Goal: Transaction & Acquisition: Purchase product/service

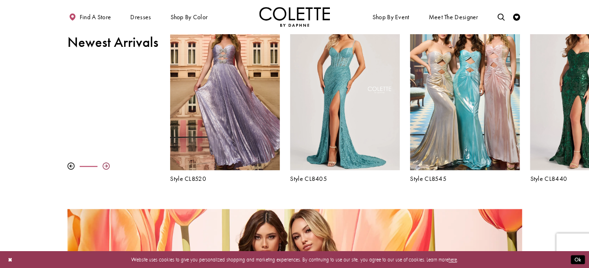
click at [103, 164] on div at bounding box center [106, 166] width 7 height 7
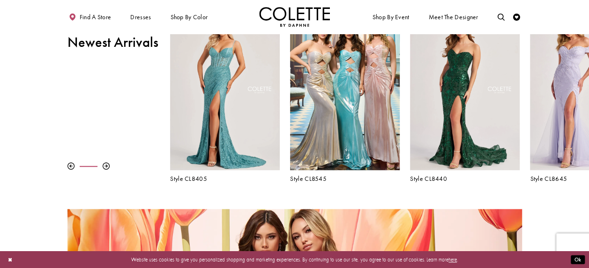
click at [103, 161] on div "Pause autoplay Previous Slide Next Slide 0 1 2 3 4 5 6 7 8 9 Style CL8480" at bounding box center [294, 97] width 589 height 172
click at [107, 165] on div at bounding box center [106, 166] width 7 height 7
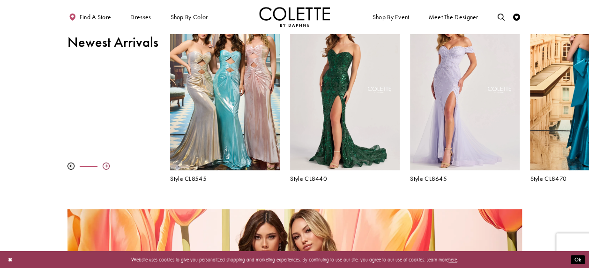
click at [107, 165] on div at bounding box center [106, 166] width 7 height 7
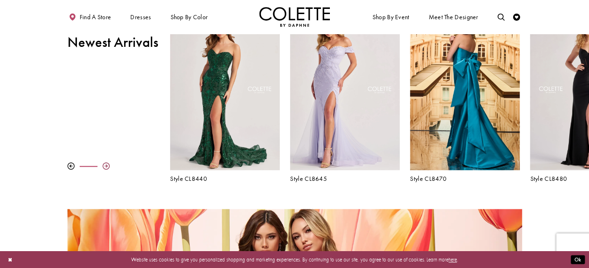
click at [104, 164] on div at bounding box center [106, 166] width 7 height 7
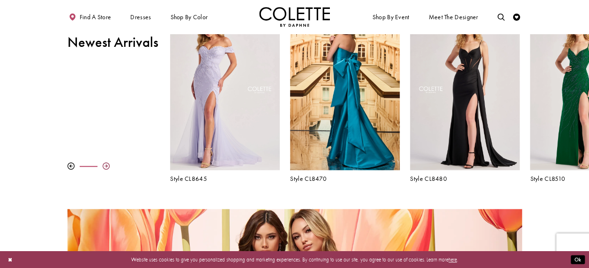
click at [104, 164] on div at bounding box center [106, 166] width 7 height 7
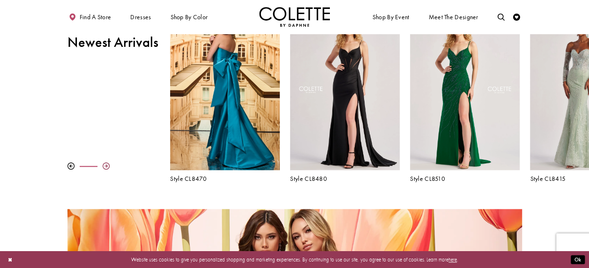
click at [104, 164] on div at bounding box center [106, 166] width 7 height 7
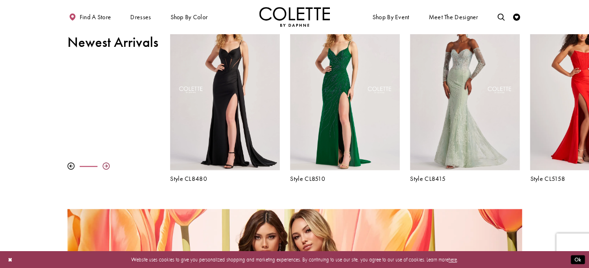
click at [104, 164] on div at bounding box center [106, 166] width 7 height 7
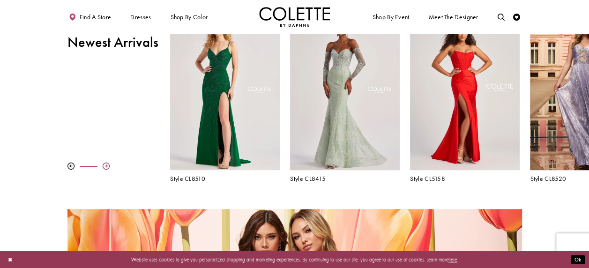
click at [104, 164] on div at bounding box center [106, 166] width 7 height 7
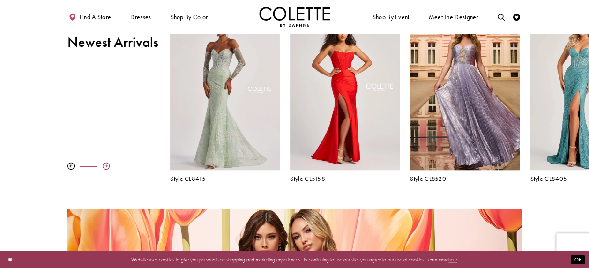
click at [104, 164] on div at bounding box center [106, 166] width 7 height 7
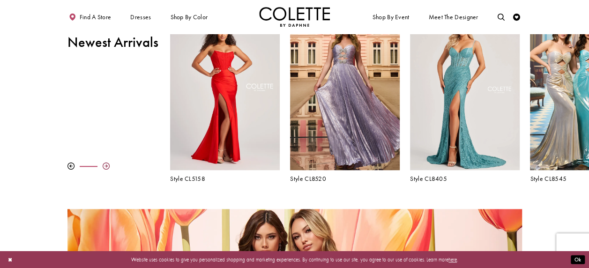
click at [104, 164] on div at bounding box center [106, 166] width 7 height 7
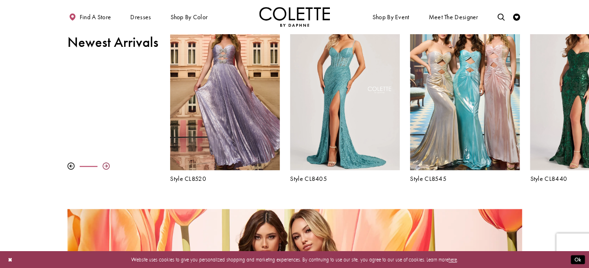
click at [104, 164] on div at bounding box center [106, 166] width 7 height 7
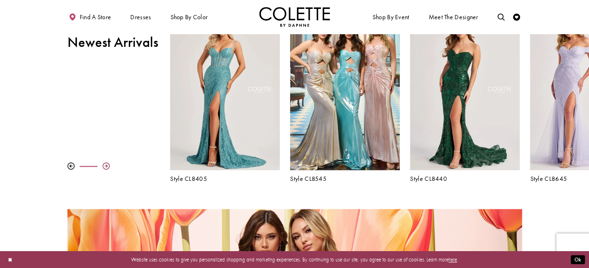
click at [104, 164] on div at bounding box center [106, 166] width 7 height 7
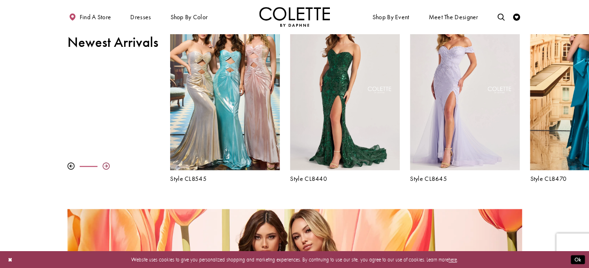
click at [104, 164] on div at bounding box center [106, 166] width 7 height 7
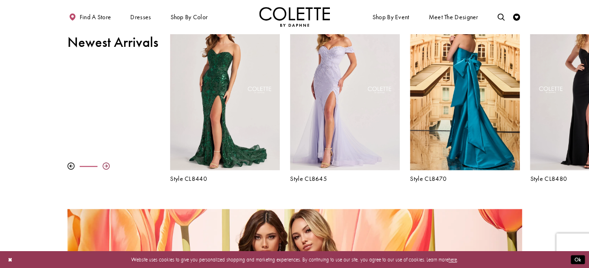
click at [104, 164] on div at bounding box center [106, 166] width 7 height 7
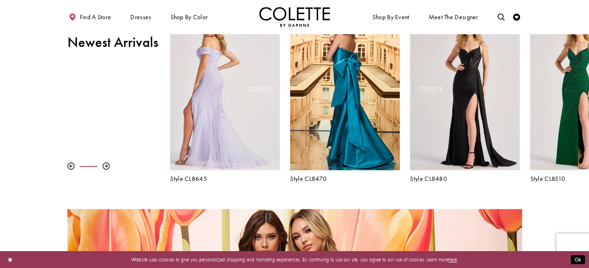
click at [230, 108] on div "Visit Colette by Daphne Style No. CL8645 Page" at bounding box center [224, 90] width 109 height 159
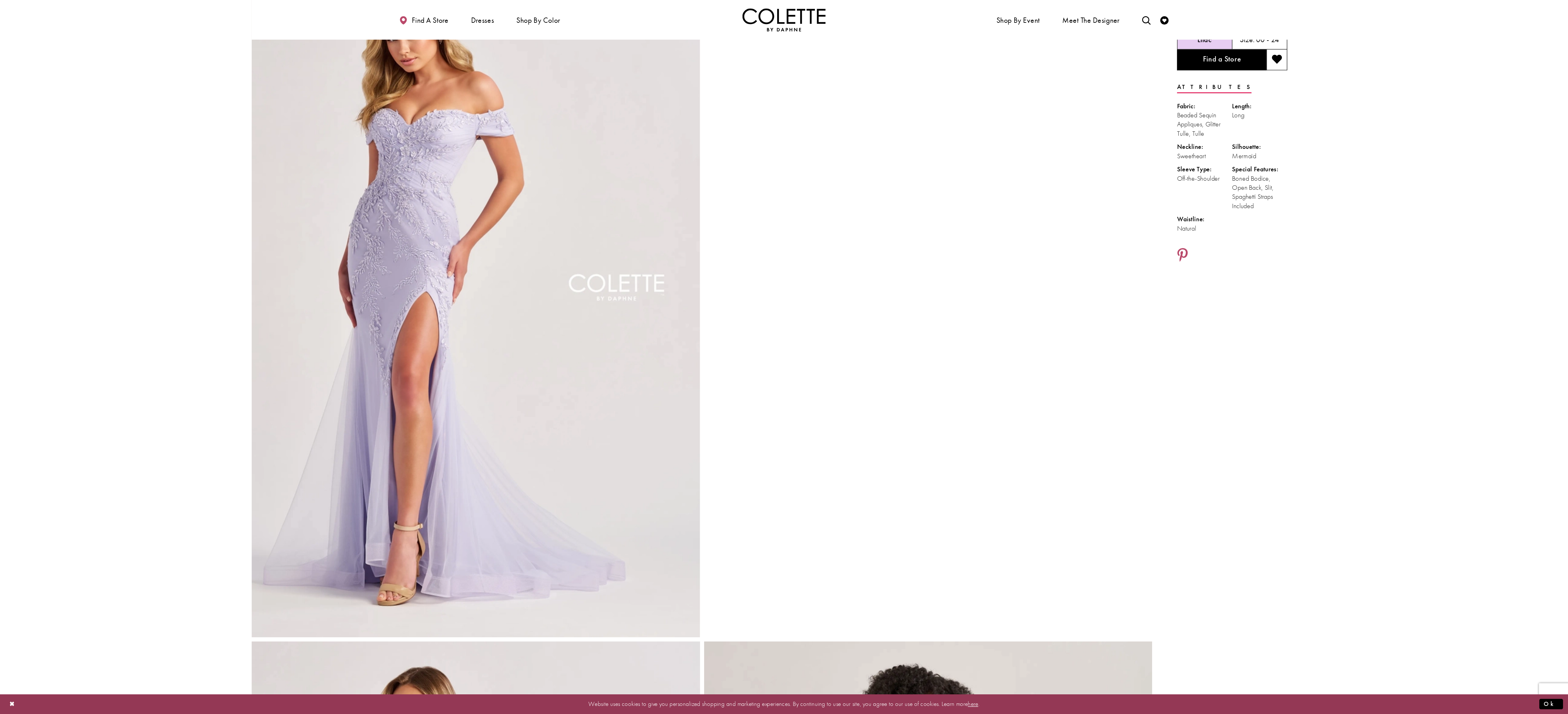
scroll to position [49, 0]
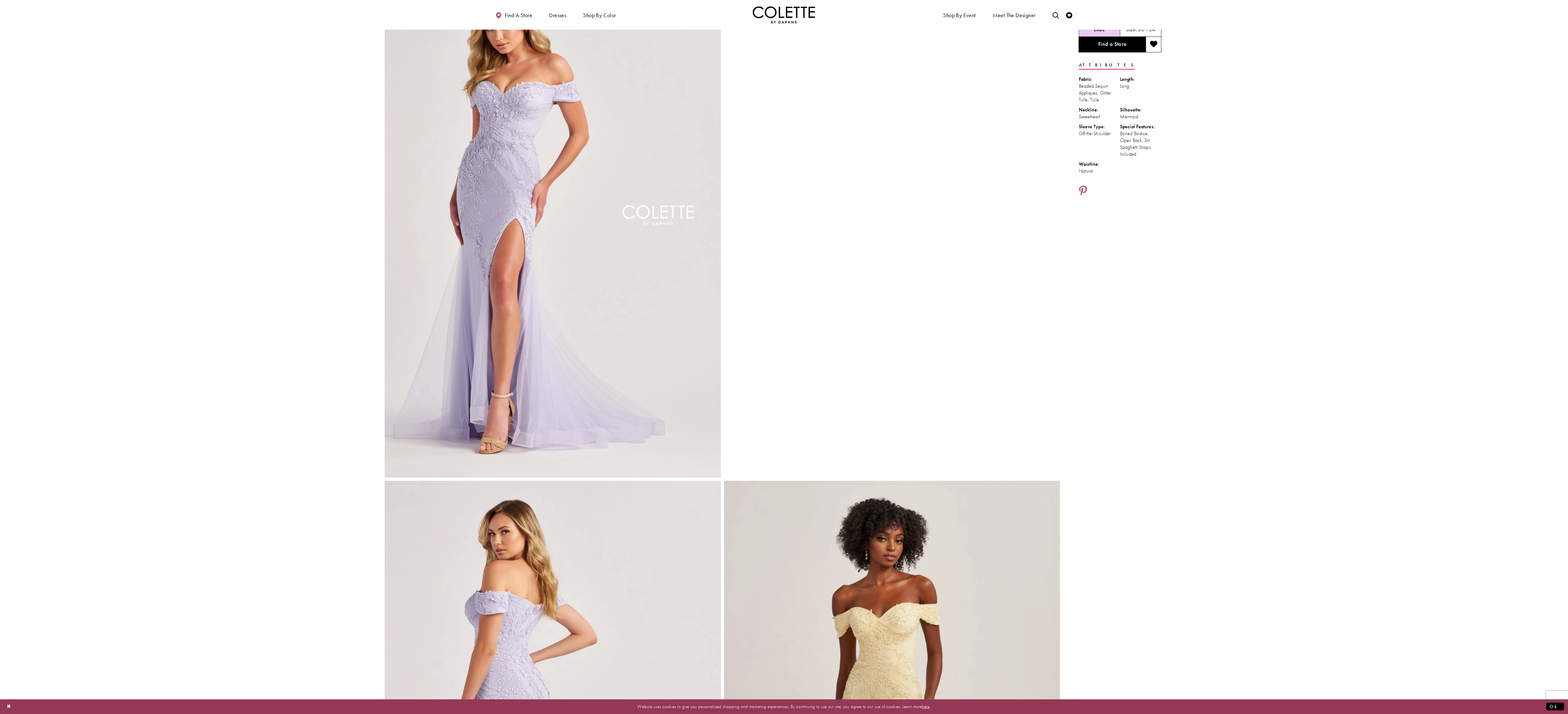
drag, startPoint x: 358, startPoint y: 0, endPoint x: 1021, endPoint y: 283, distance: 720.9
click at [392, 178] on div at bounding box center [892, 225] width 336 height 504
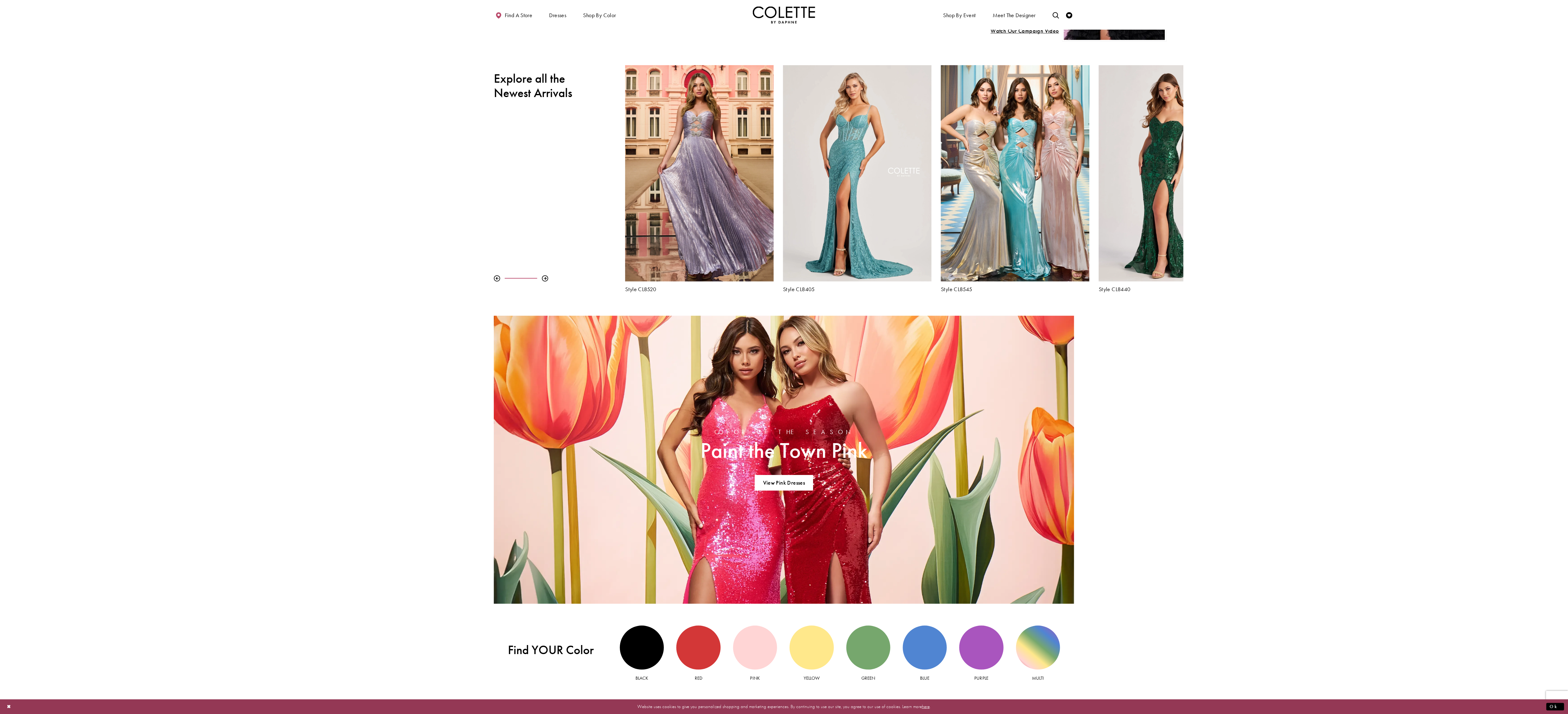
scroll to position [336, 0]
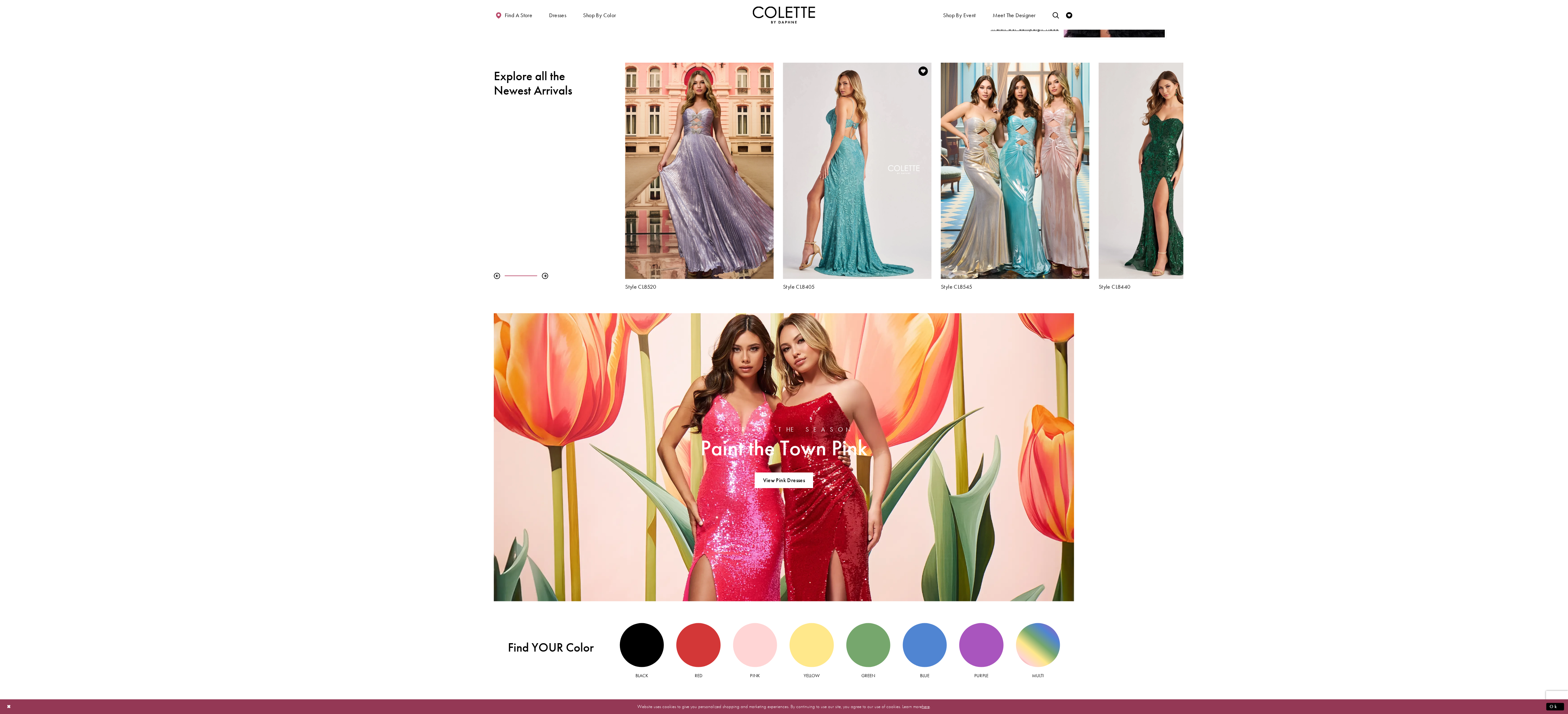
click at [839, 184] on div "Visit Colette by Daphne Style No. CL8405 Page" at bounding box center [857, 171] width 148 height 216
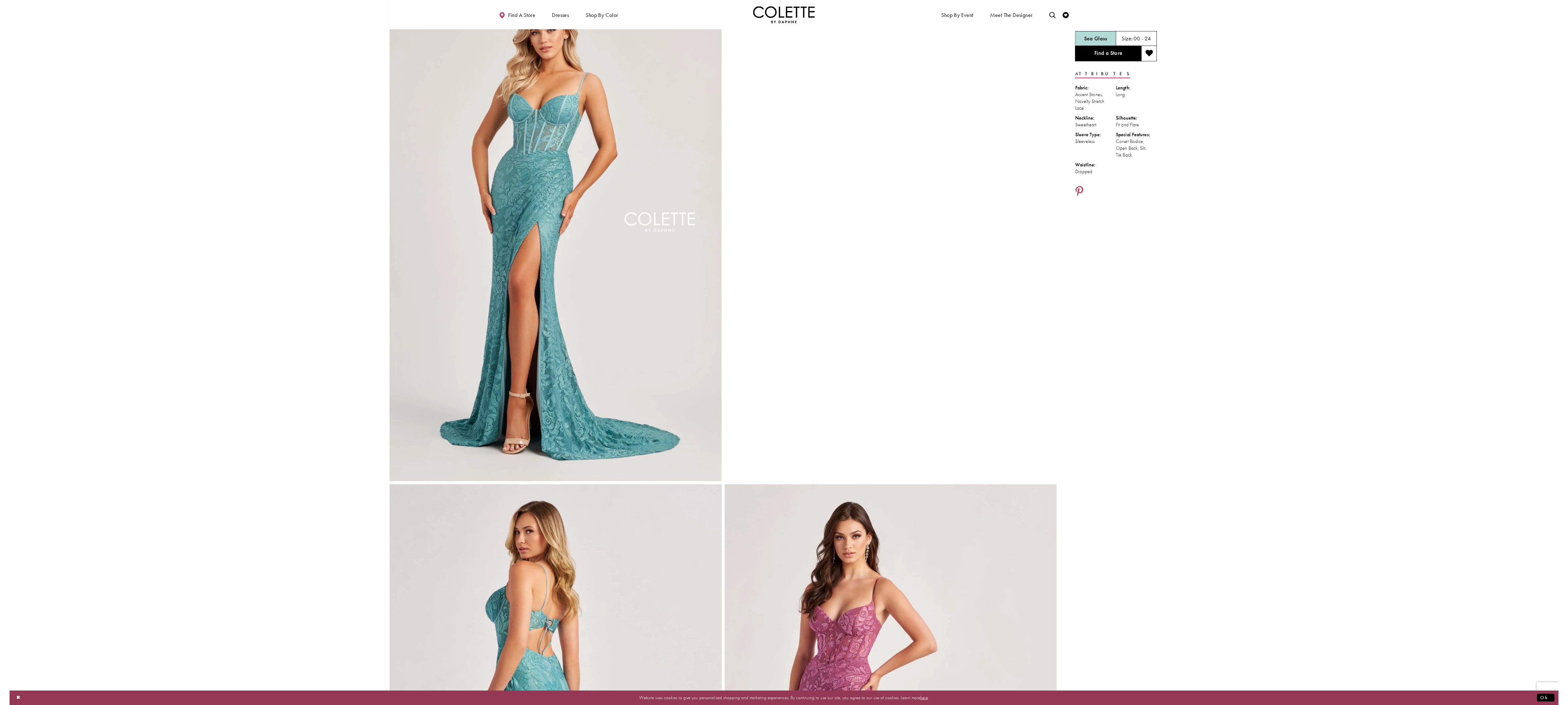
scroll to position [3, 0]
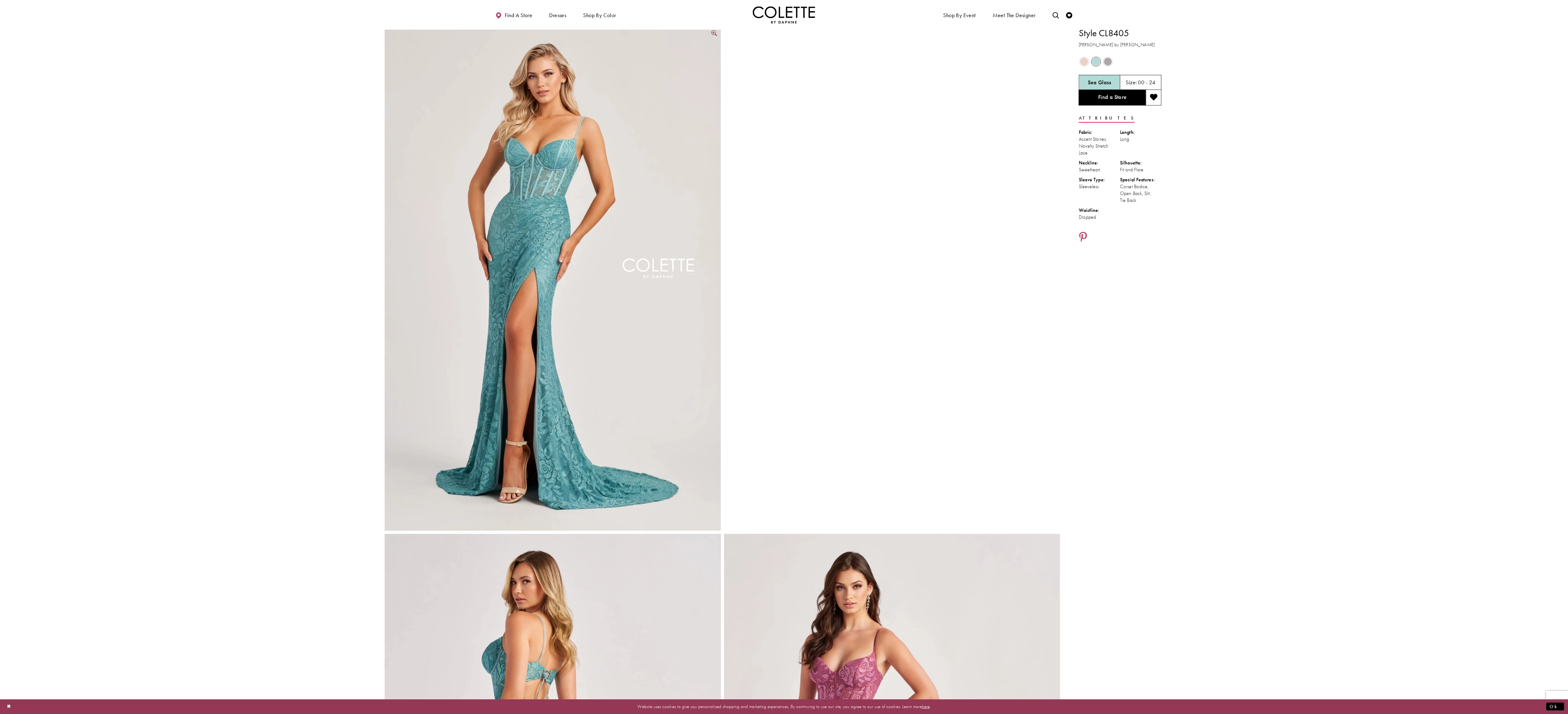
click at [656, 272] on img "Full size Style CL8405 Colette by Daphne #0 default Sea Glass frontface vertica…" at bounding box center [553, 278] width 336 height 504
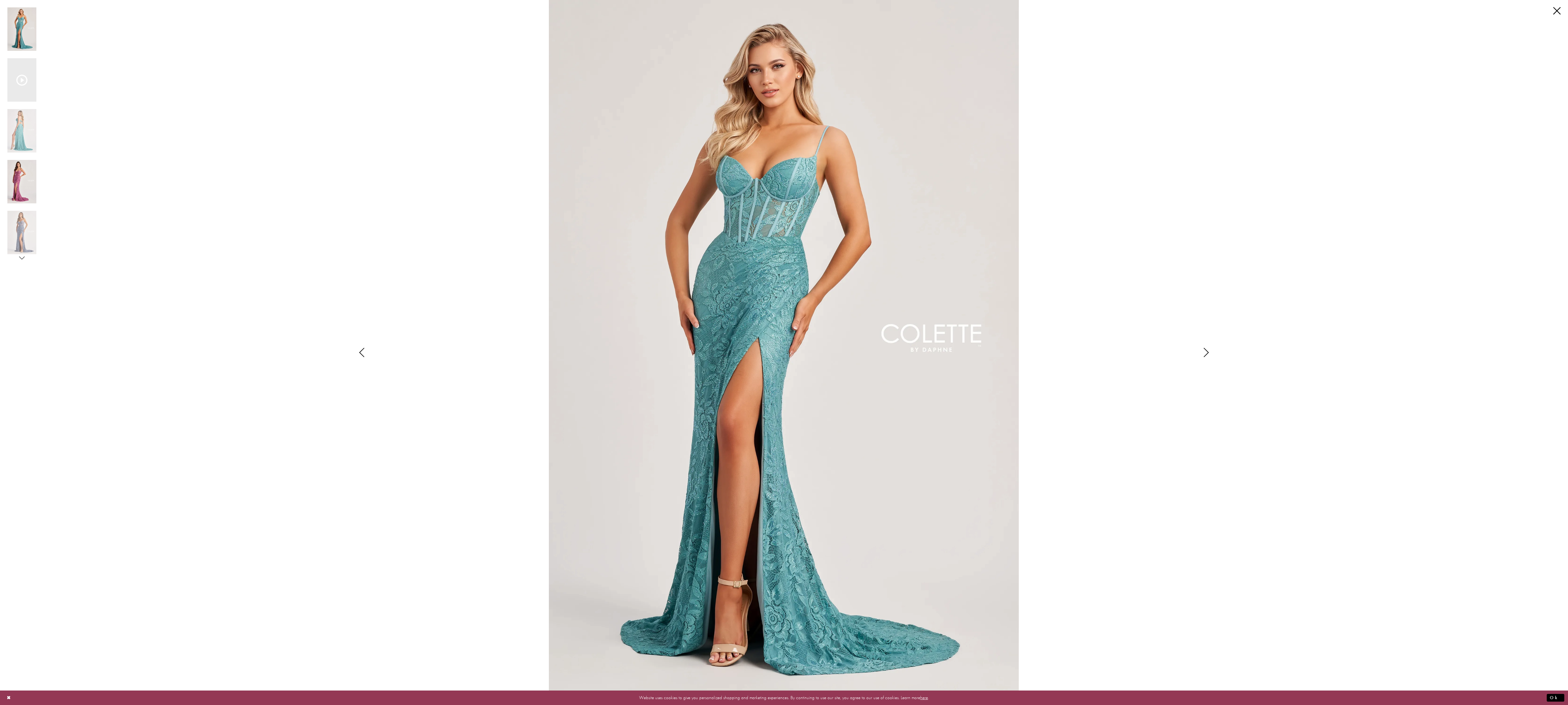
click at [23, 197] on img "Scroll List" at bounding box center [22, 182] width 29 height 43
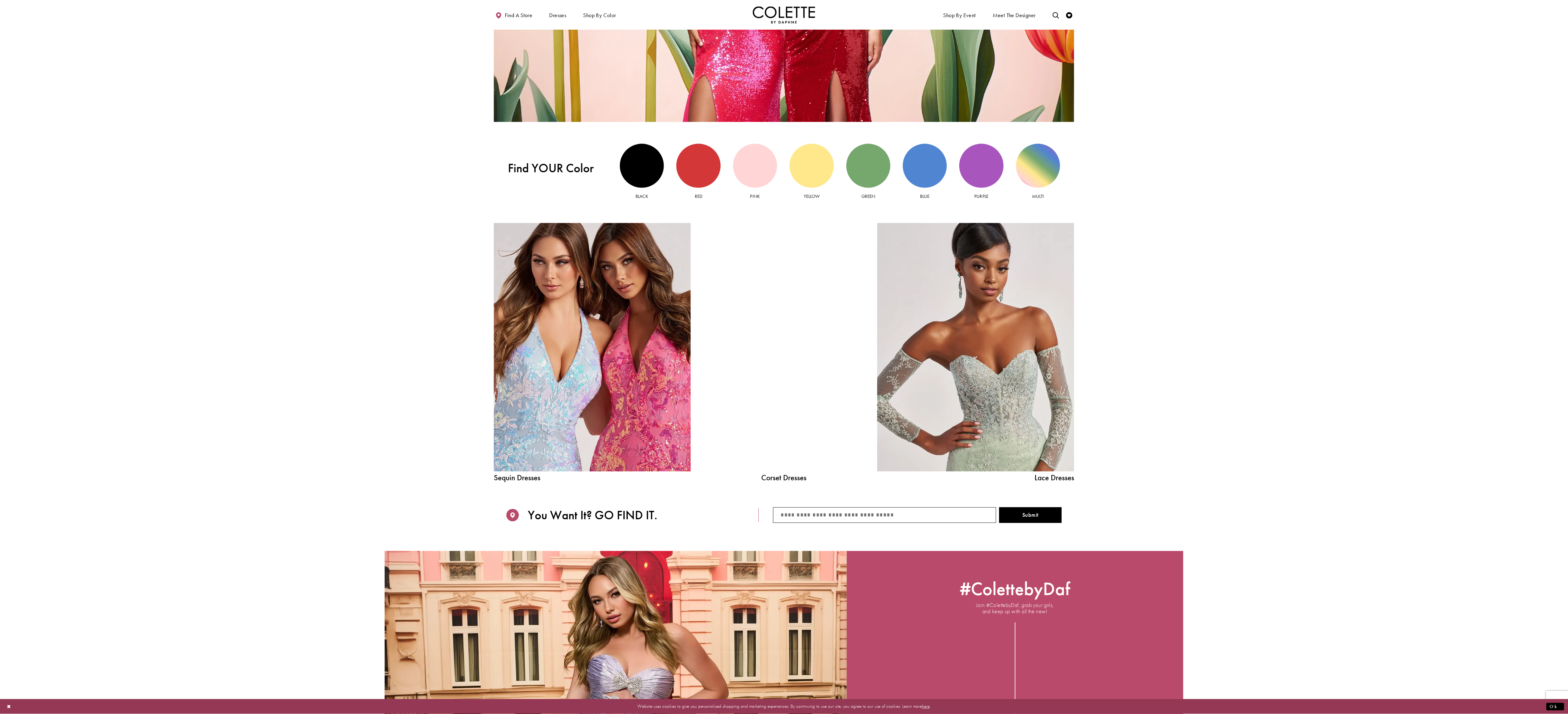
scroll to position [825, 0]
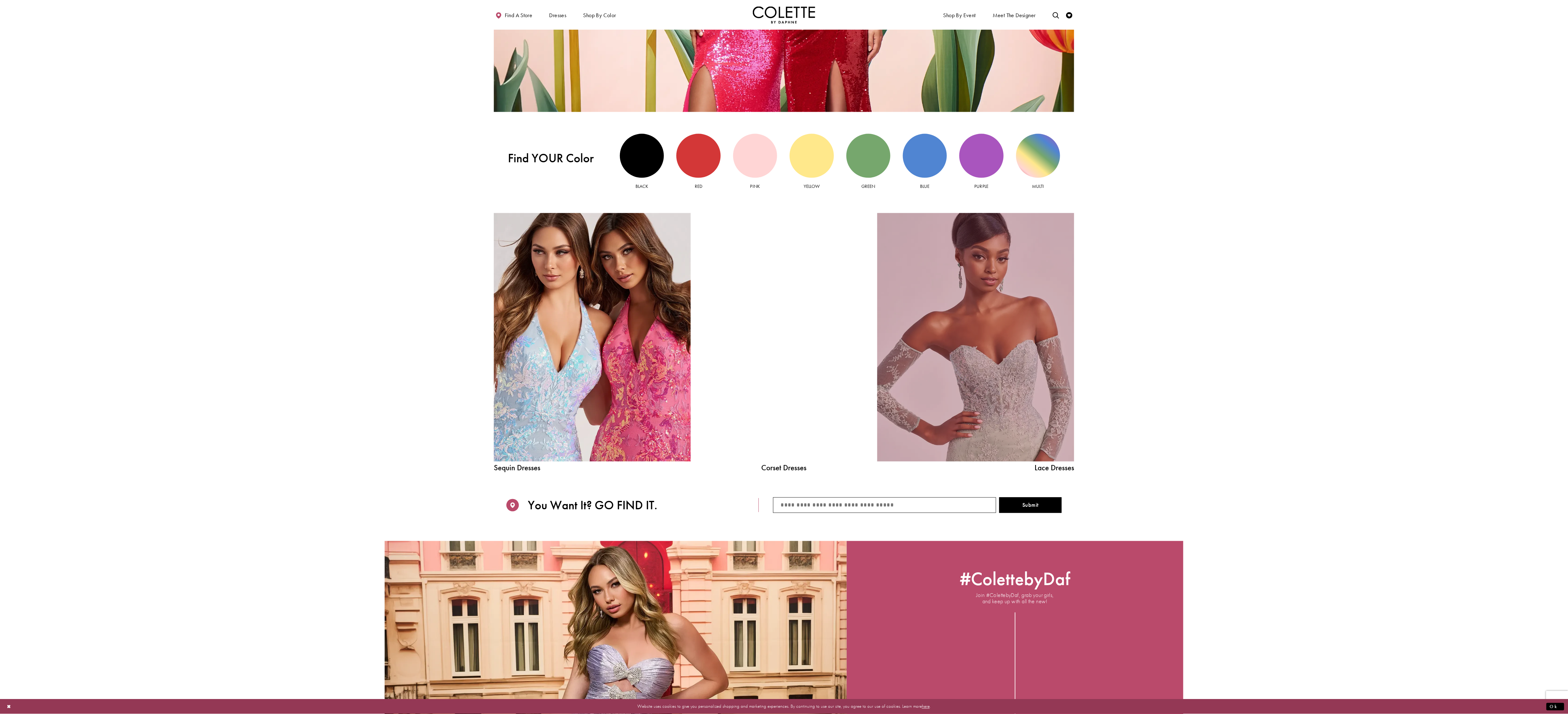
click at [945, 350] on link "Lace Dress Spring 2025 collection Related Link" at bounding box center [976, 337] width 197 height 248
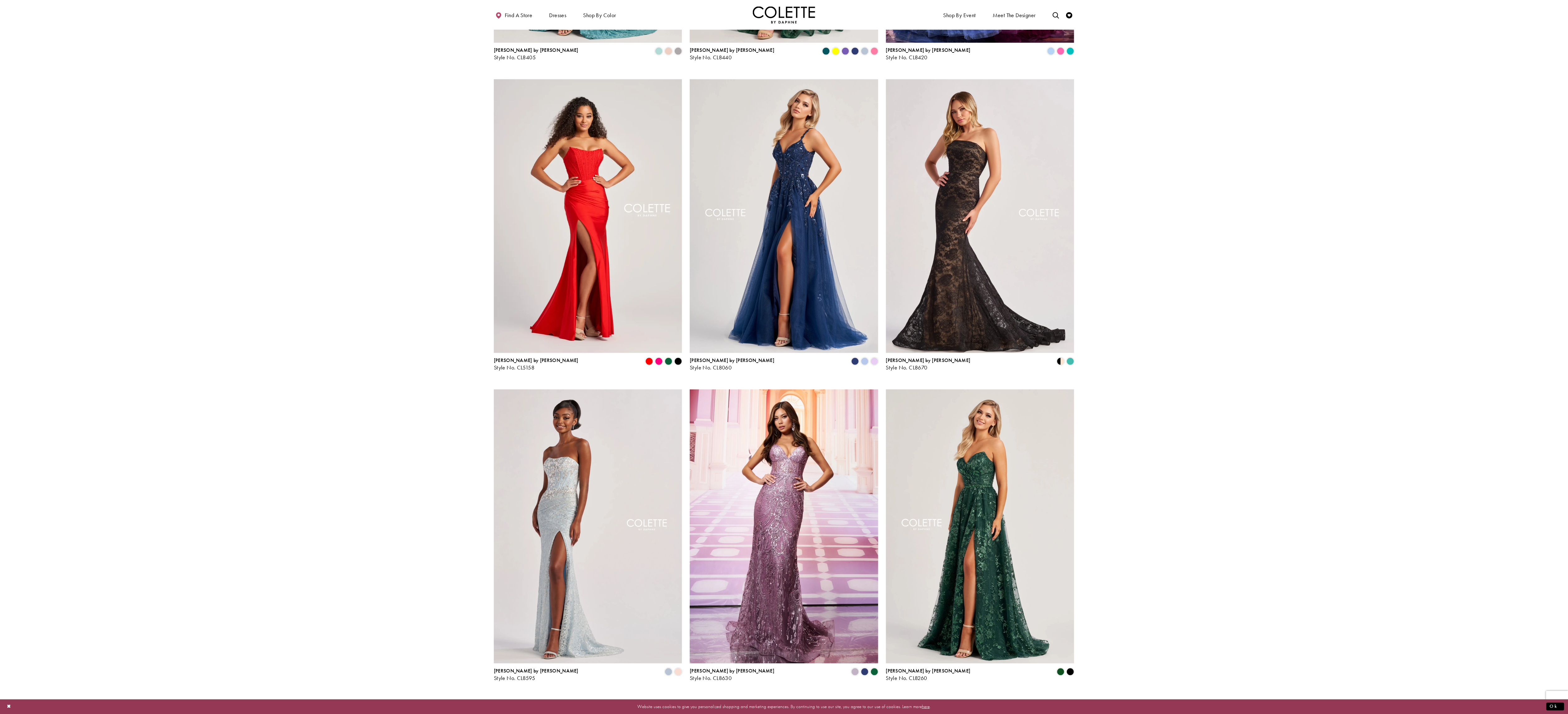
scroll to position [286, 0]
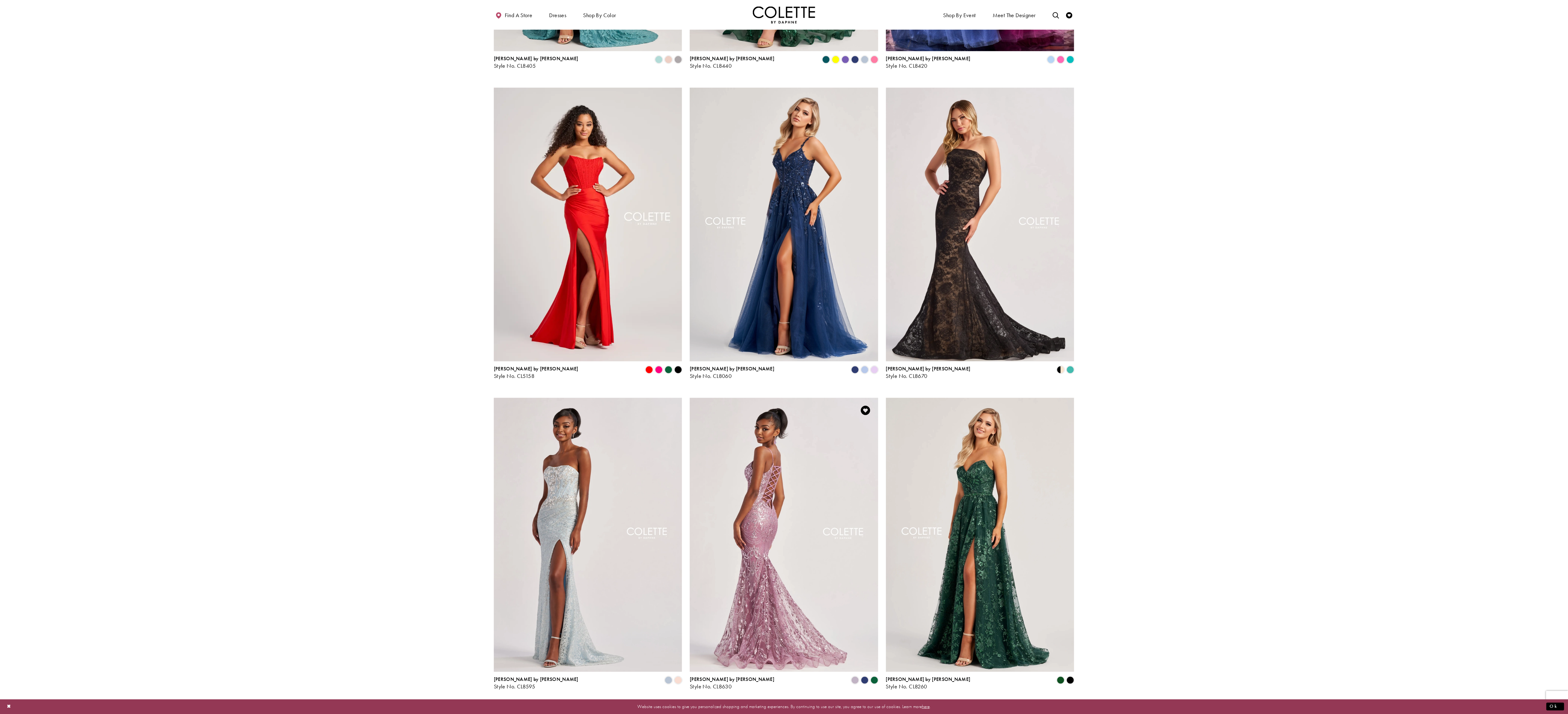
click at [776, 609] on img "Visit Colette by Daphne Style No. CL8630 Page" at bounding box center [784, 534] width 188 height 274
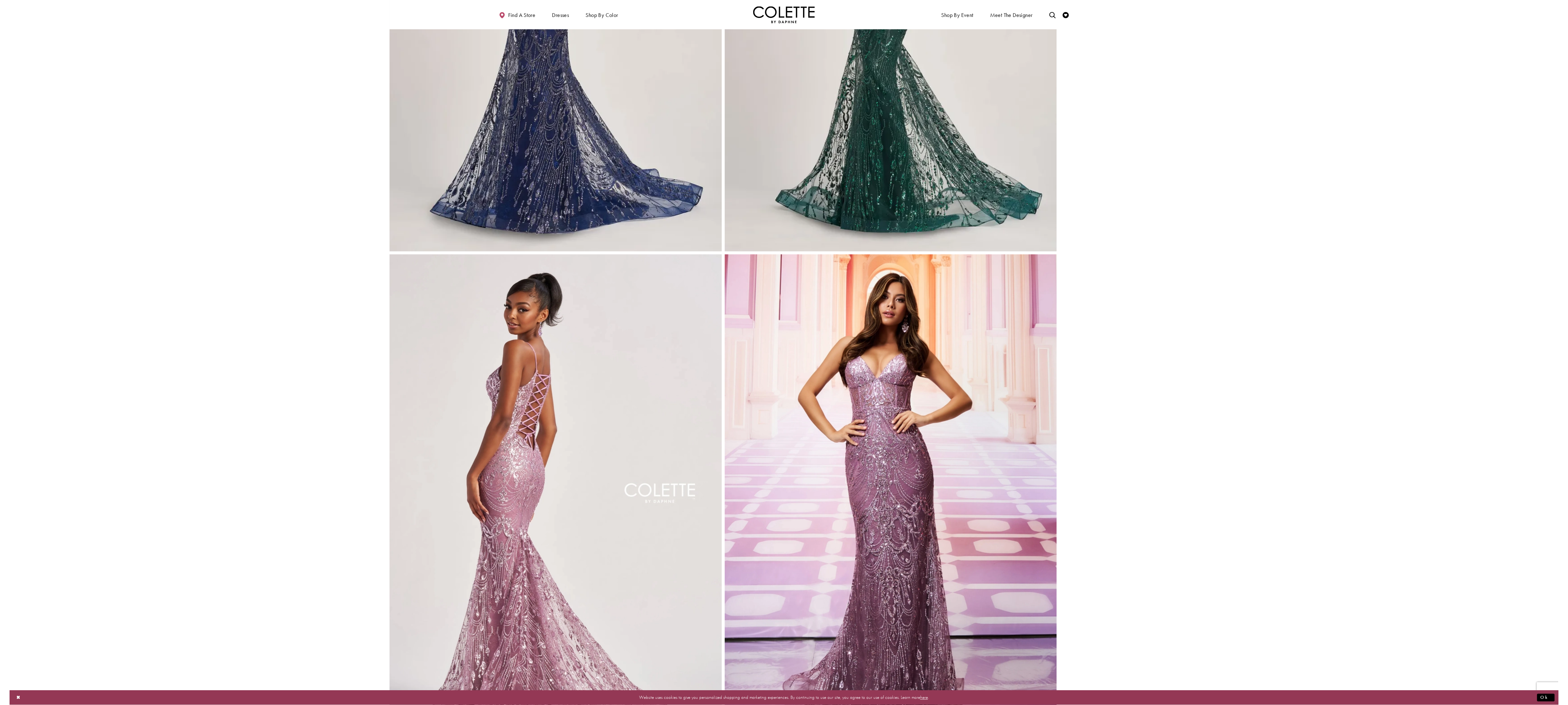
scroll to position [769, 0]
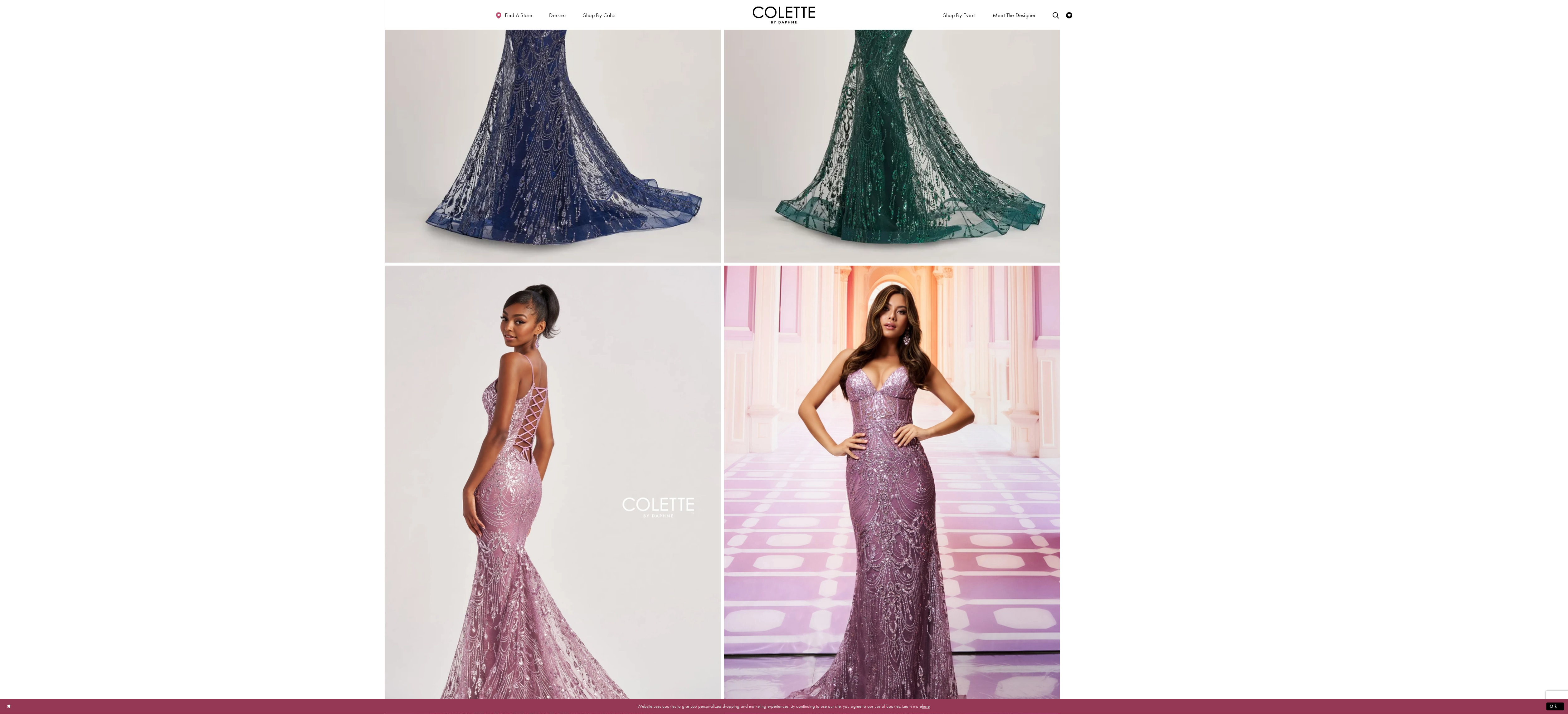
click at [590, 188] on img "Full size Style CL8630 Colette by Daphne #2 Navy Blue frontface vertical picture" at bounding box center [553, 10] width 336 height 504
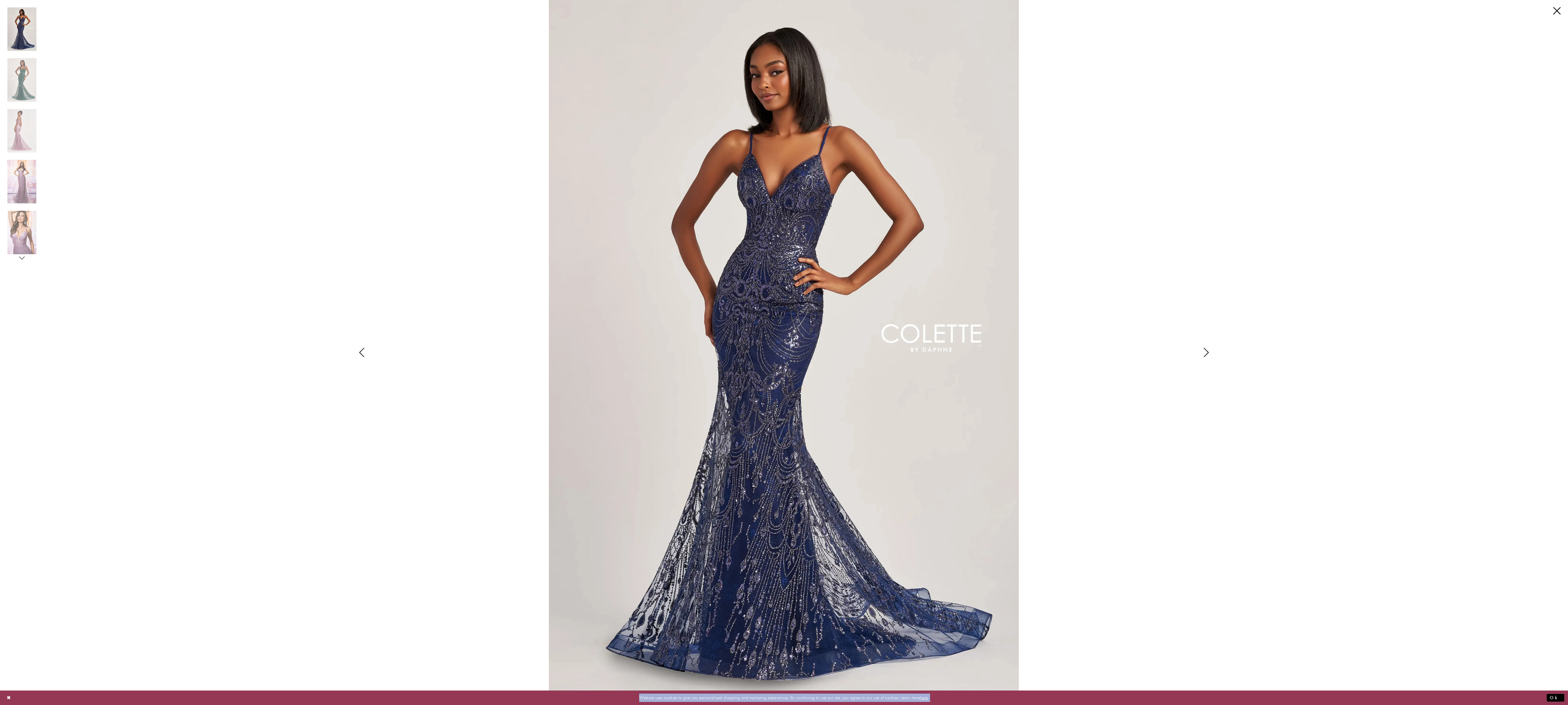
drag, startPoint x: 1567, startPoint y: 296, endPoint x: 1572, endPoint y: 286, distance: 11.2
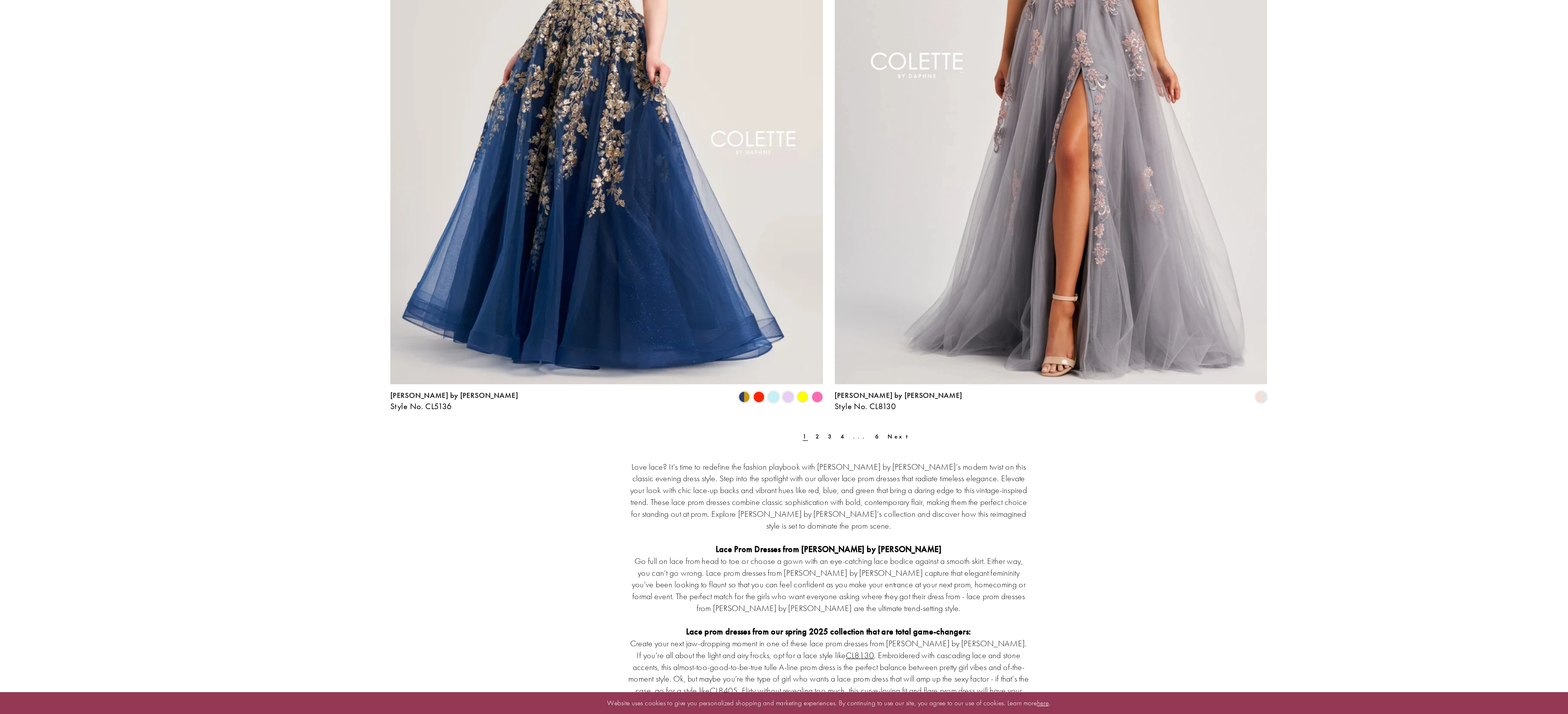
scroll to position [1229, 0]
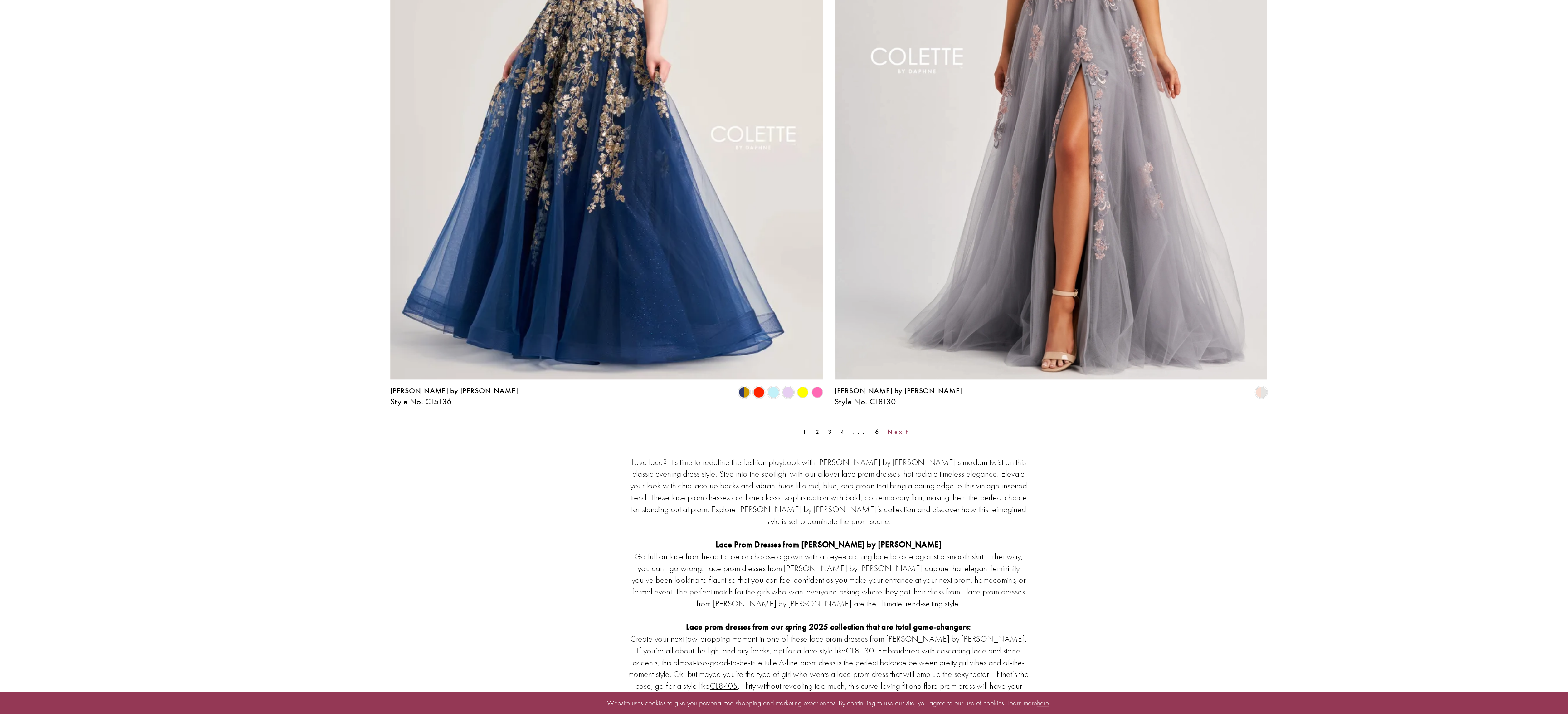
click at [823, 526] on span "Next" at bounding box center [832, 527] width 17 height 5
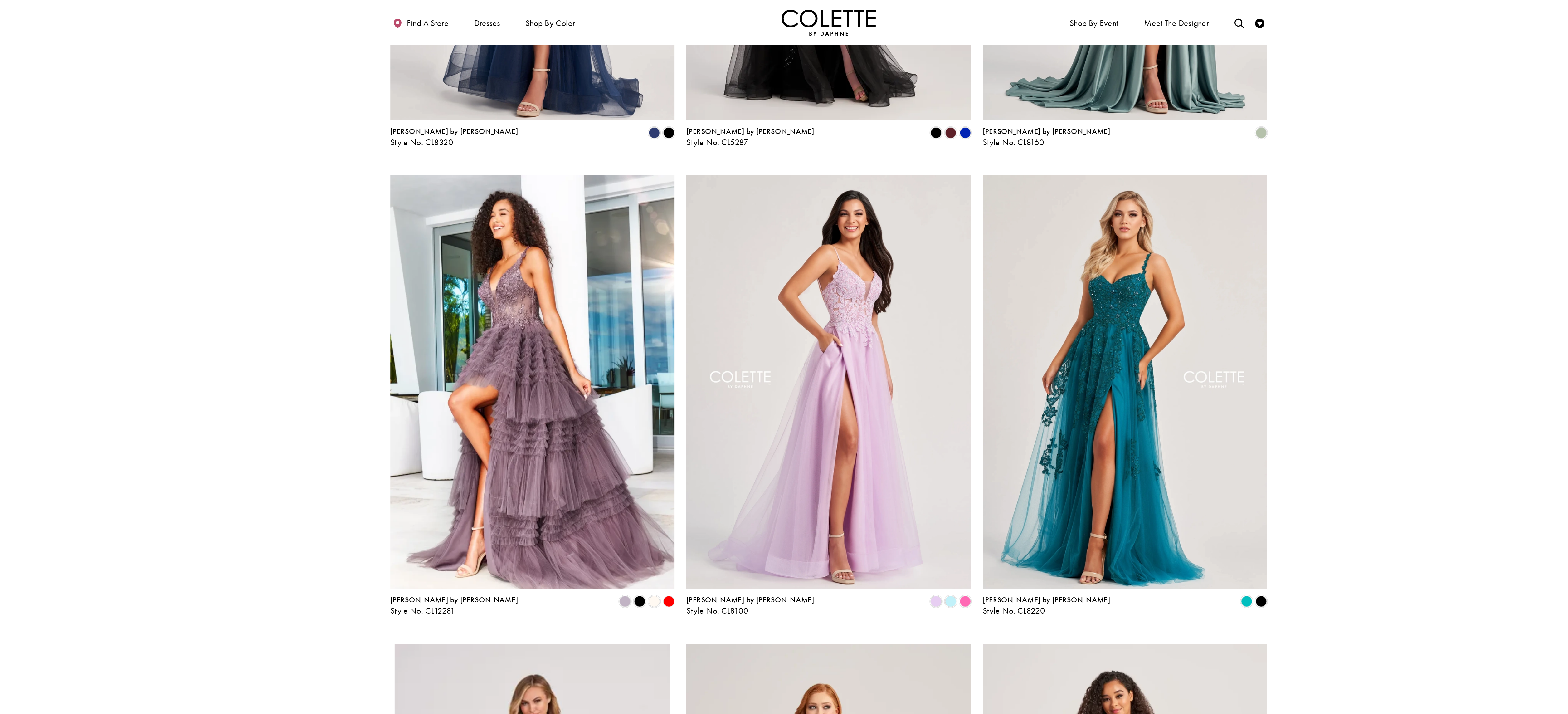
scroll to position [232, 0]
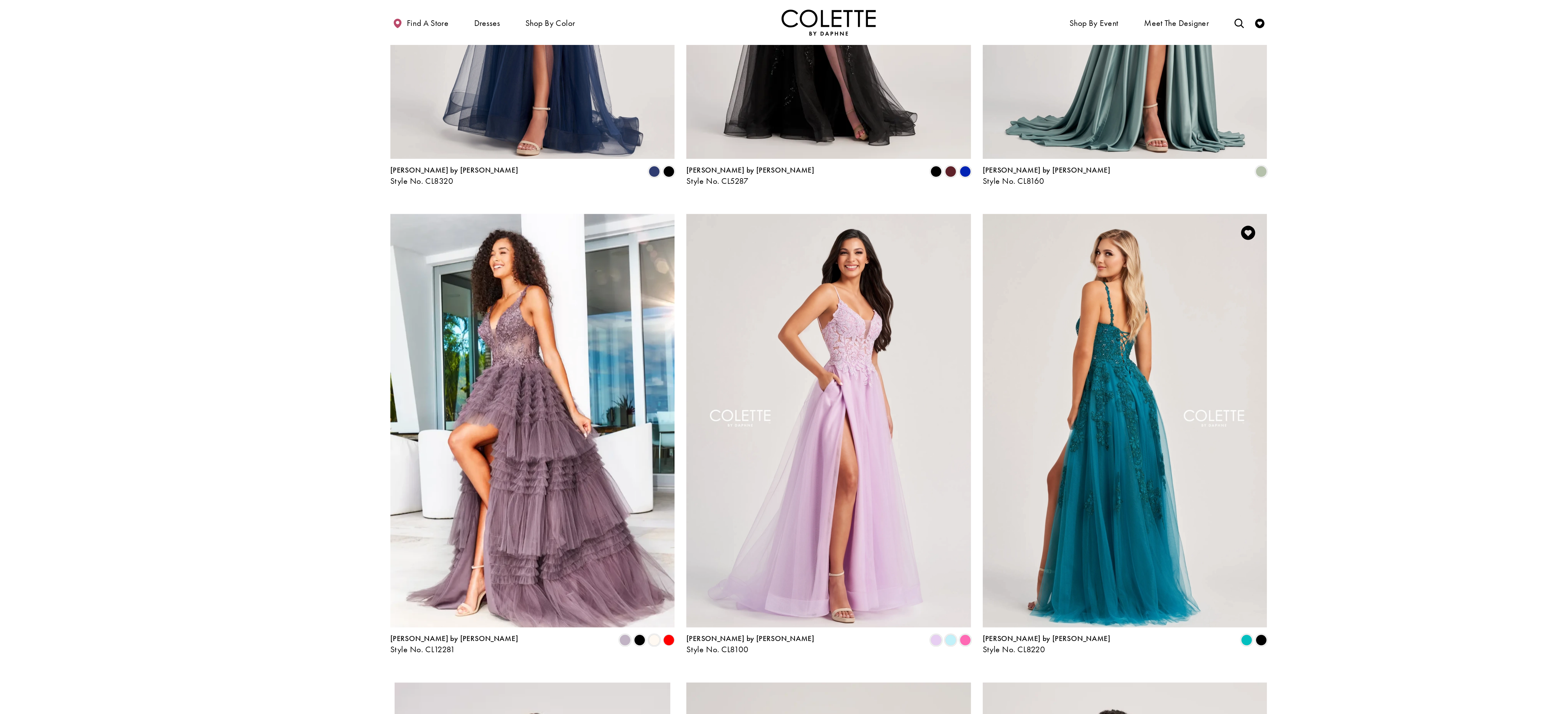
click at [926, 370] on img "Visit Colette by Daphne Style No. CL8220 Page" at bounding box center [980, 278] width 188 height 274
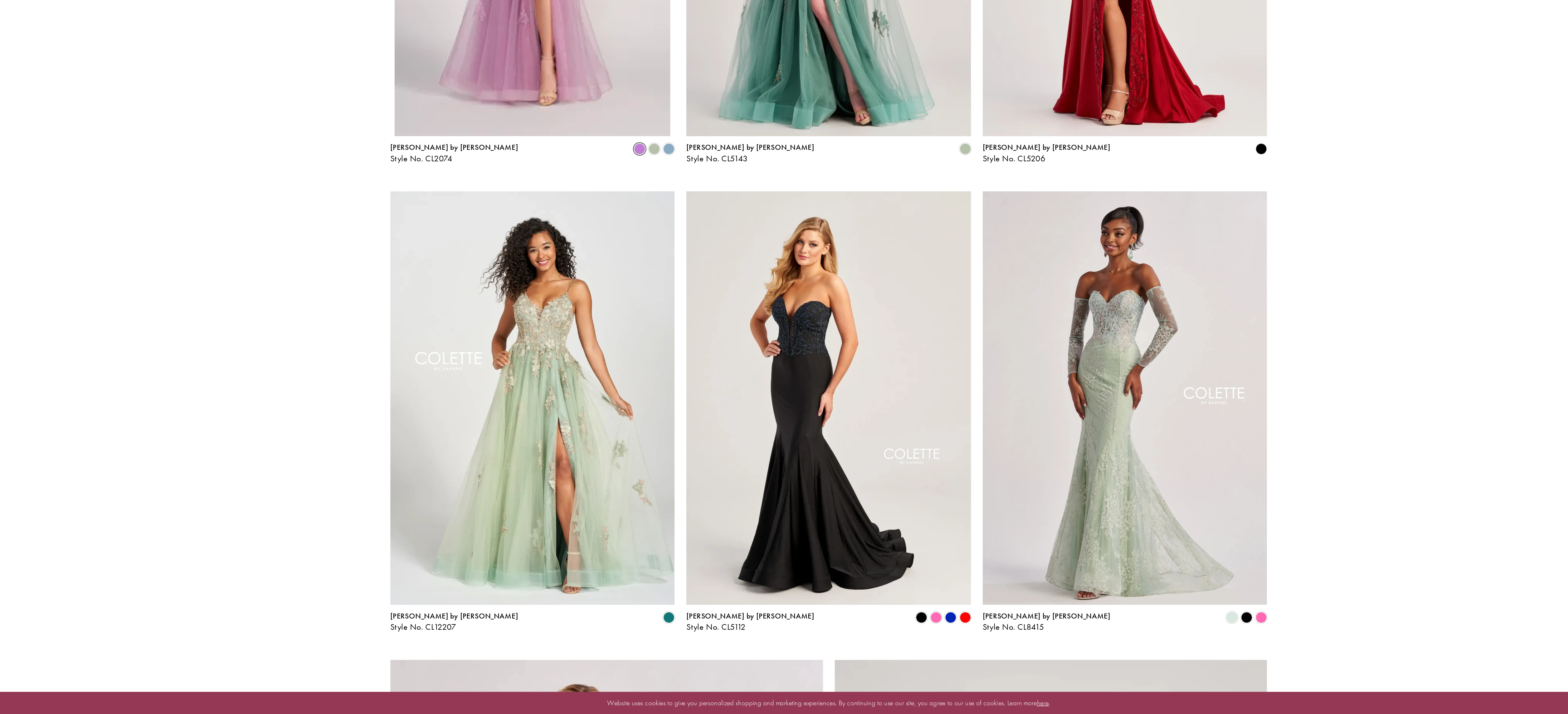
scroll to position [633, 0]
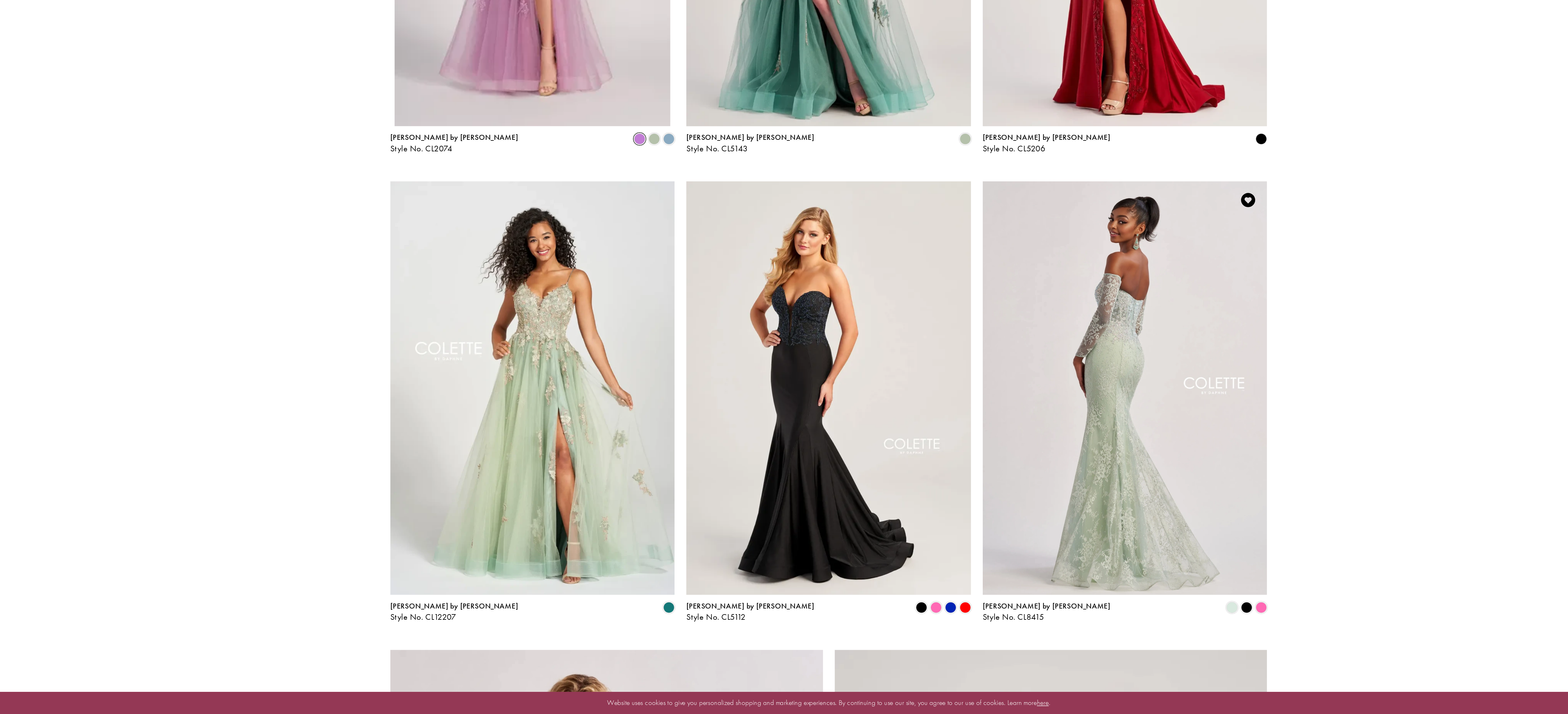
click at [1033, 496] on img "Visit Colette by Daphne Style No. CL8415 Page" at bounding box center [980, 498] width 188 height 274
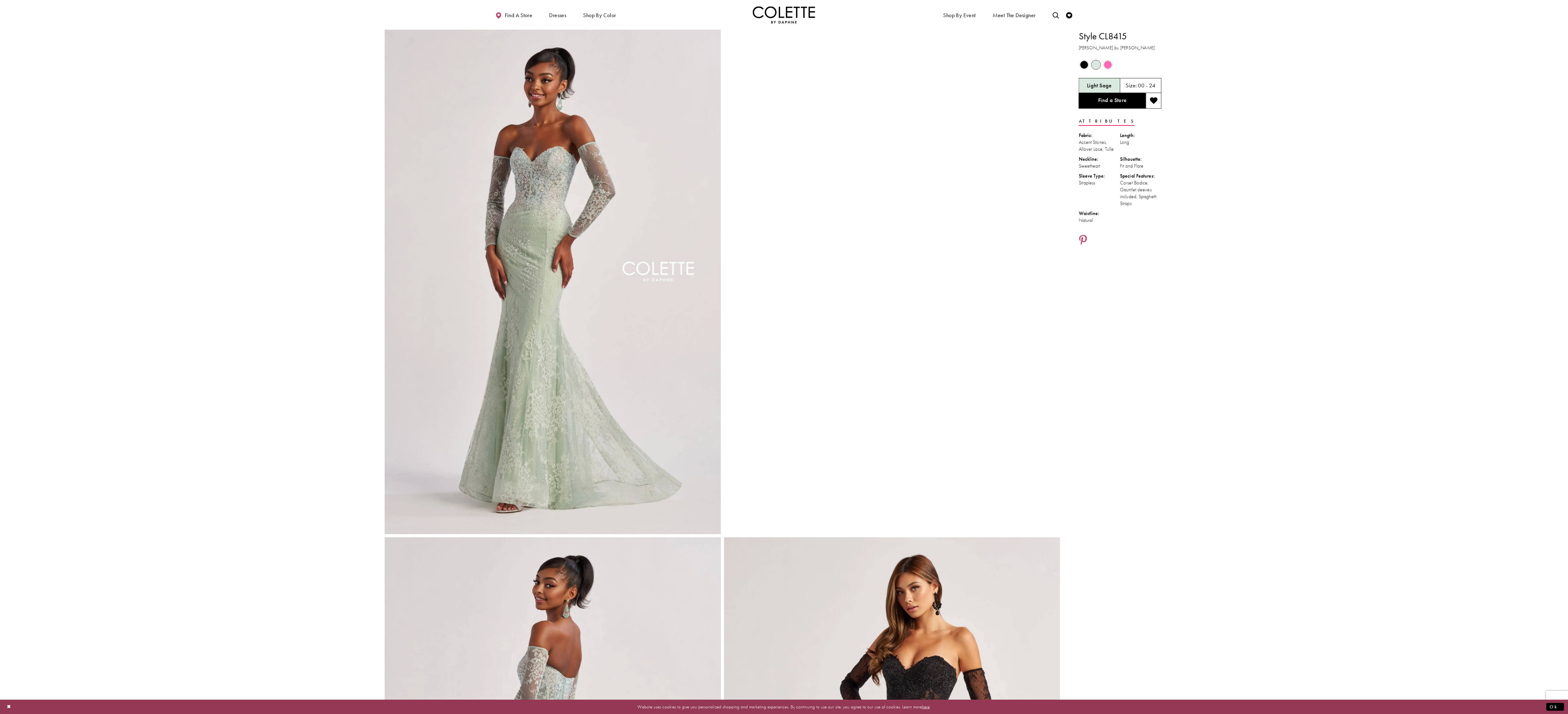
click at [1104, 63] on span "Product color controls state depends on size chosen" at bounding box center [1108, 65] width 8 height 8
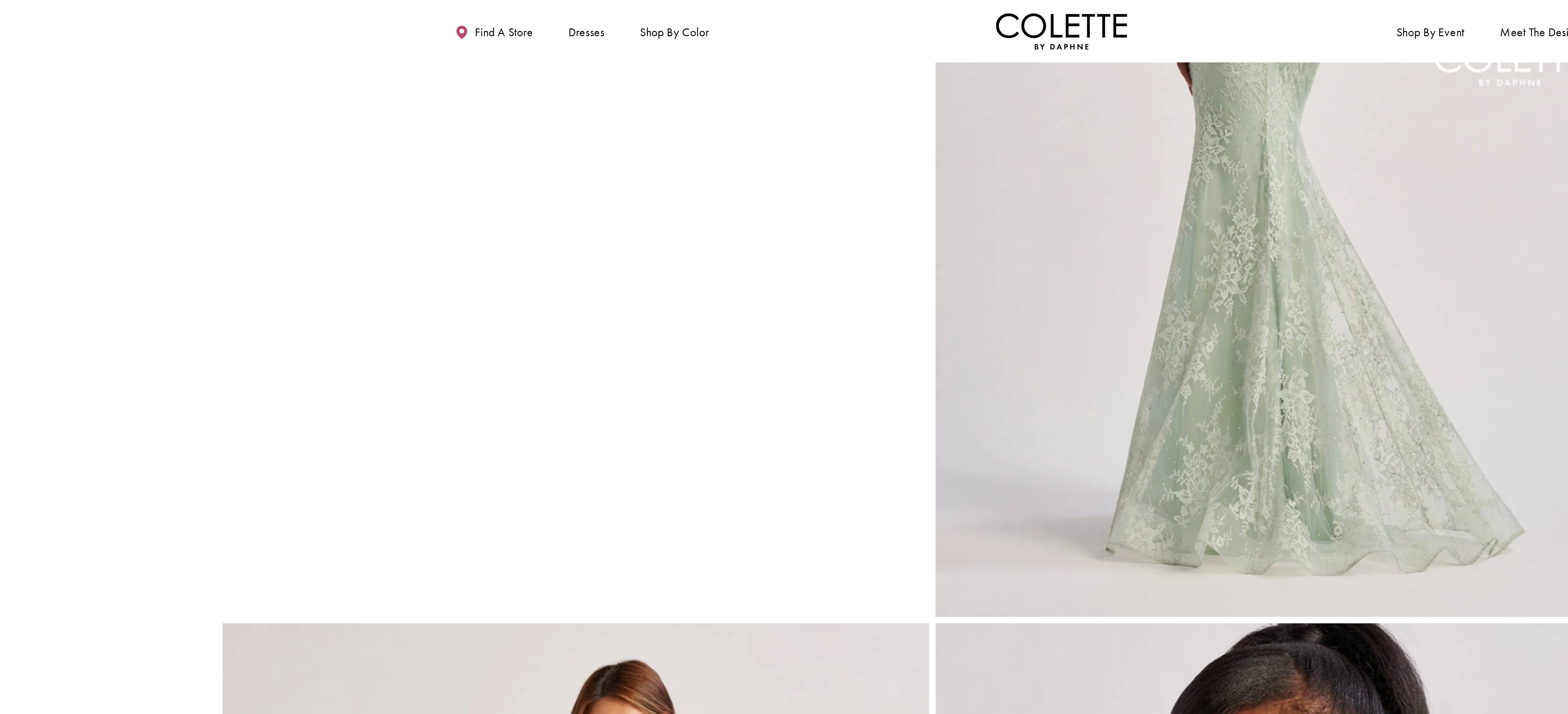
scroll to position [617, 0]
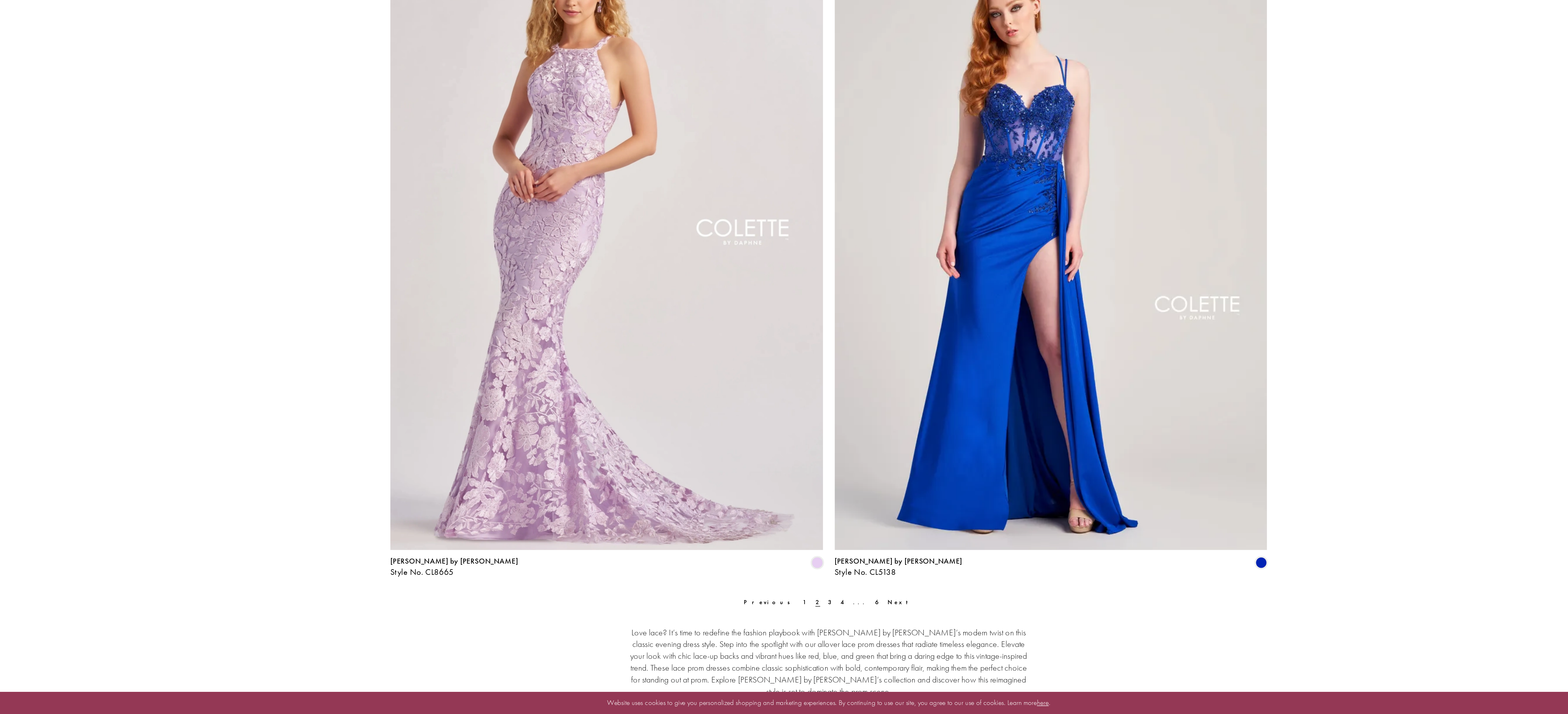
scroll to position [1133, 0]
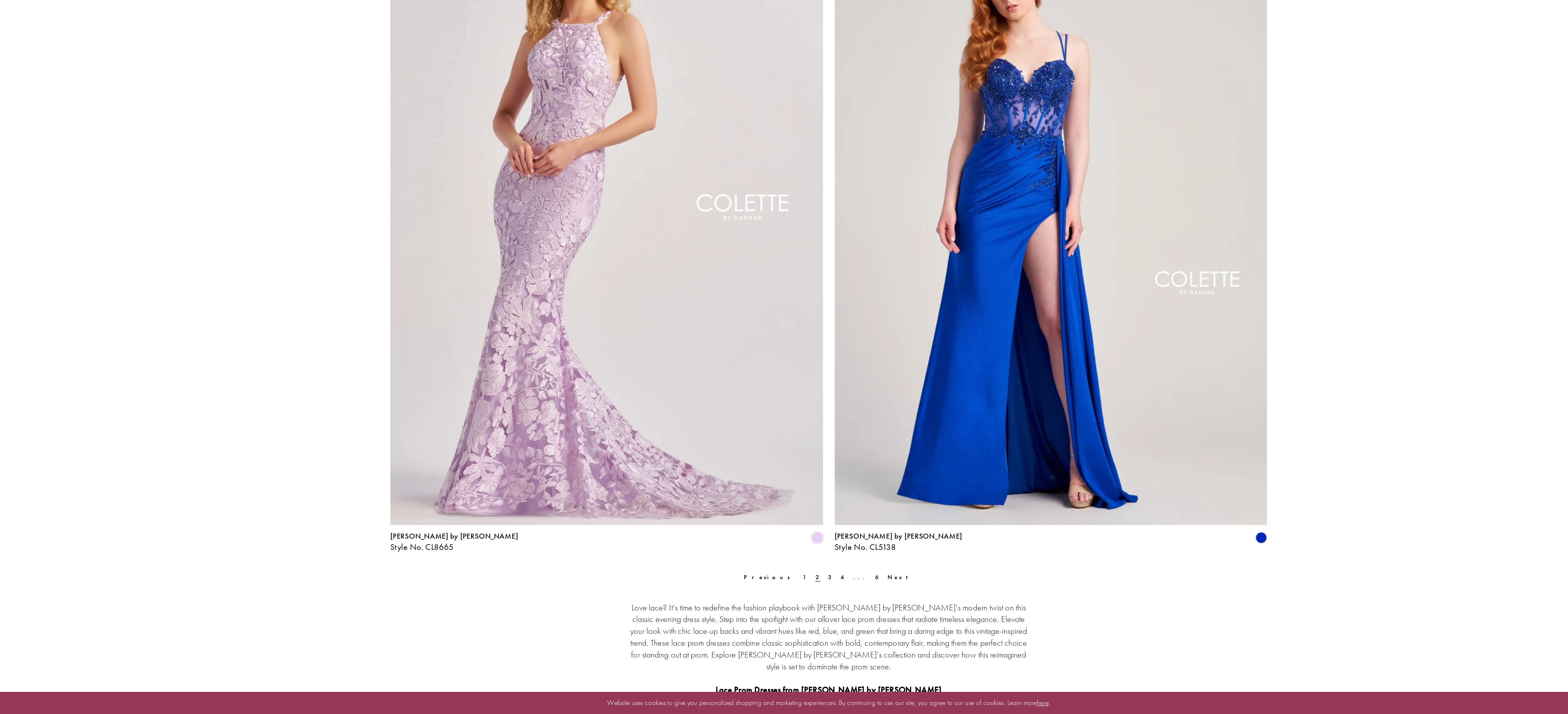
click at [823, 621] on span "Next" at bounding box center [832, 623] width 17 height 5
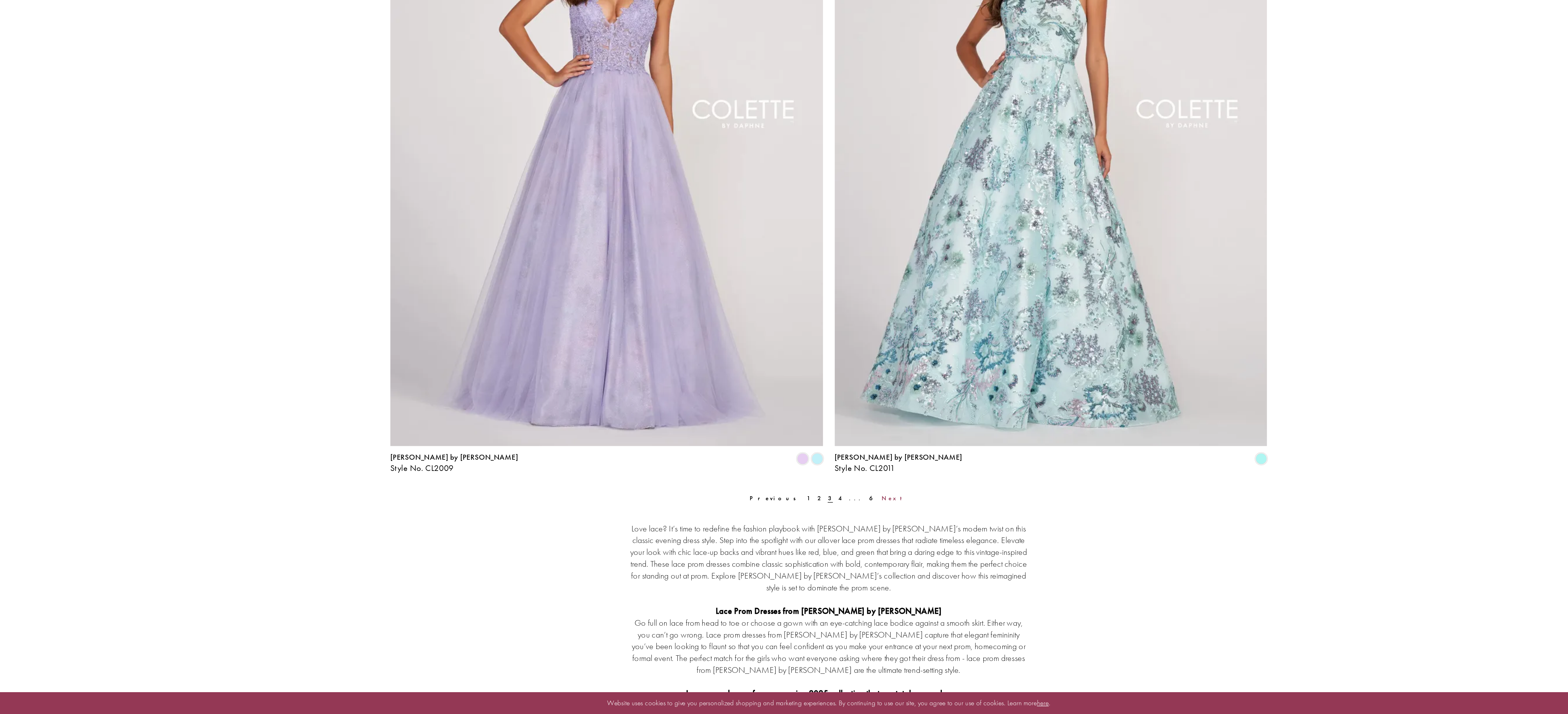
scroll to position [1234, 0]
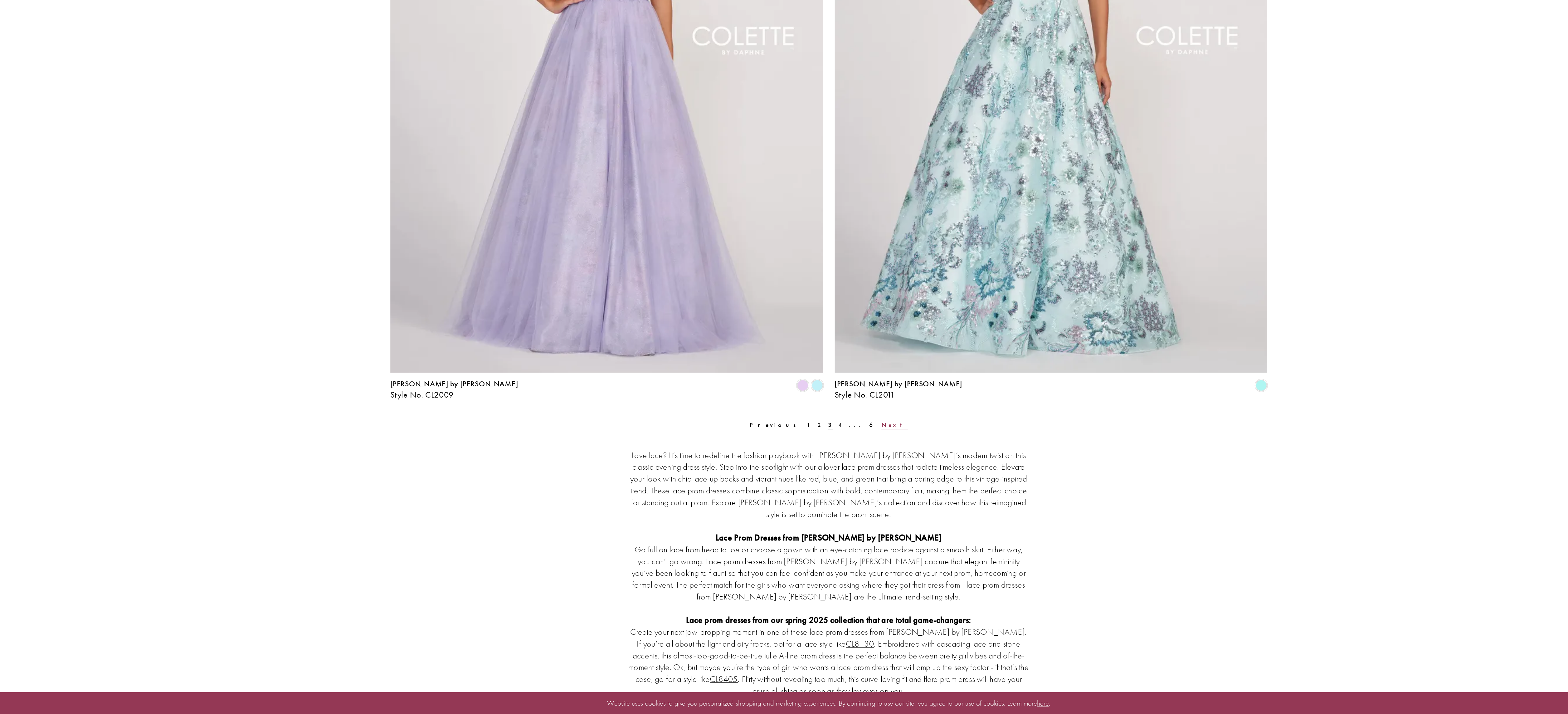
click at [819, 523] on span "Next" at bounding box center [828, 523] width 17 height 5
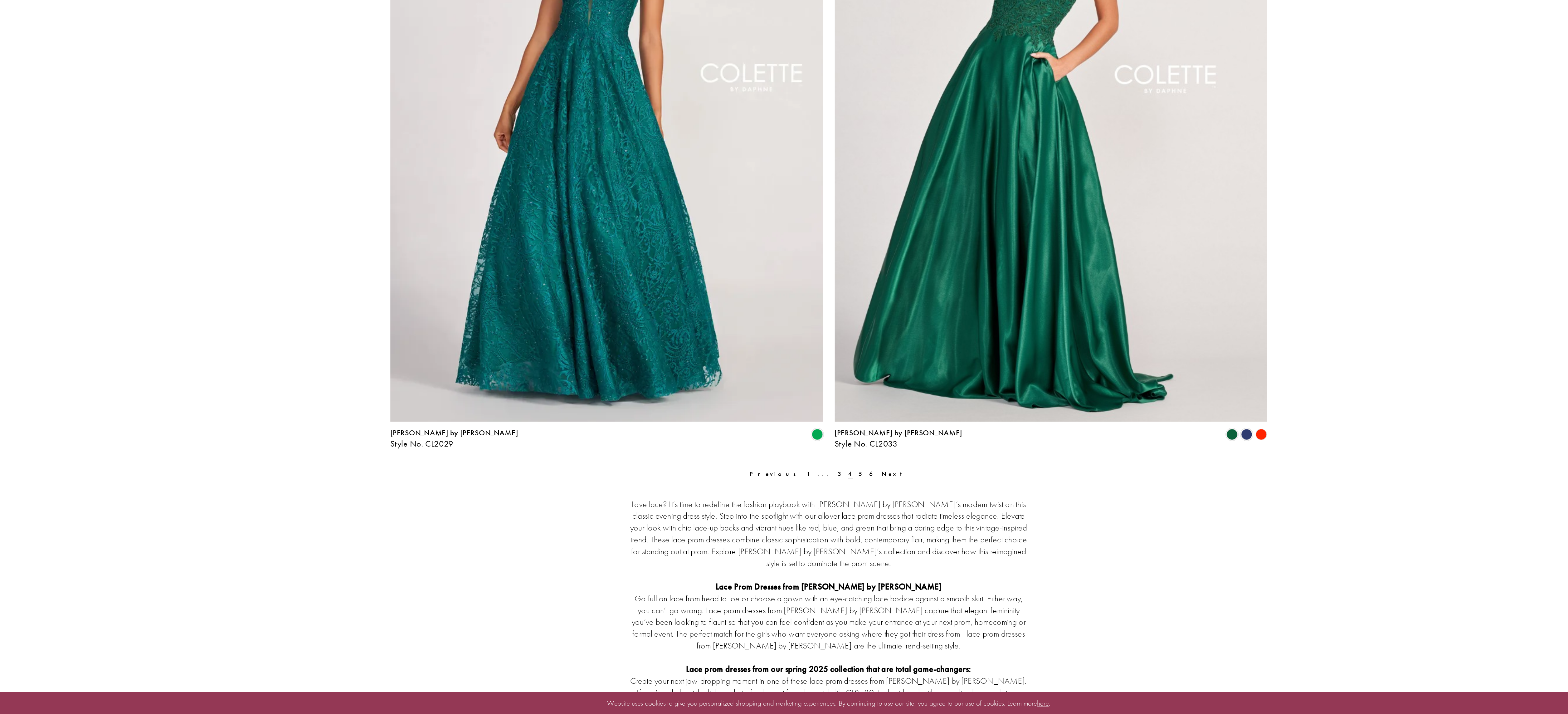
scroll to position [1252, 0]
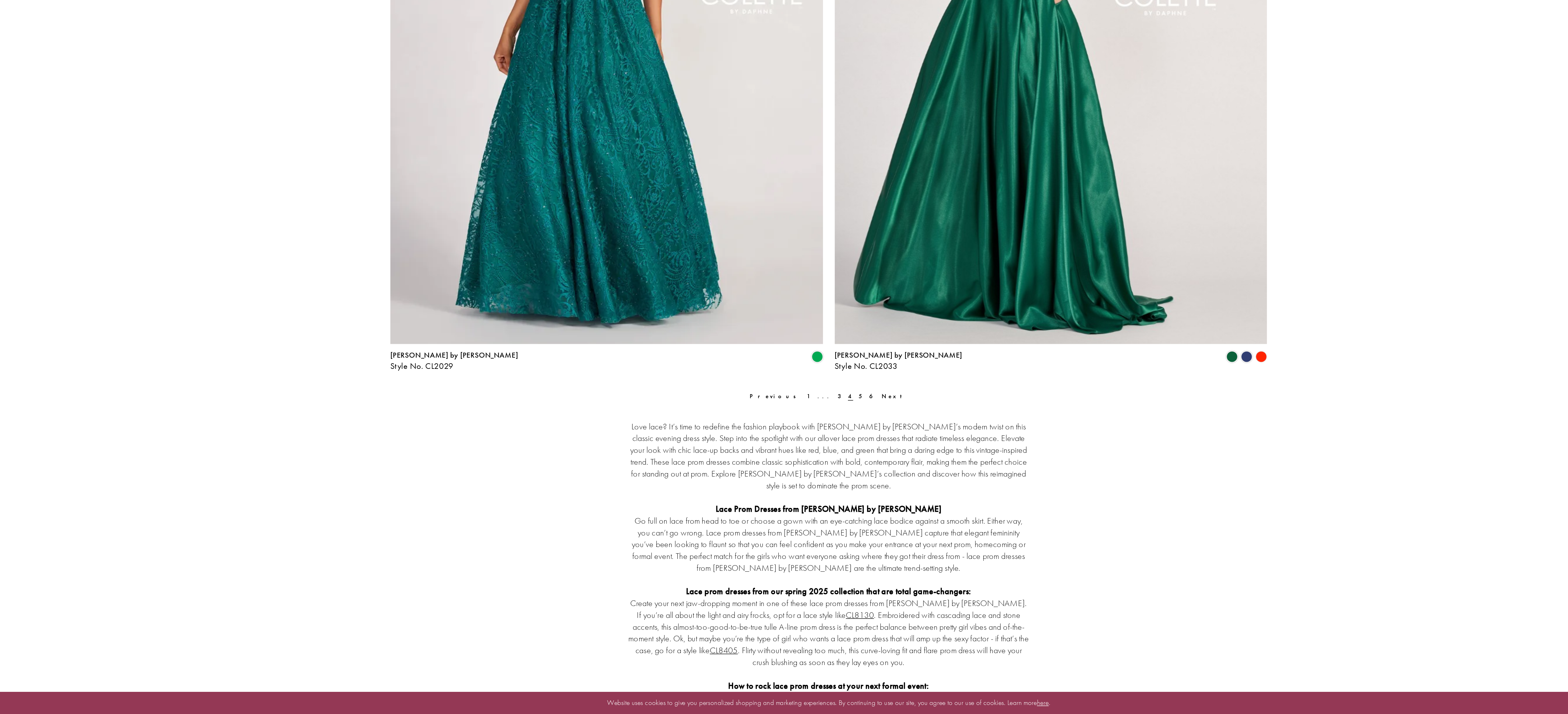
click at [818, 506] on div "Love lace? It’s time to redefine the fashion playbook with Colette by Daphne’s …" at bounding box center [784, 644] width 581 height 276
click at [819, 504] on span "Next" at bounding box center [828, 504] width 17 height 5
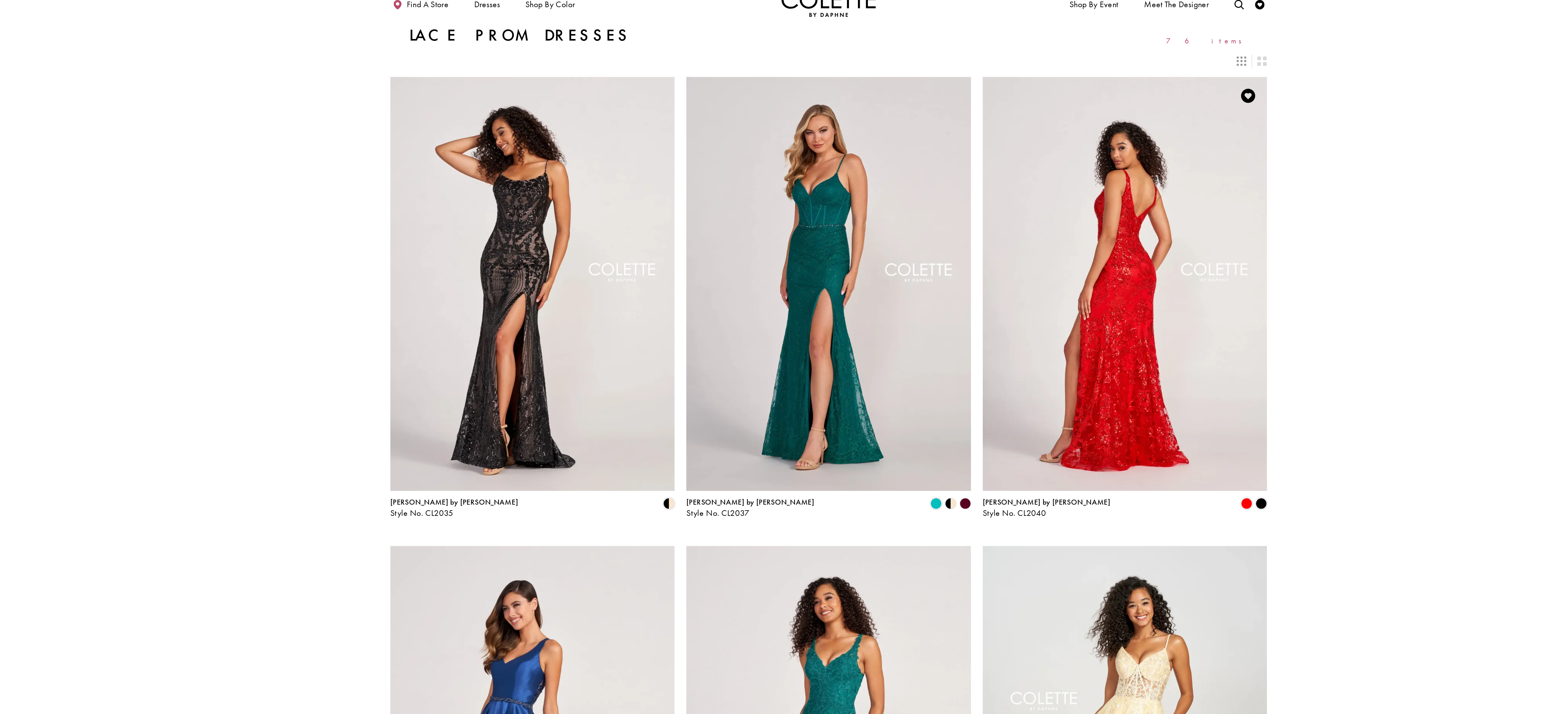
click at [1009, 153] on img "Visit Colette by Daphne Style No. CL2040 Page" at bounding box center [980, 200] width 188 height 274
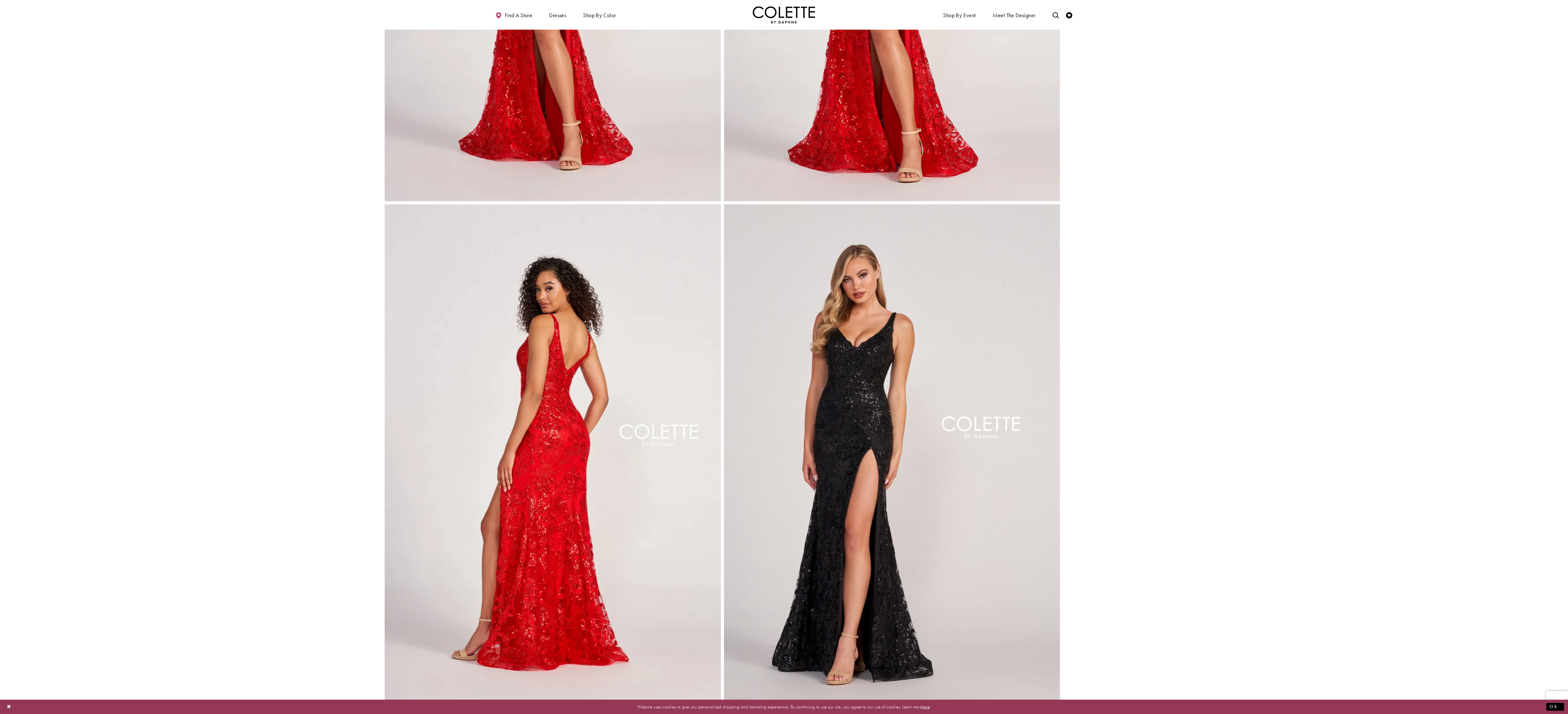
scroll to position [321, 0]
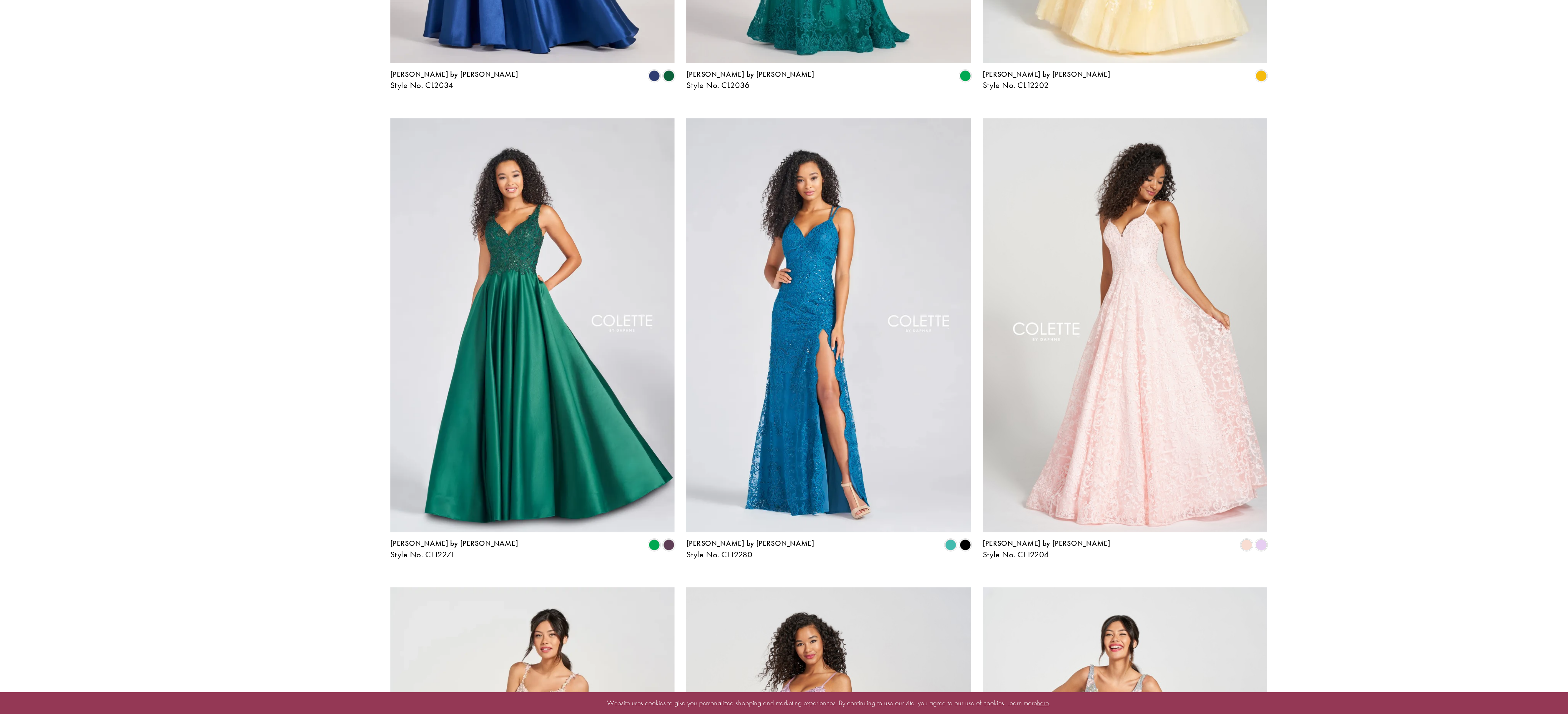
scroll to position [368, 0]
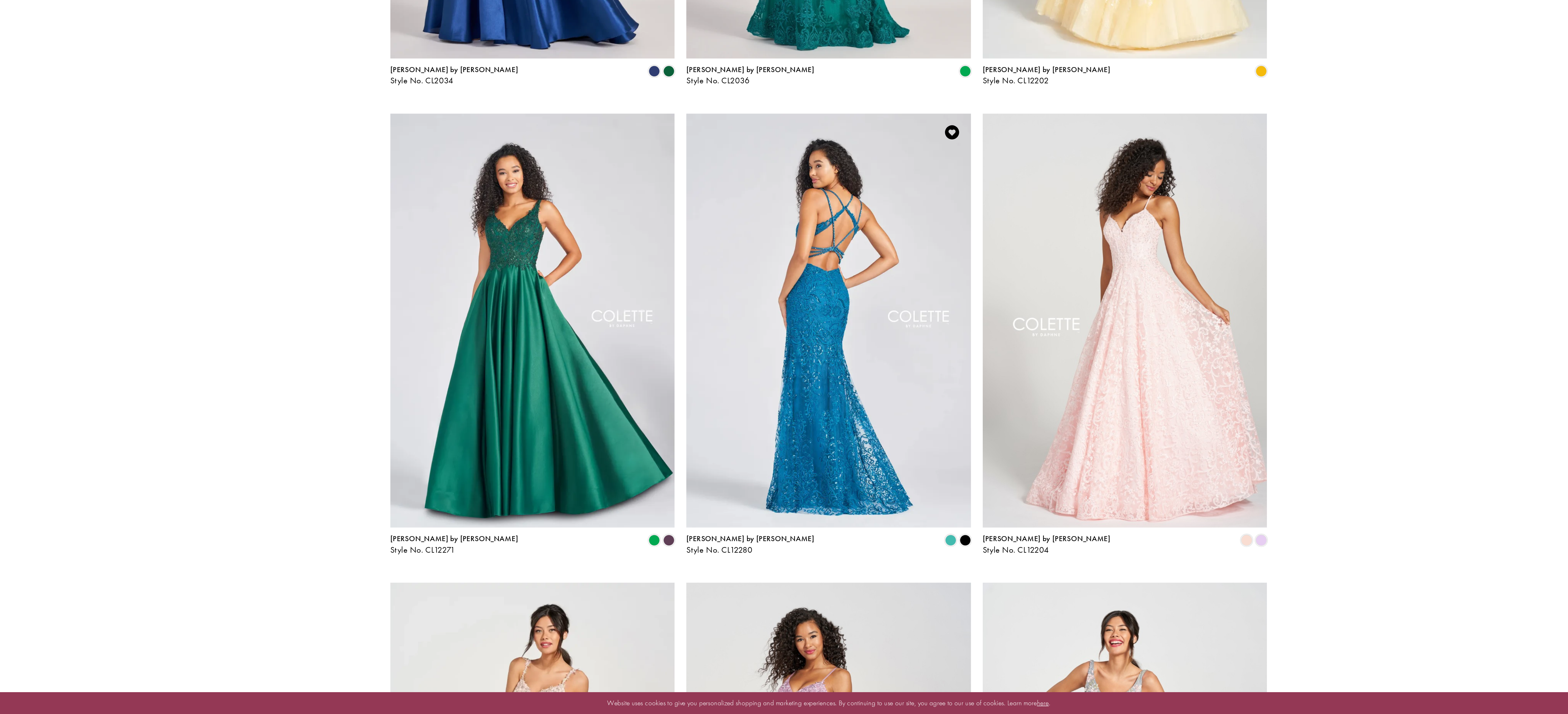
click at [800, 528] on img "Visit Colette by Daphne Style No. CL12280 Page" at bounding box center [784, 453] width 188 height 274
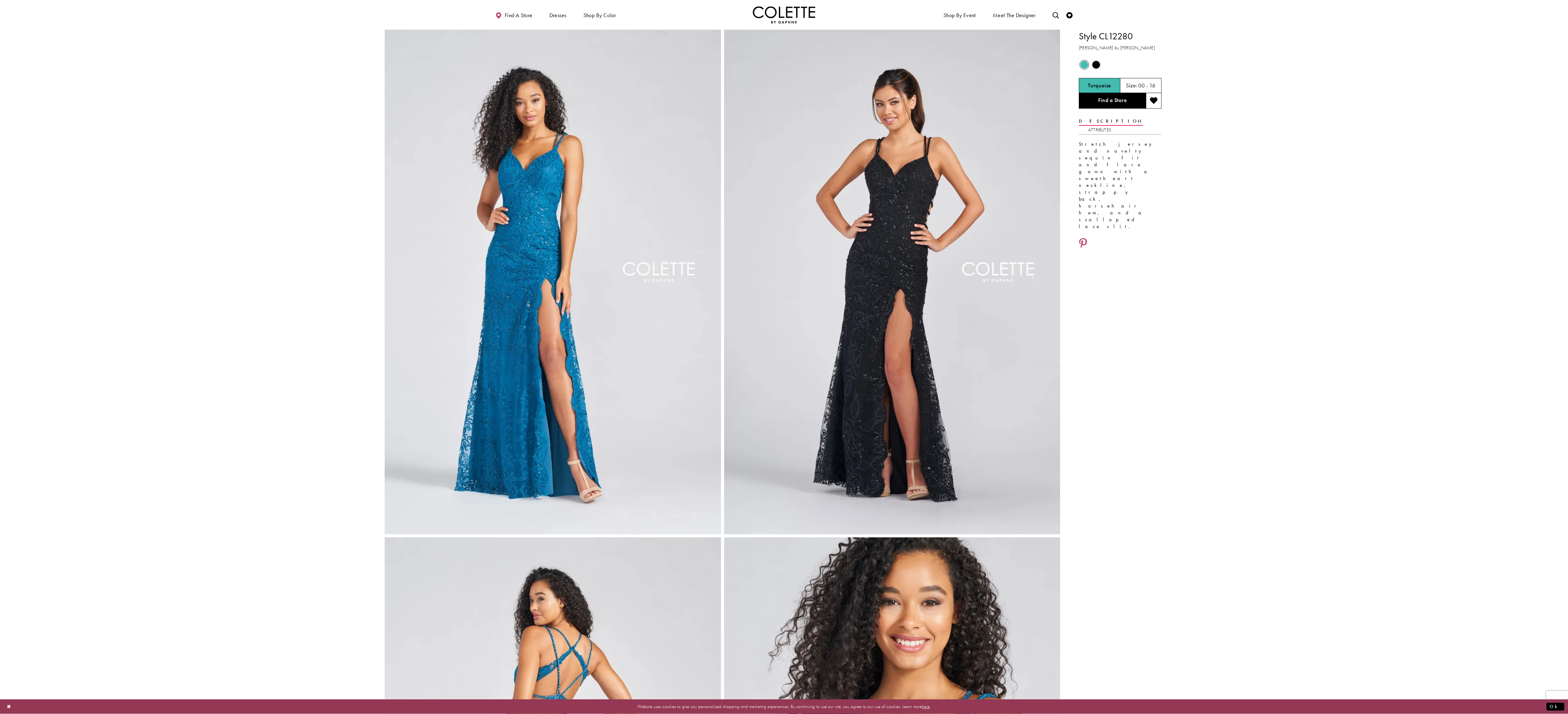
click at [537, 324] on img "Full size Style CL12280 Colette by Daphne #0 default Turquoise frontface vertic…" at bounding box center [553, 282] width 336 height 504
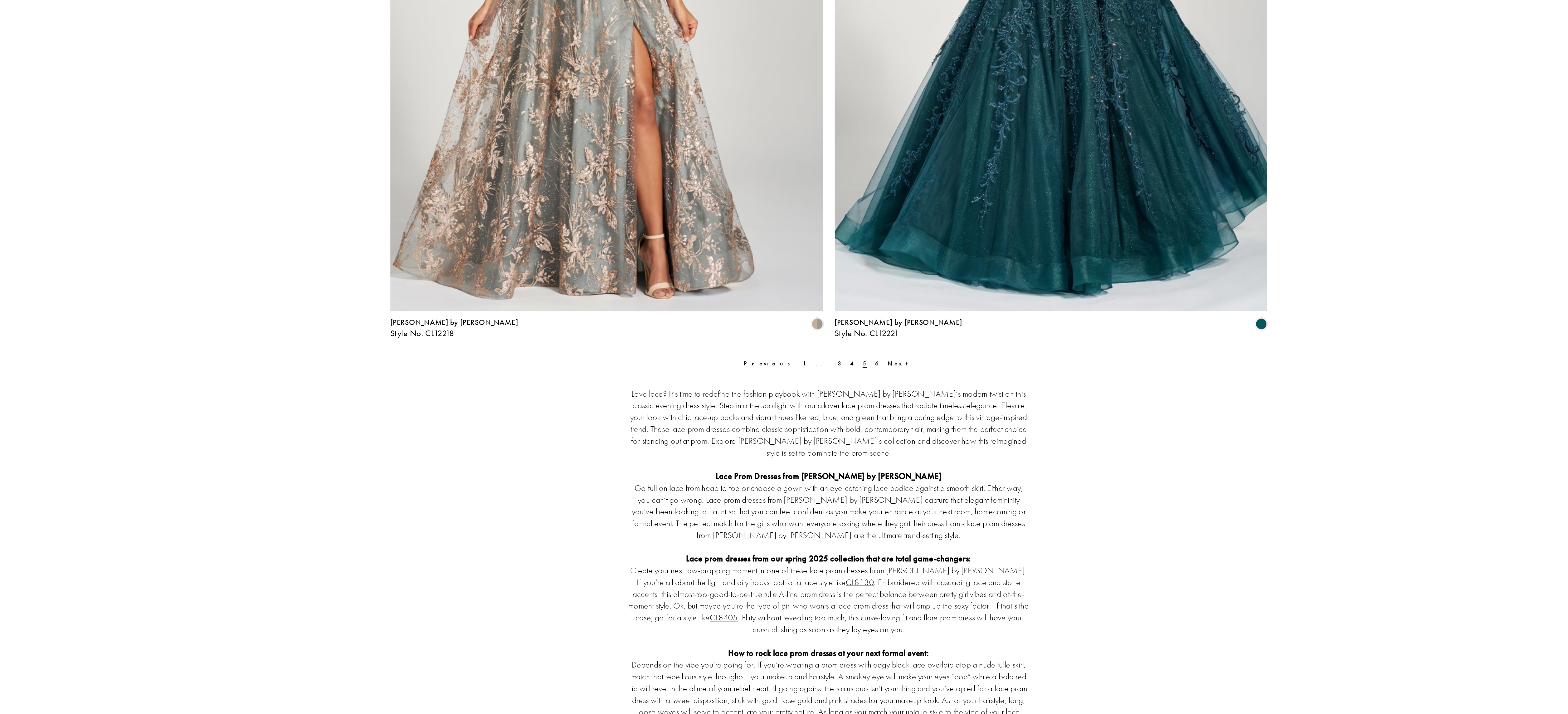
scroll to position [1447, 0]
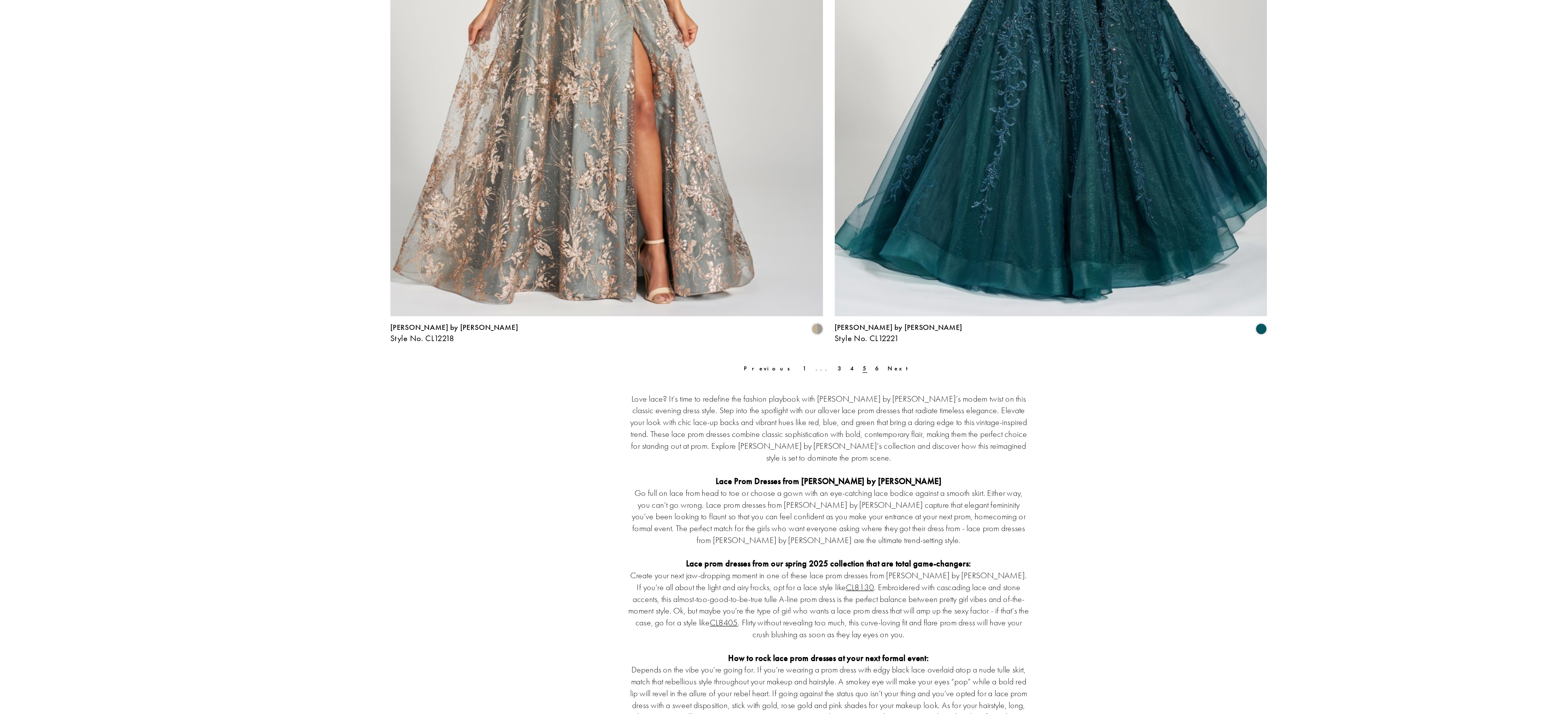
click at [816, 298] on div "Colette by Daphne Style No. CL12221 Skip Color List #5387f80085 to end Color Li…" at bounding box center [931, 75] width 294 height 453
click at [823, 306] on span "Next" at bounding box center [832, 309] width 17 height 5
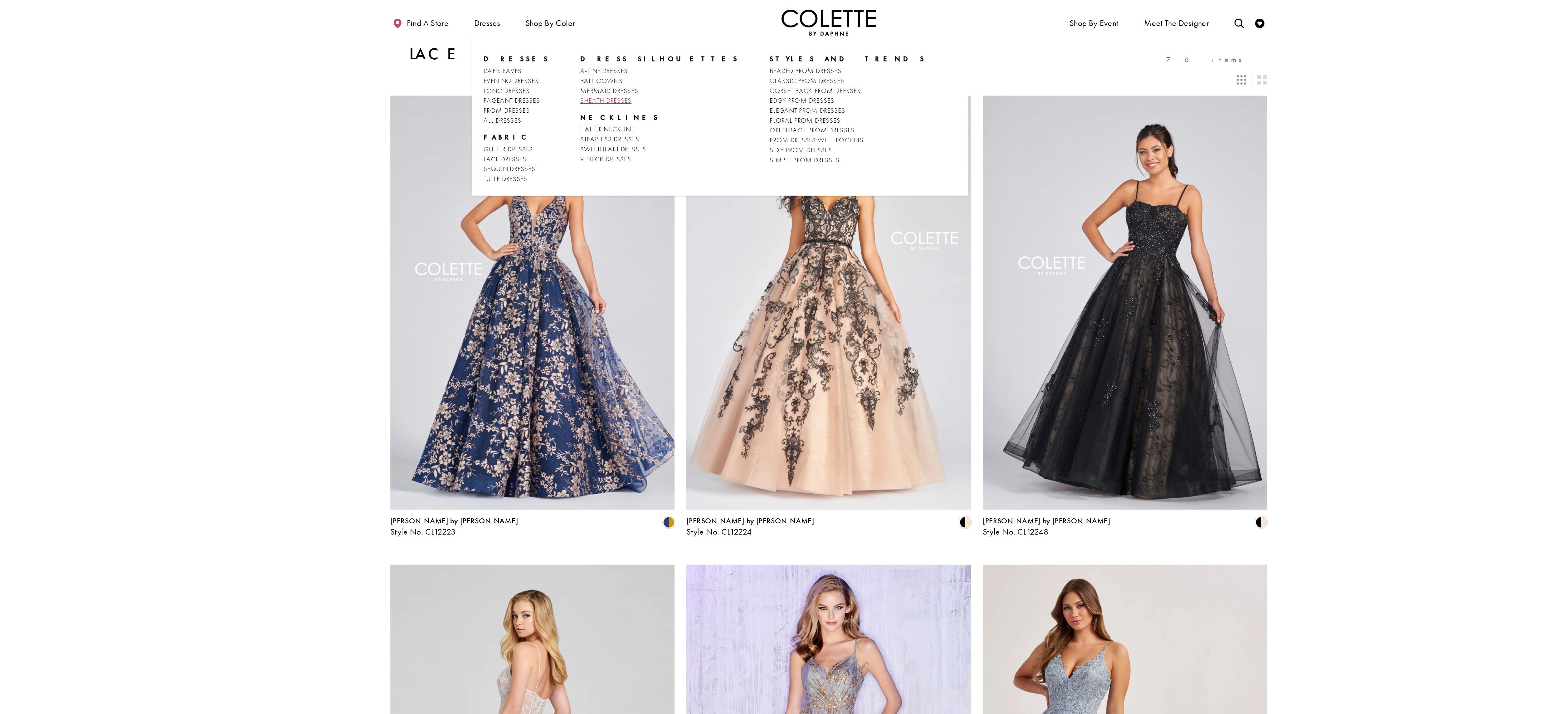
click at [641, 64] on span "SHEATH DRESSES" at bounding box center [637, 67] width 34 height 5
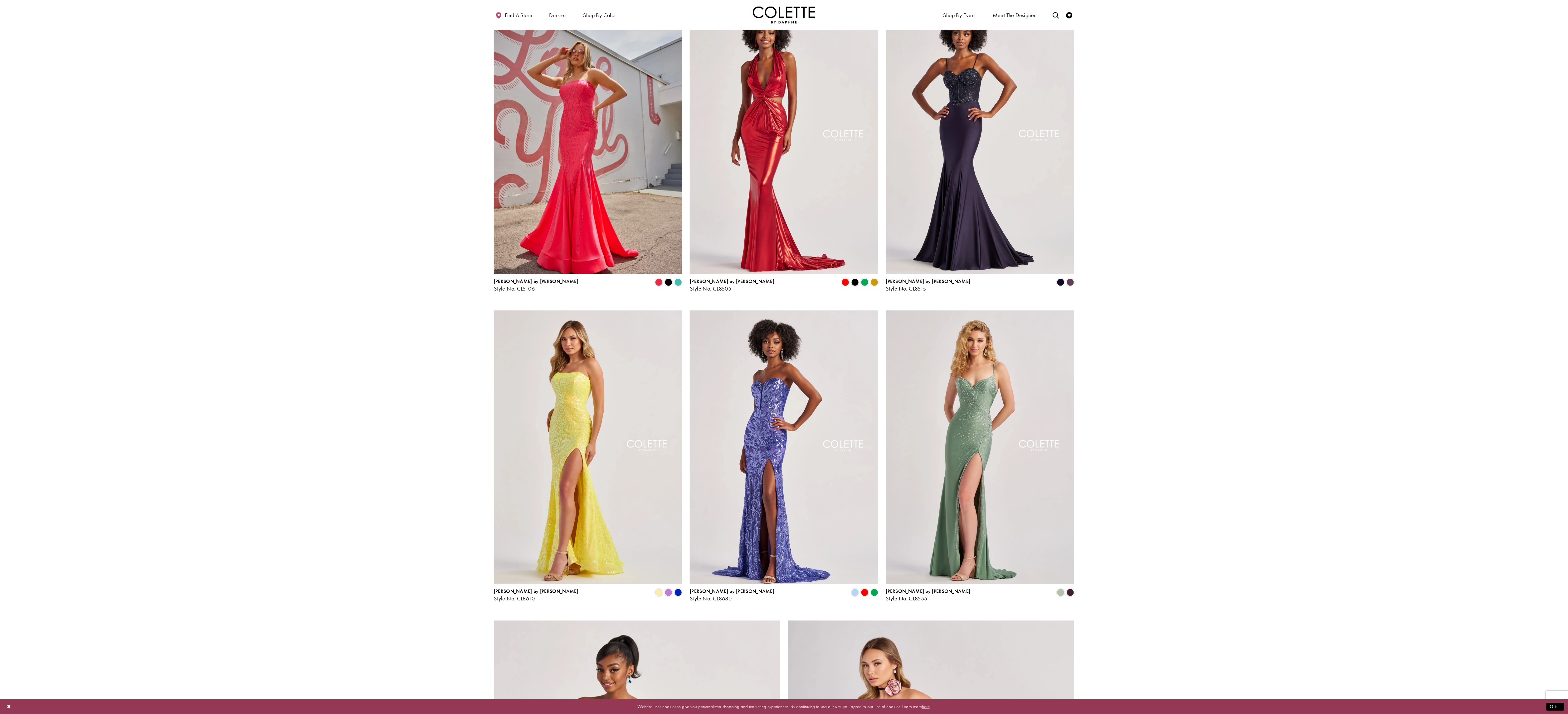
scroll to position [708, 0]
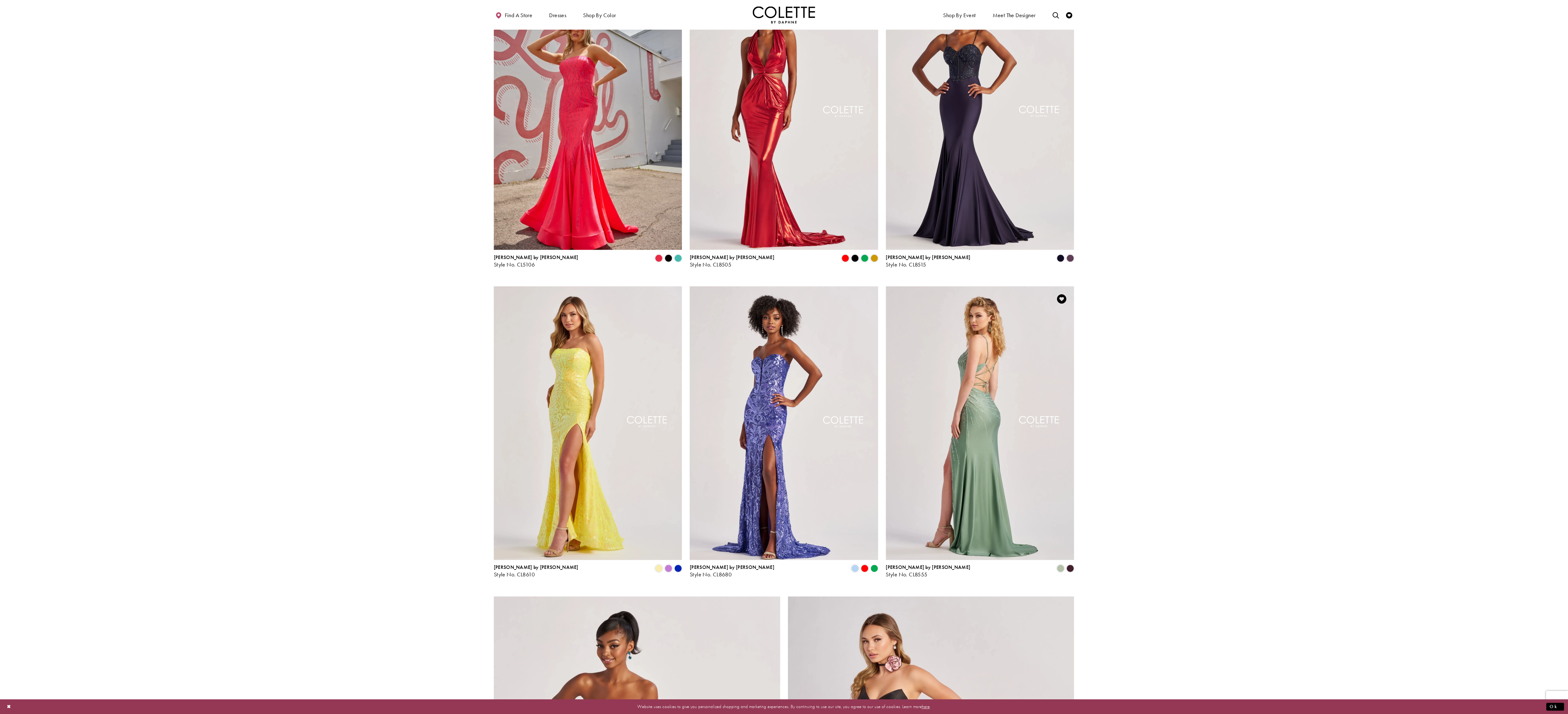
click at [1018, 511] on img "Visit Colette by Daphne Style No. CL8555 Page" at bounding box center [980, 423] width 188 height 274
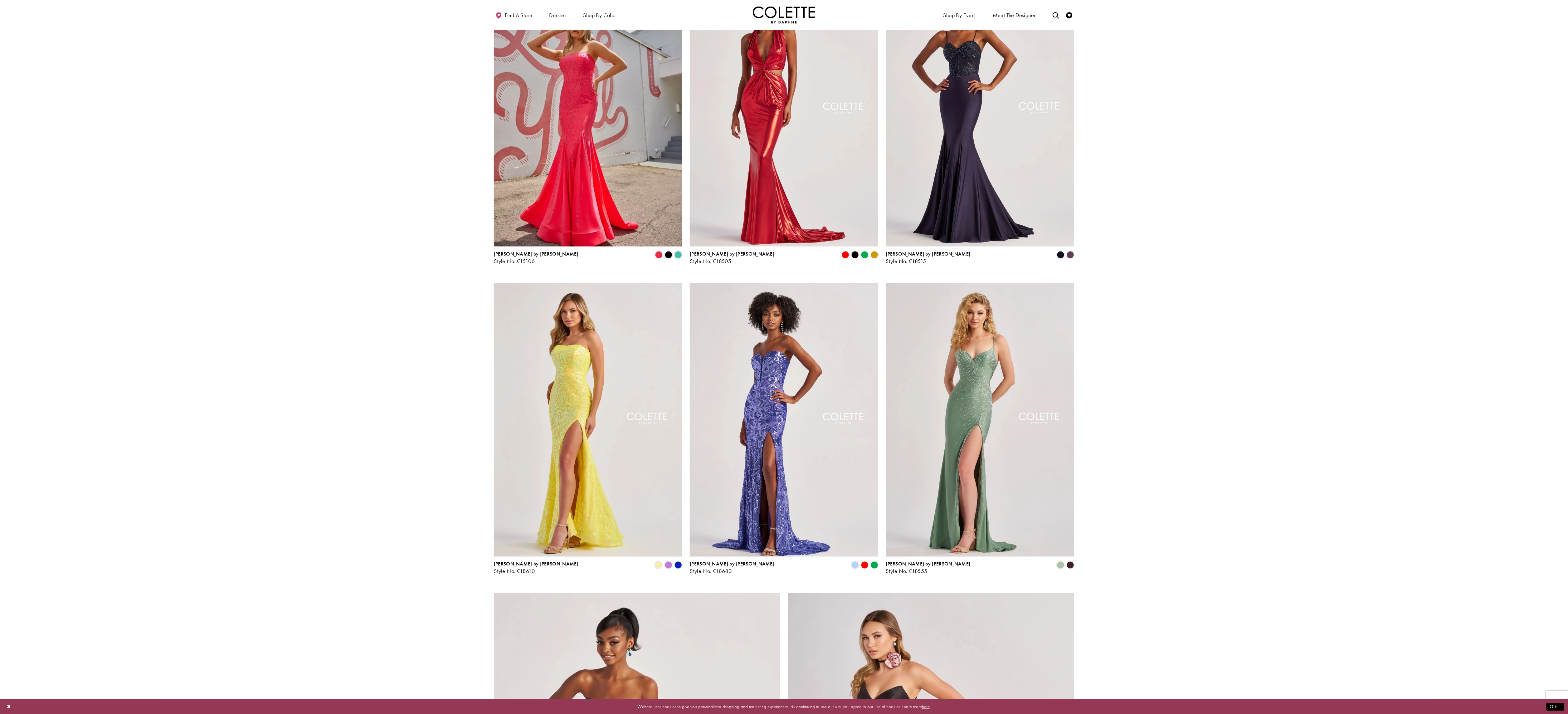
scroll to position [722, 0]
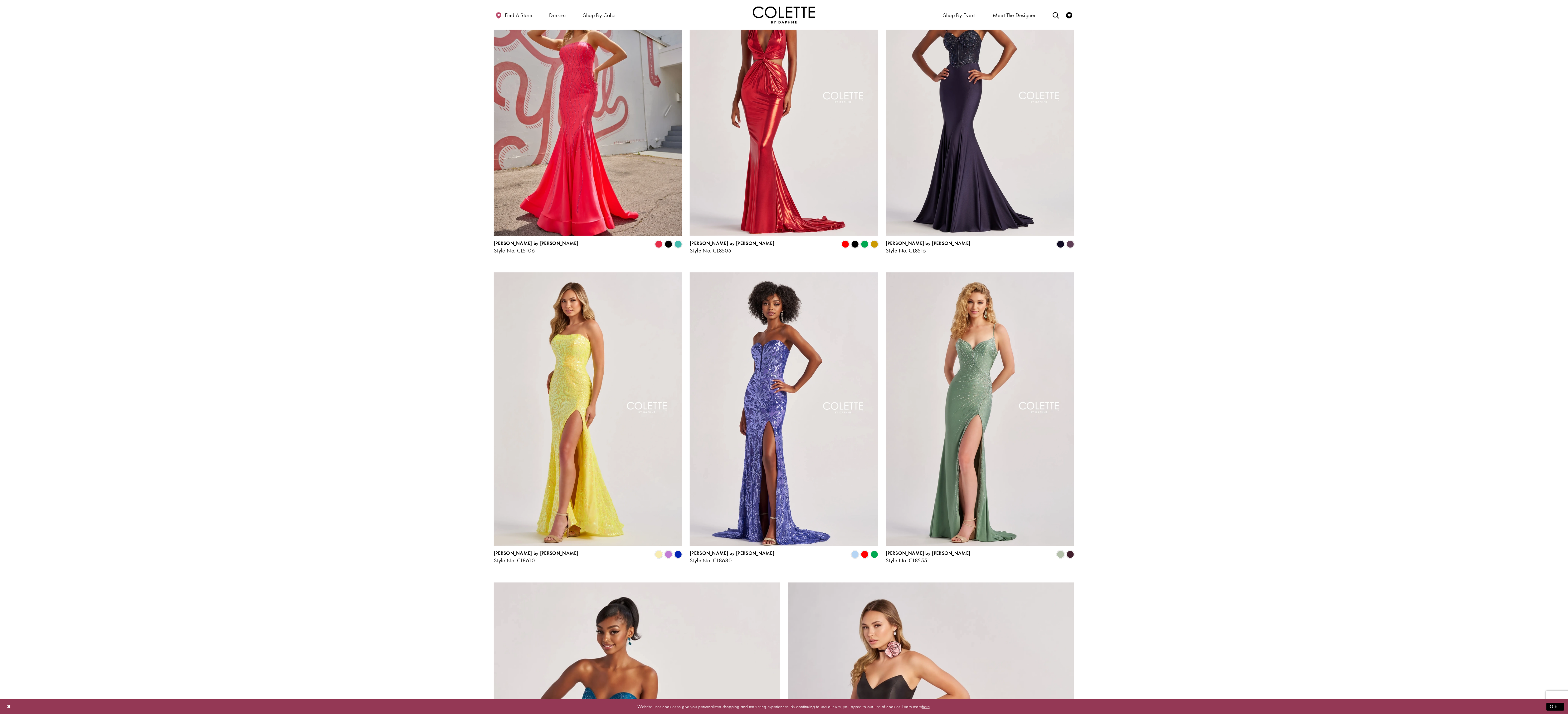
click at [1564, 408] on section at bounding box center [784, 172] width 1568 height 1690
drag, startPoint x: 1567, startPoint y: 408, endPoint x: 1567, endPoint y: 414, distance: 6.0
click at [1567, 414] on section at bounding box center [784, 172] width 1568 height 1690
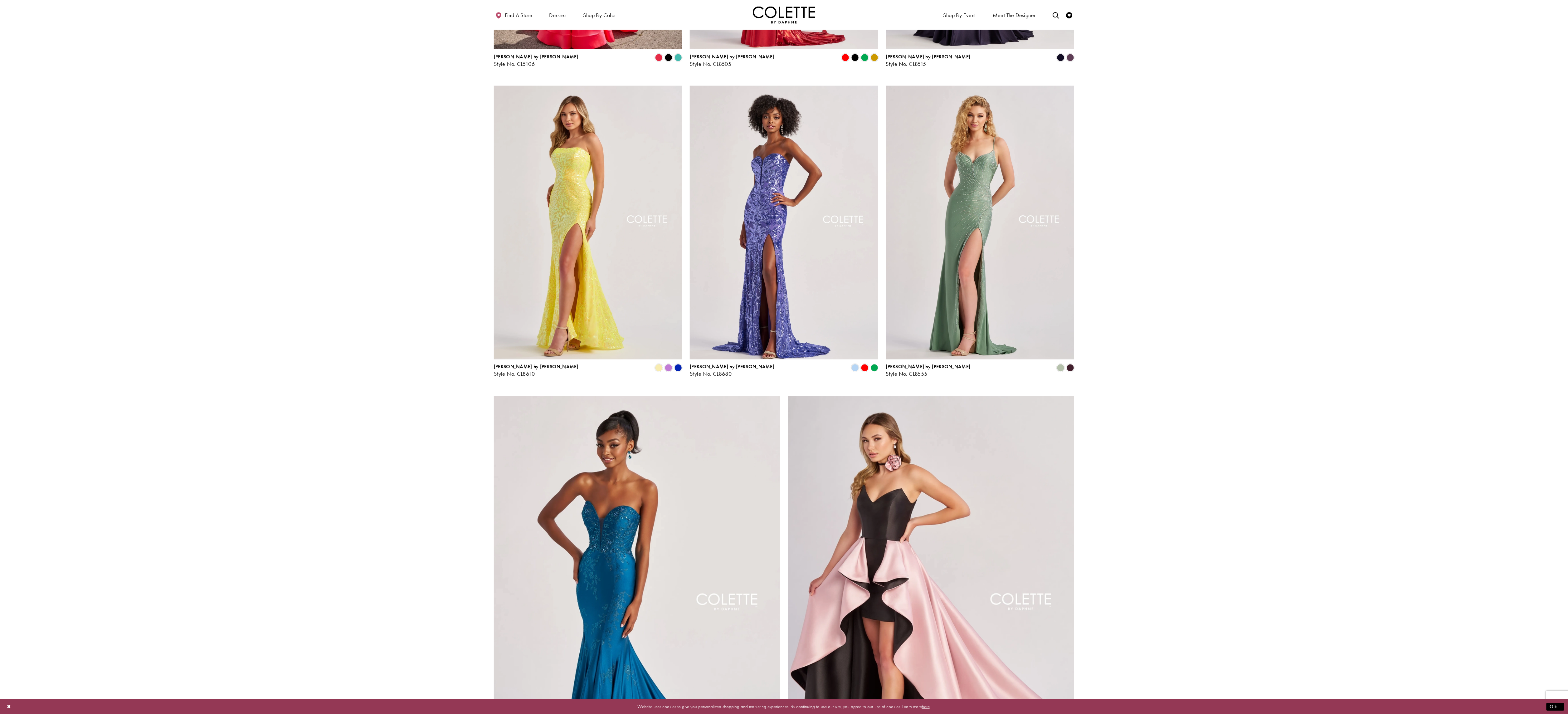
scroll to position [875, 0]
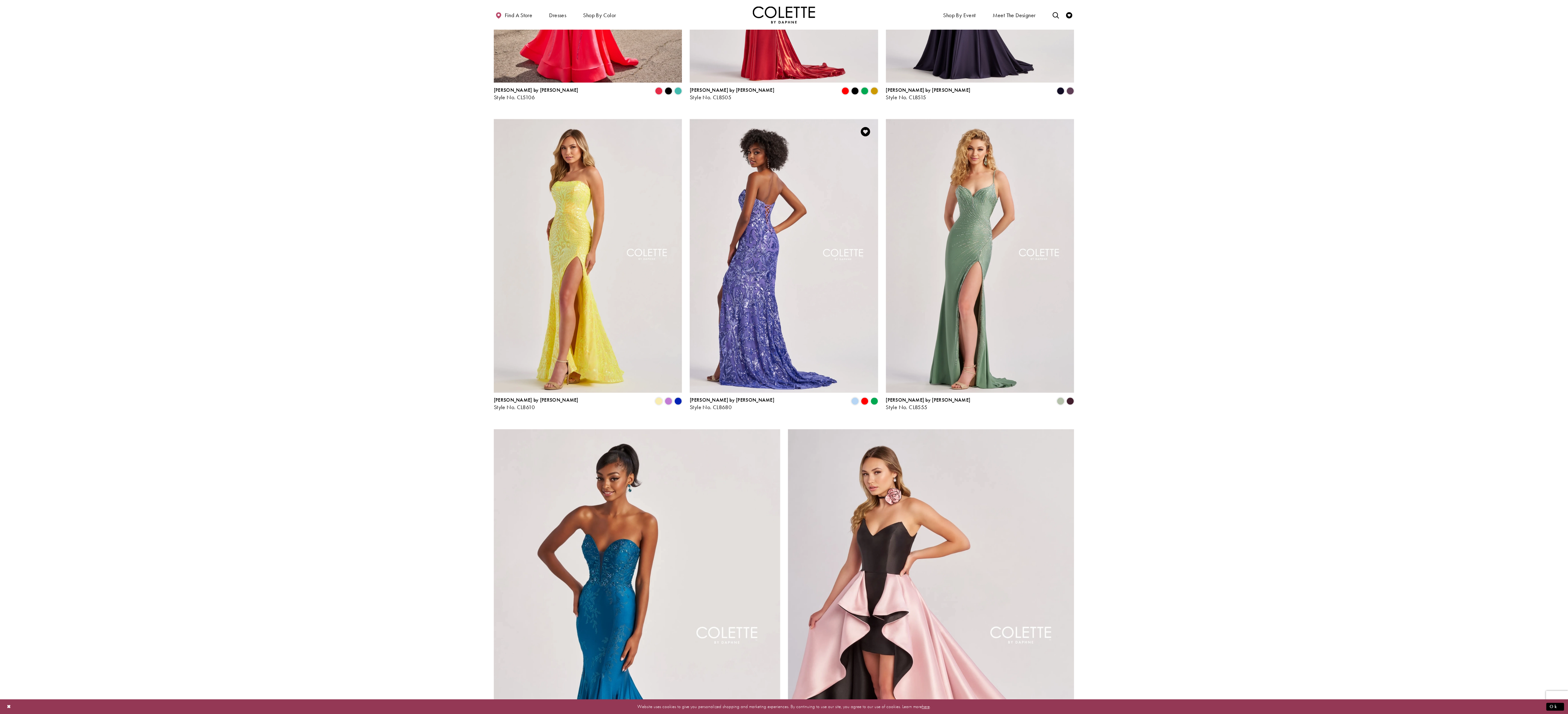
click at [806, 263] on img "Visit Colette by Daphne Style No. CL8680 Page" at bounding box center [784, 256] width 188 height 274
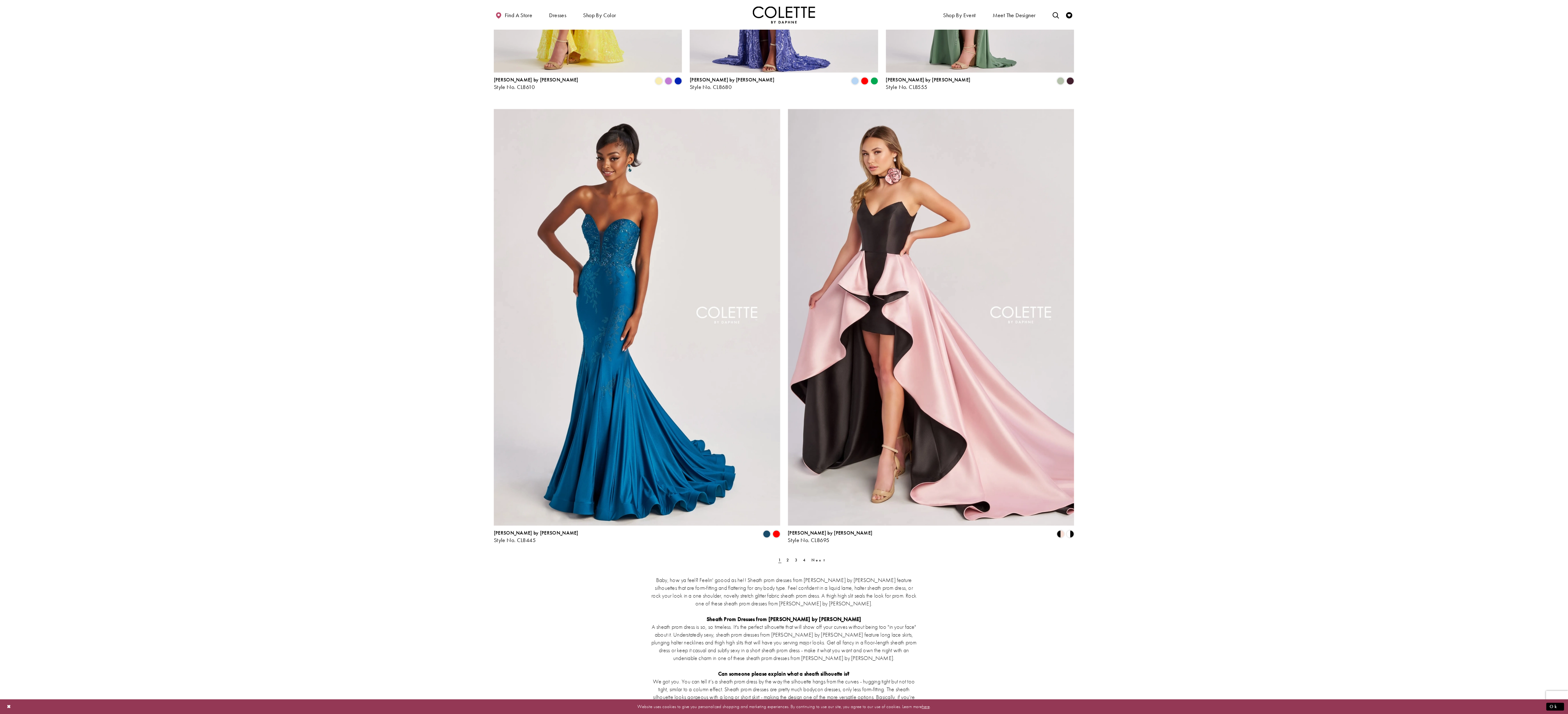
scroll to position [1281, 0]
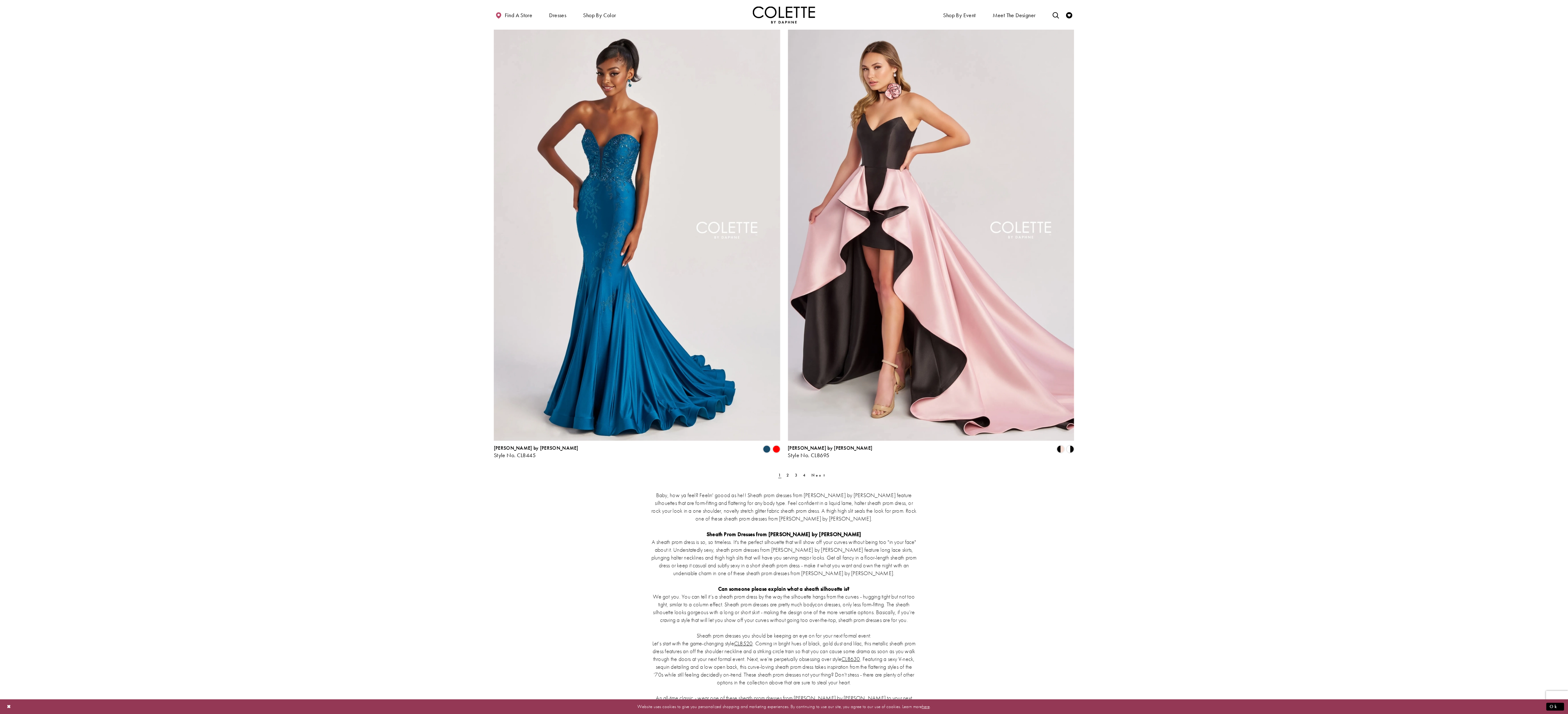
click at [803, 484] on div "Baby, how ya feel? Feelin' goood as he!! Sheath prom dresses from Colette by Da…" at bounding box center [784, 599] width 581 height 244
click at [808, 478] on div "Baby, how ya feel? Feelin' goood as he!! Sheath prom dresses from Colette by Da…" at bounding box center [784, 599] width 581 height 244
click at [812, 474] on span "Next" at bounding box center [820, 475] width 17 height 5
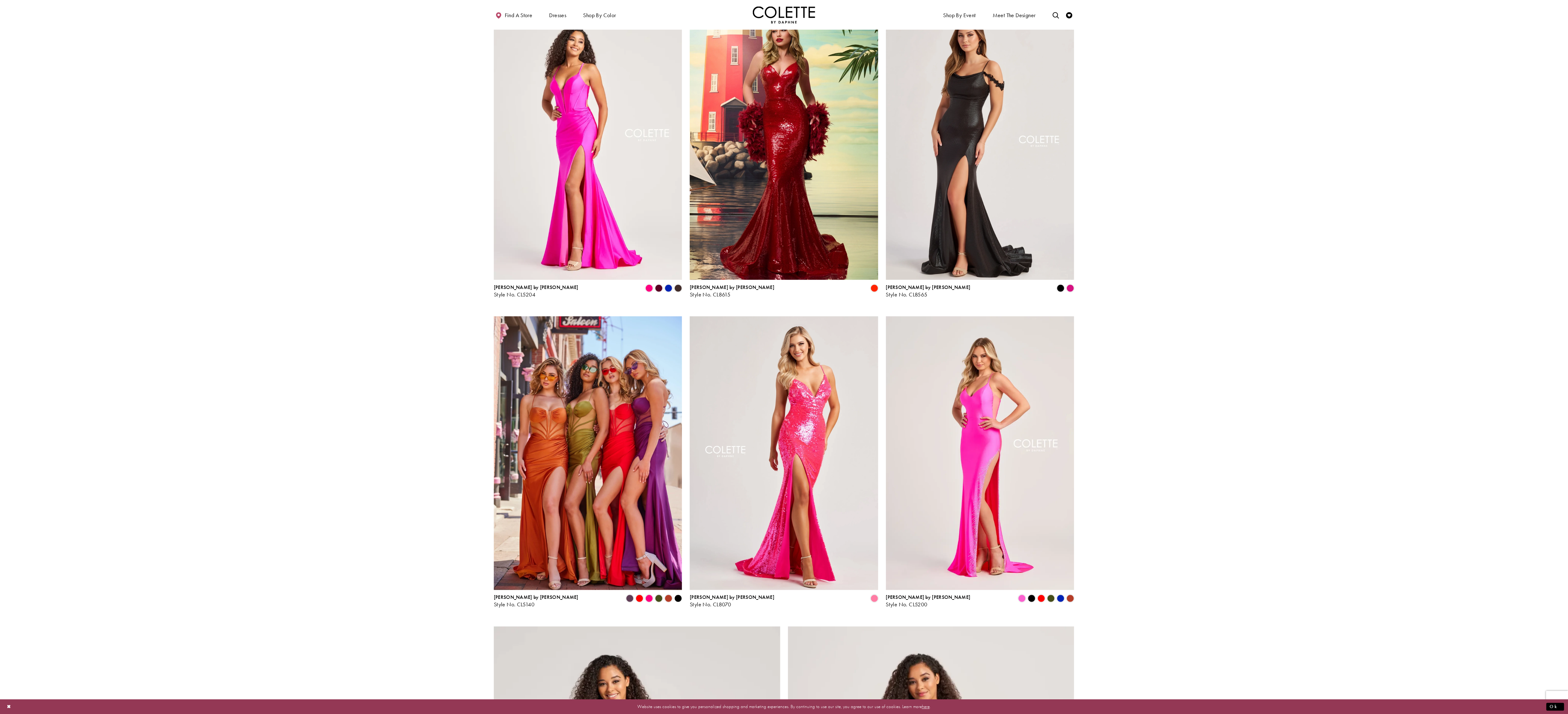
scroll to position [684, 0]
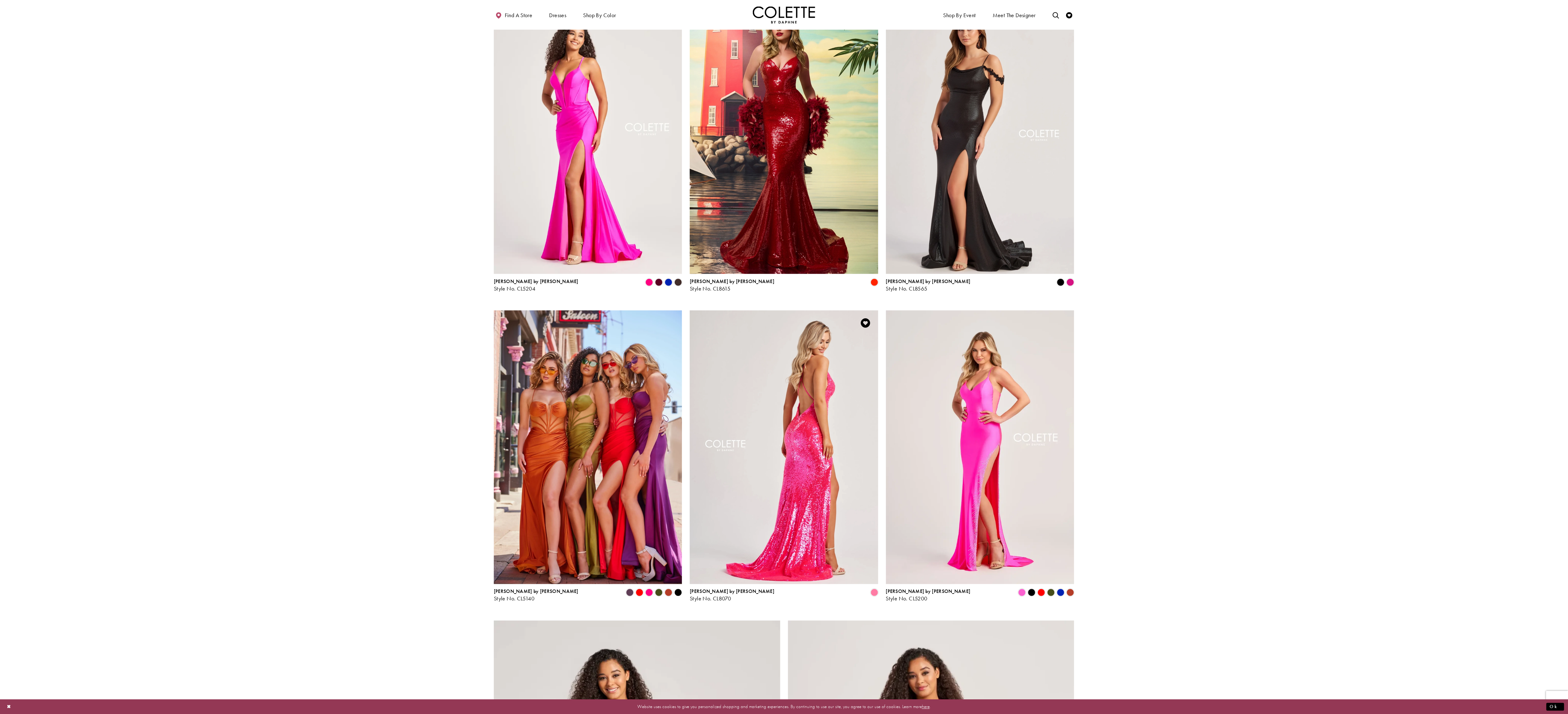
click at [848, 417] on img "Visit Colette by Daphne Style No. CL8070 Page" at bounding box center [784, 447] width 188 height 274
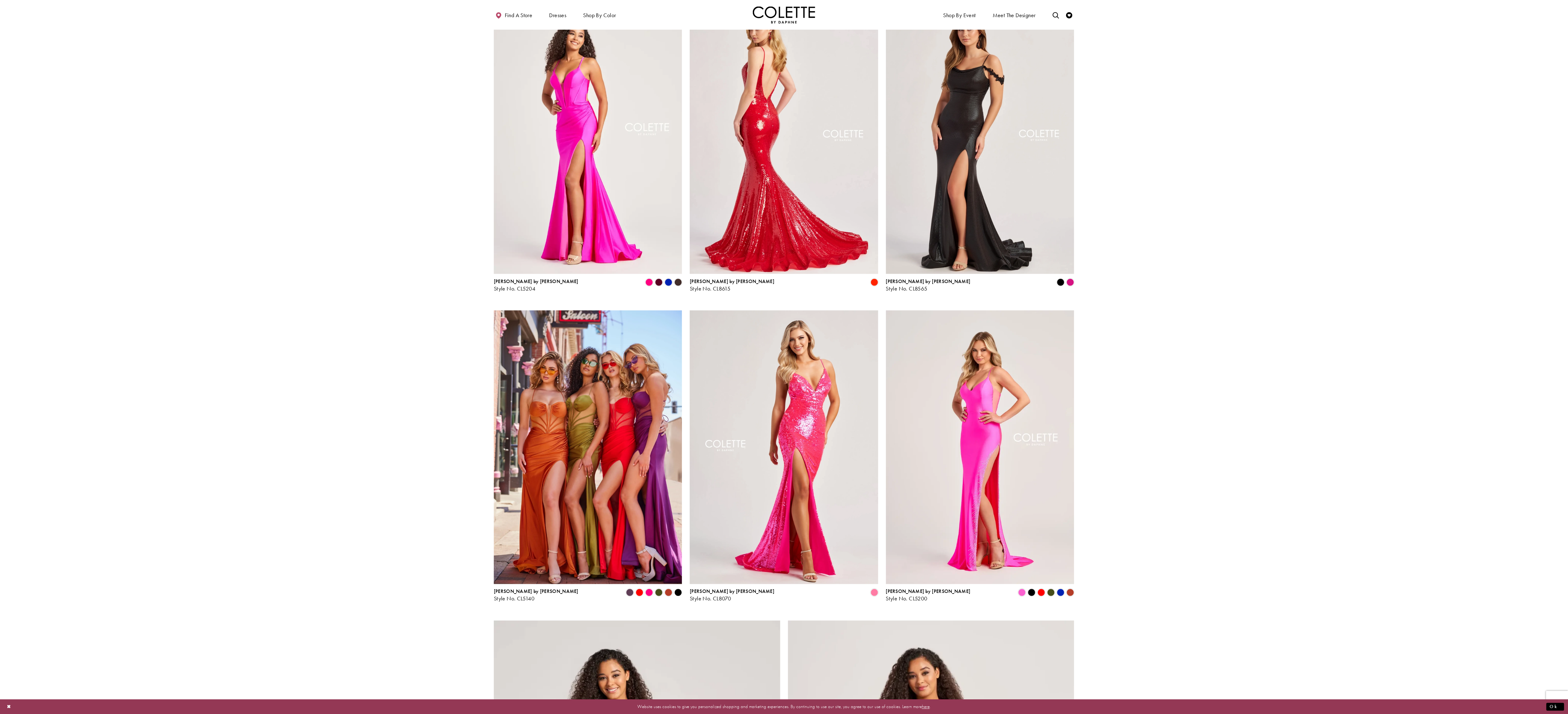
click at [770, 183] on img "Visit Colette by Daphne Style No. CL8615 Page" at bounding box center [784, 137] width 188 height 274
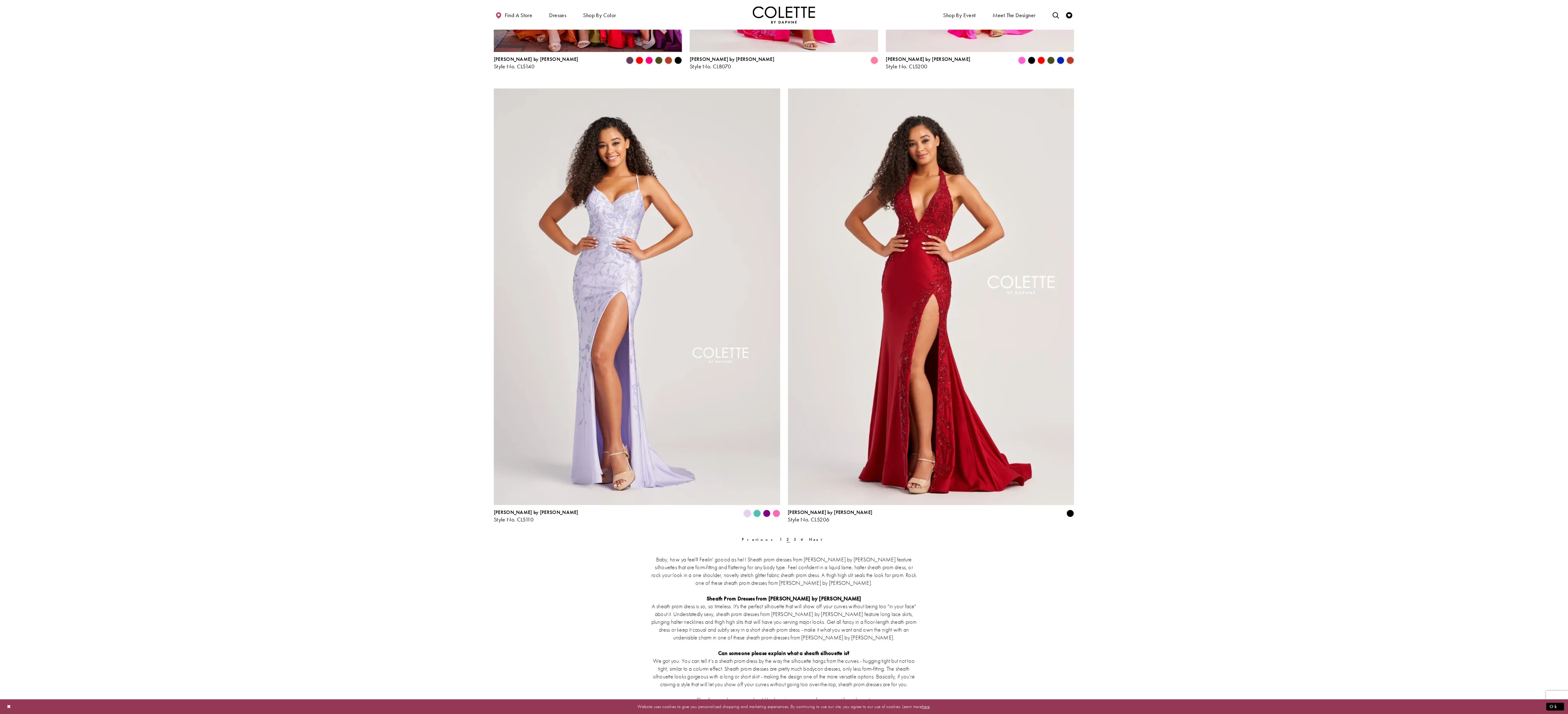
scroll to position [1222, 0]
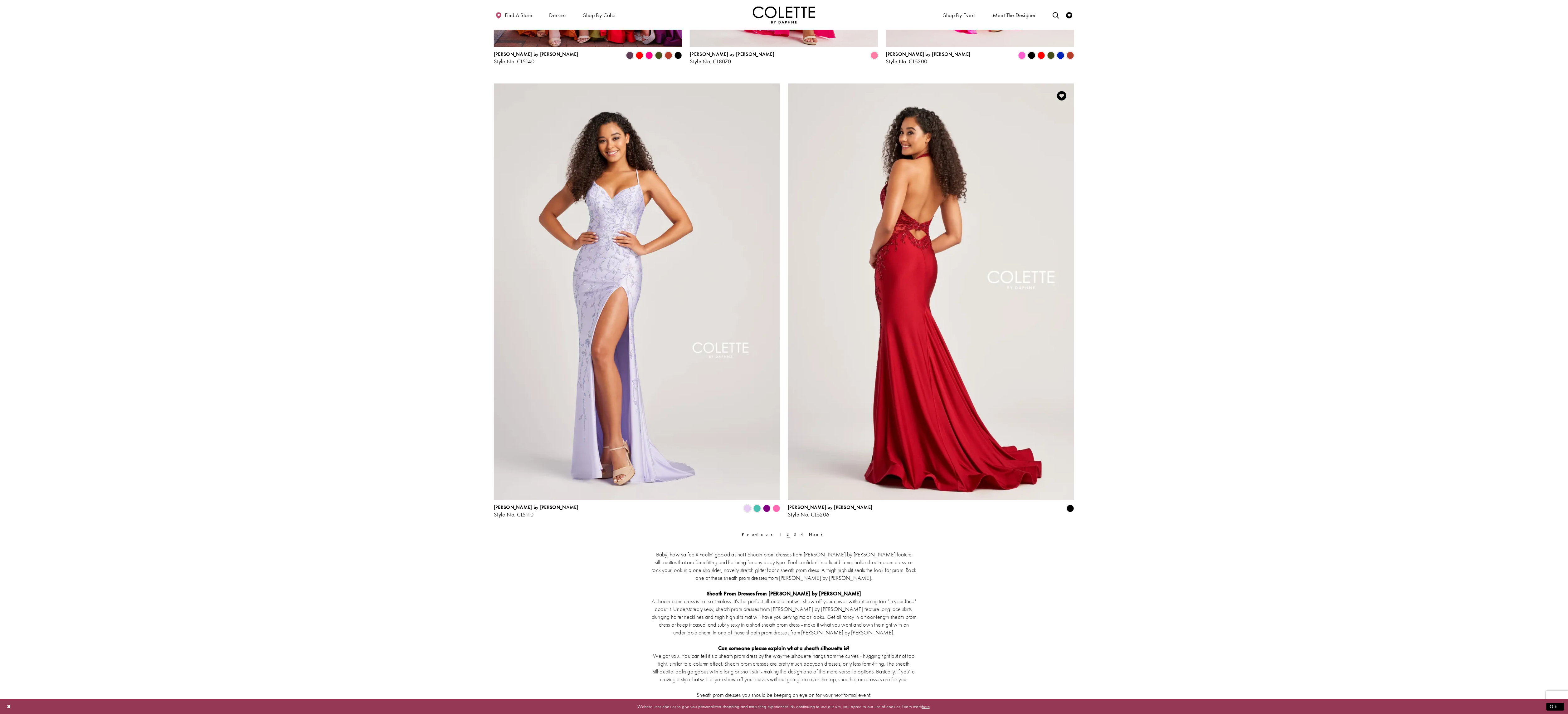
click at [940, 344] on img "Visit Colette by Daphne Style No. CL5206 Page" at bounding box center [931, 292] width 286 height 417
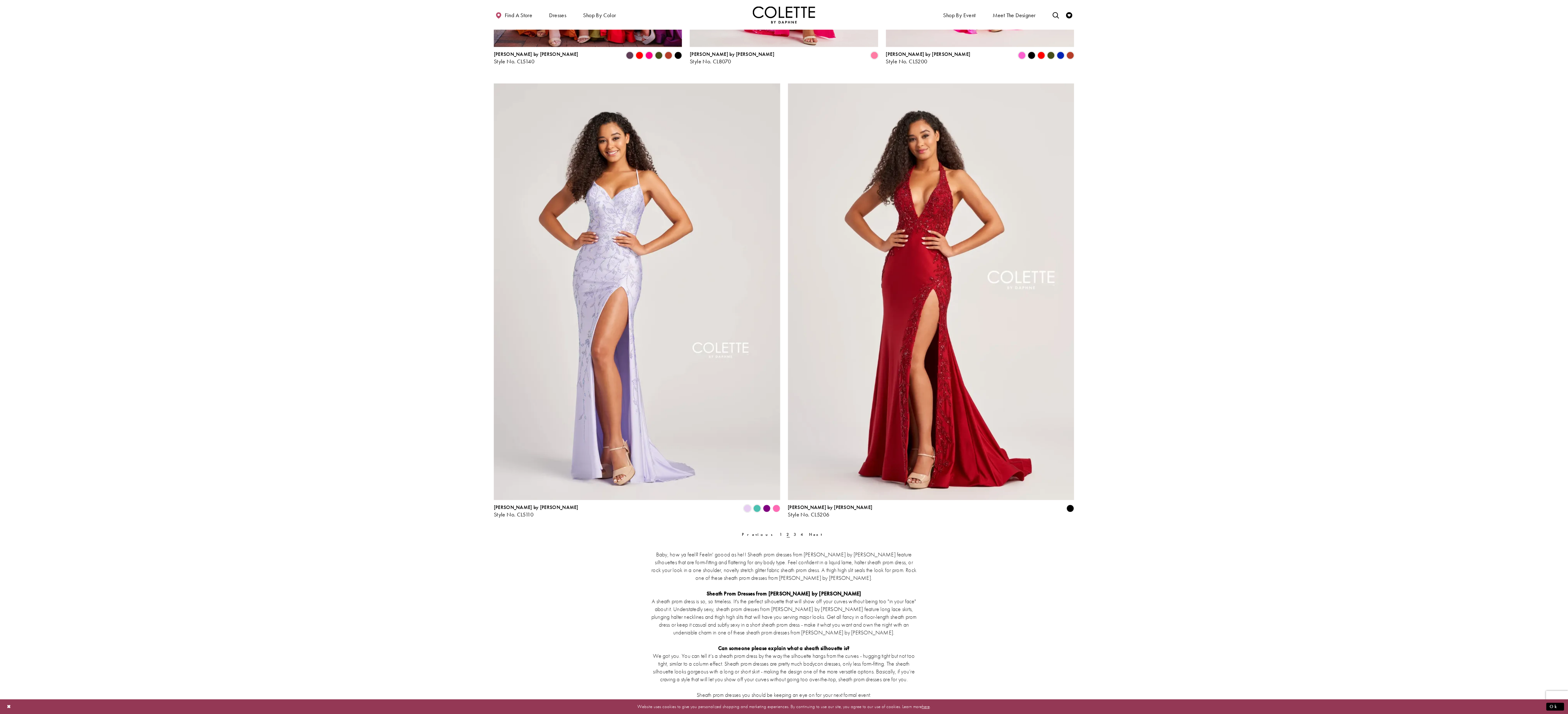
click at [812, 538] on div "Baby, how ya feel? Feelin' goood as he!! Sheath prom dresses from Colette by Da…" at bounding box center [784, 659] width 581 height 244
click at [809, 535] on span "Next" at bounding box center [818, 534] width 17 height 5
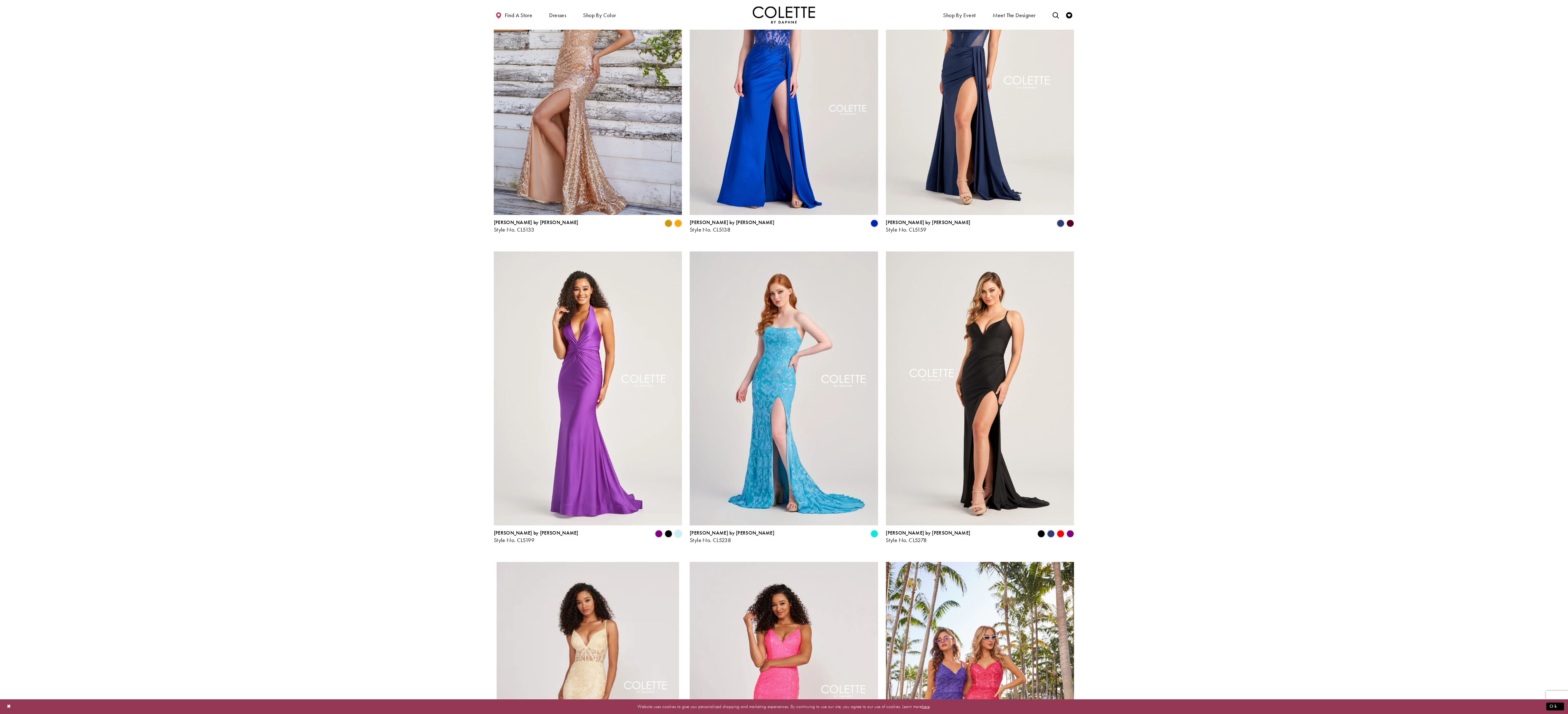
scroll to position [446, 0]
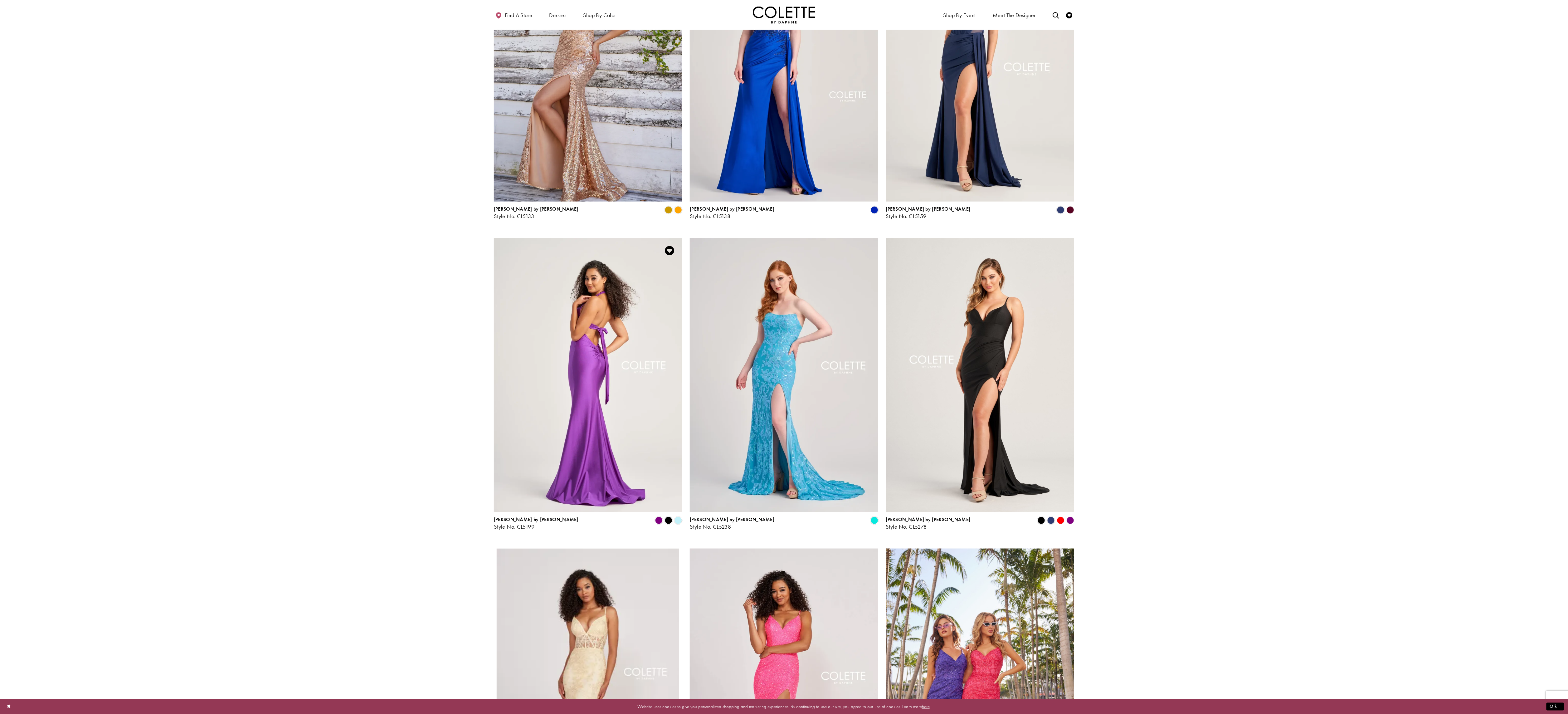
click at [610, 375] on img "Visit Colette by Daphne Style No. CL5199 Page" at bounding box center [588, 375] width 188 height 274
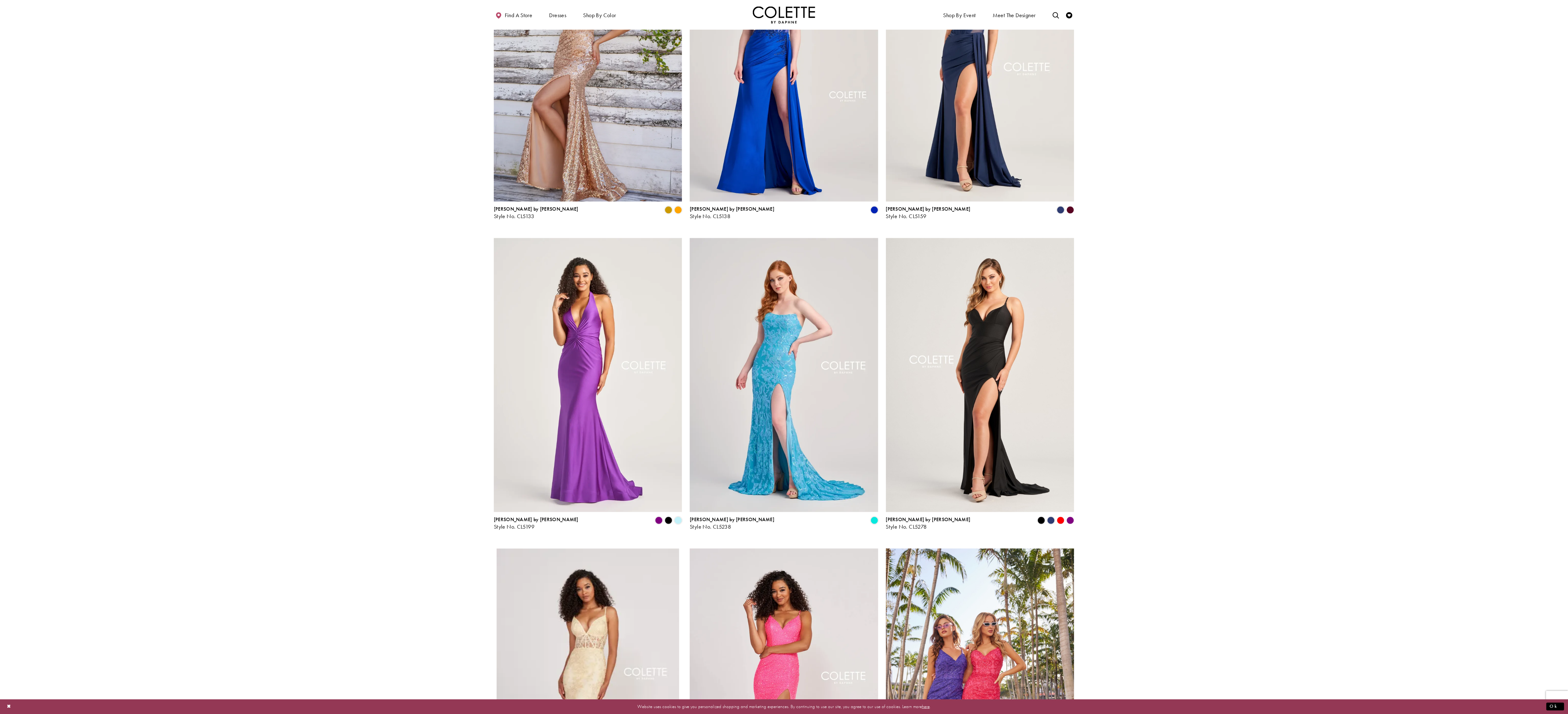
click at [1080, 405] on section at bounding box center [784, 448] width 1568 height 1690
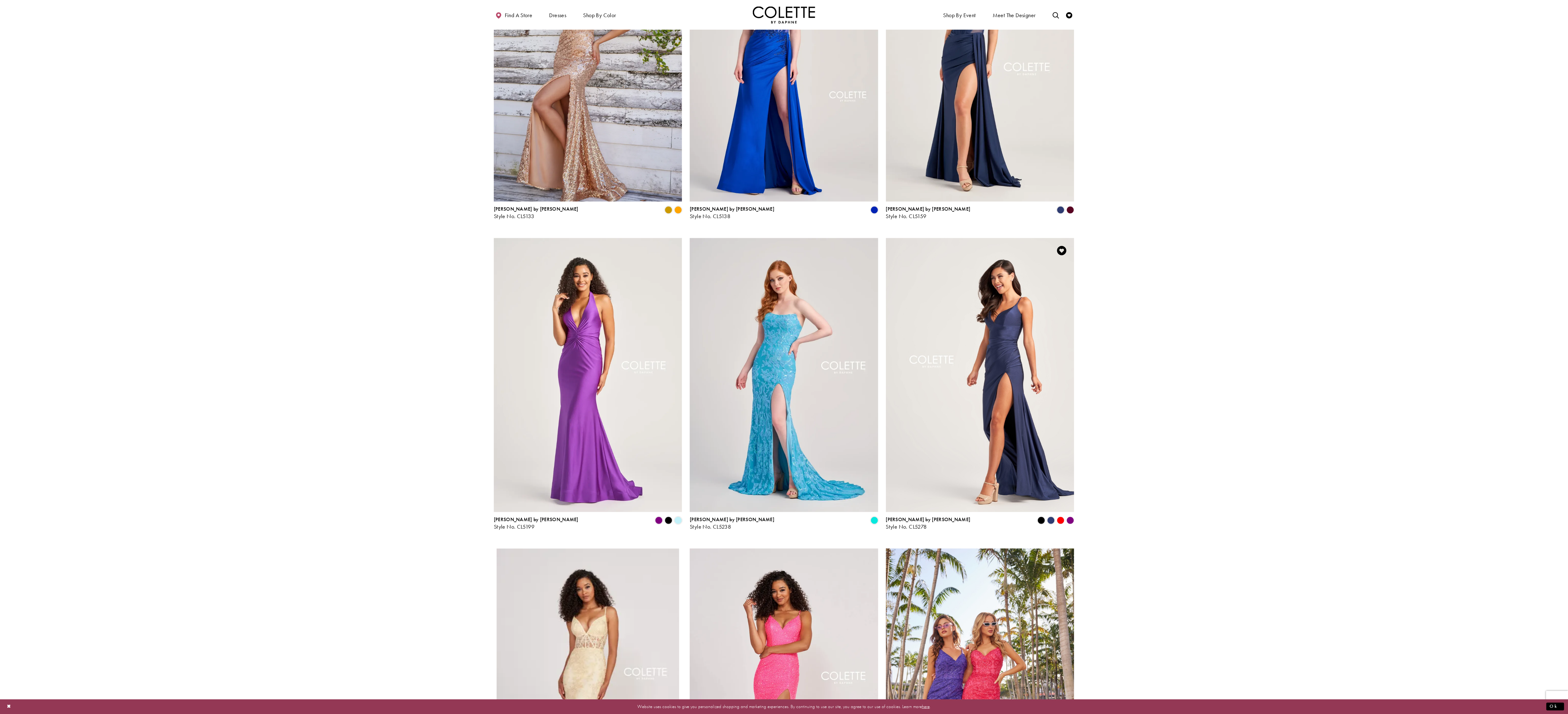
click at [1023, 376] on img "Visit Colette by Daphne Style No. CL5278 Page" at bounding box center [980, 375] width 188 height 274
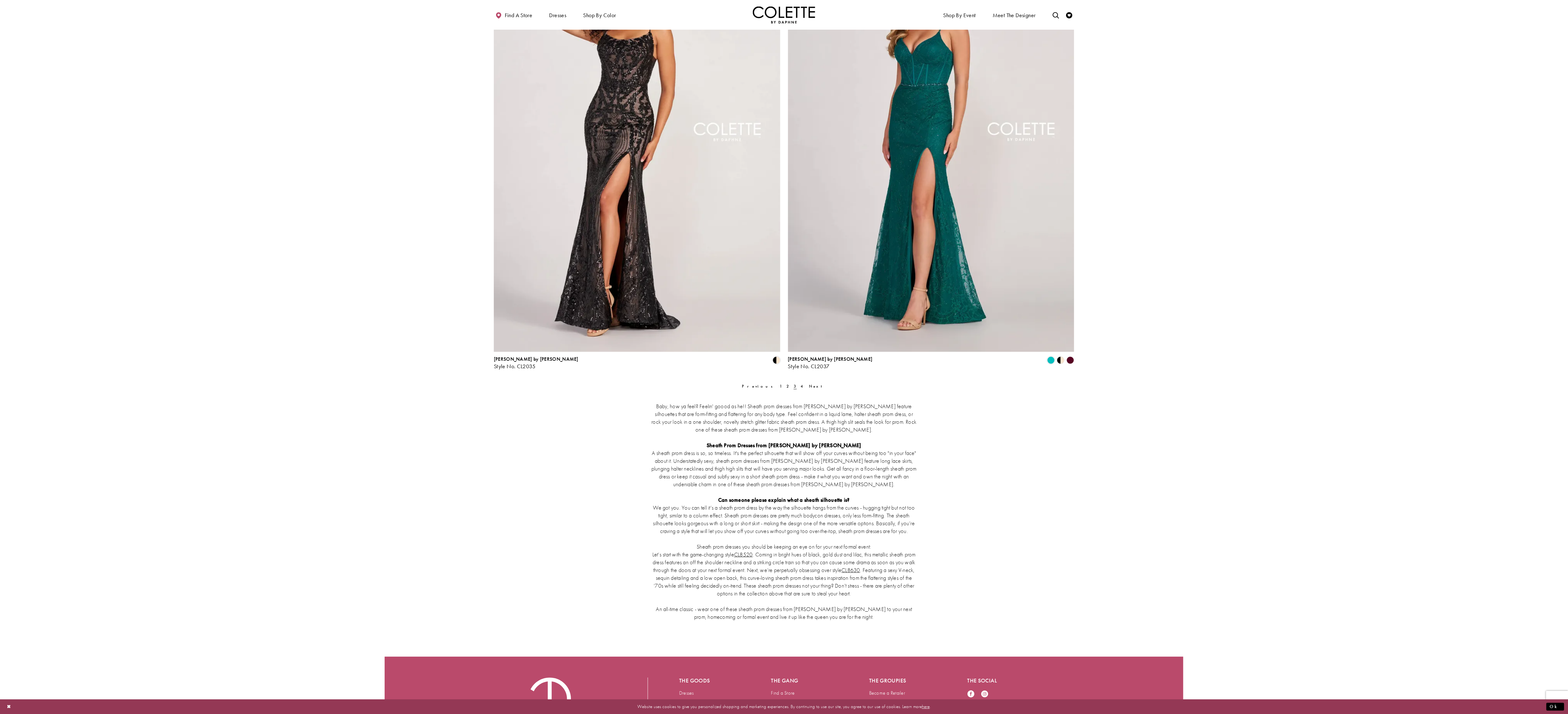
scroll to position [1450, 0]
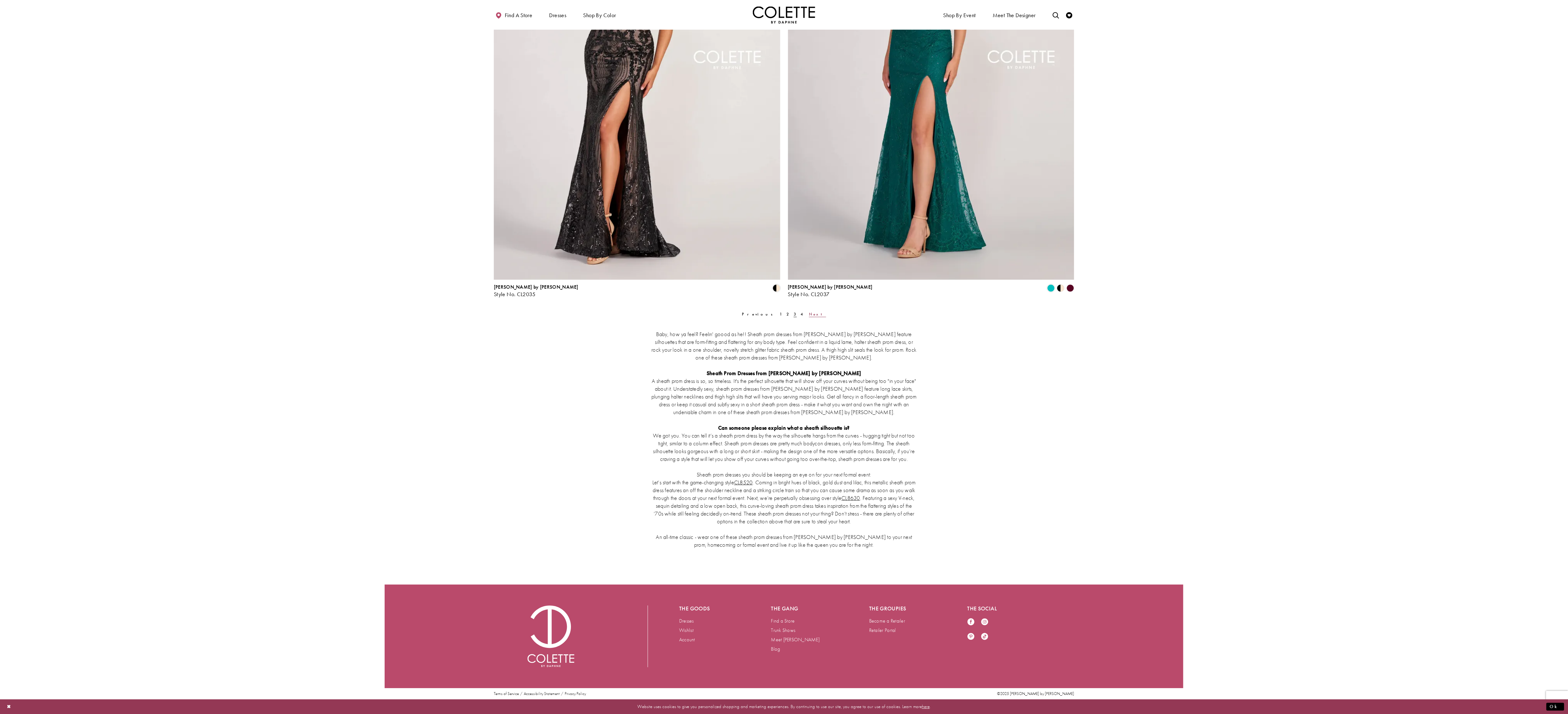
click at [810, 312] on span "Next" at bounding box center [818, 314] width 17 height 5
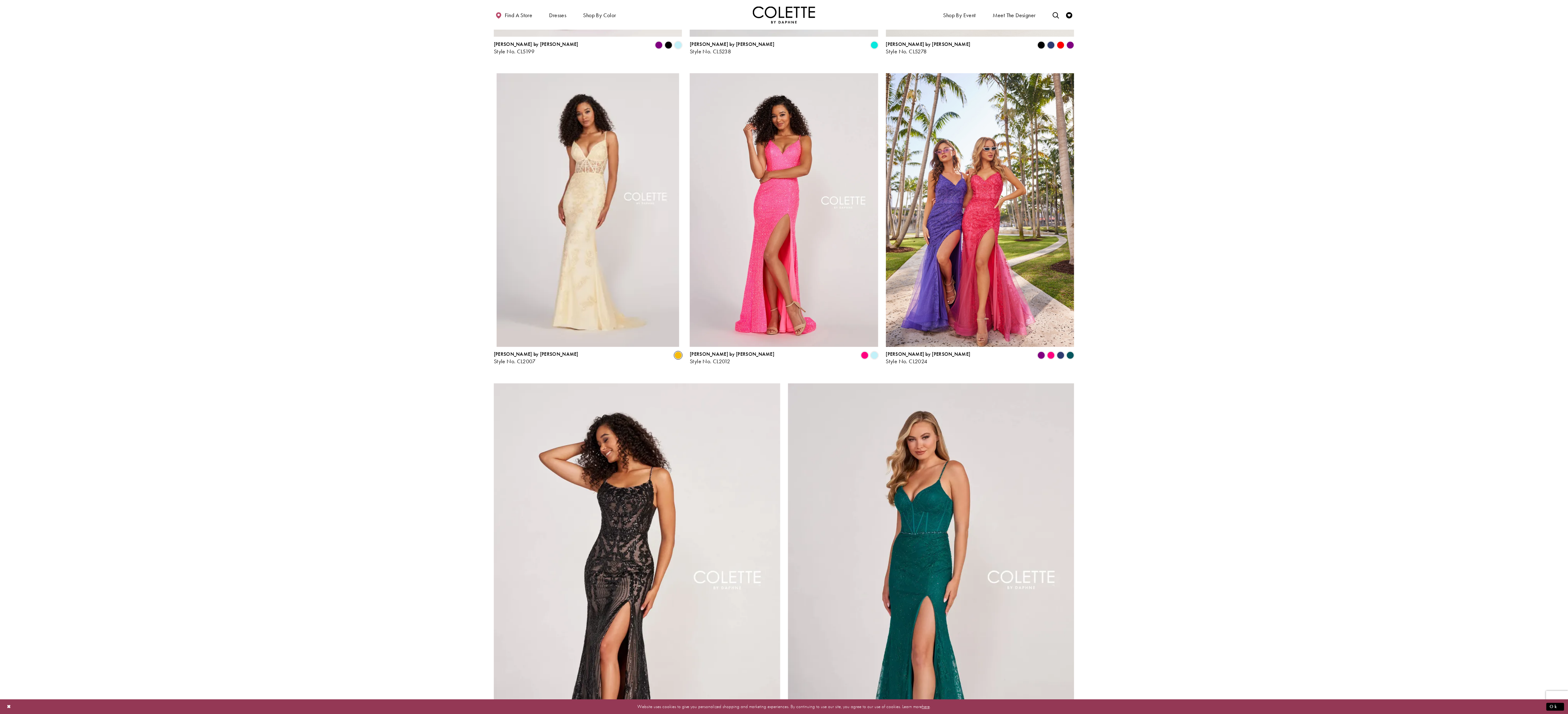
scroll to position [929, 0]
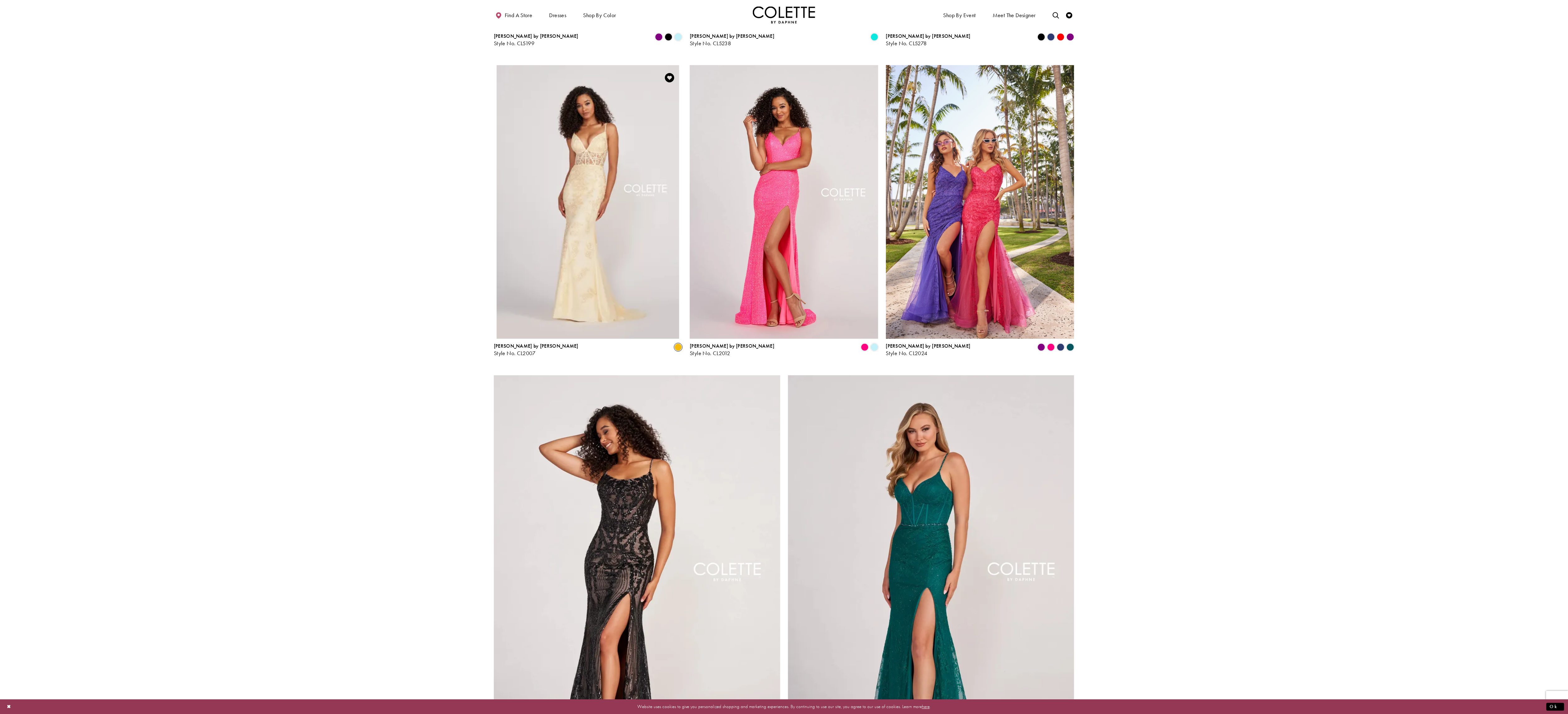
click at [680, 103] on link "Colette by Daphne Style No. CL2007" at bounding box center [588, 202] width 188 height 274
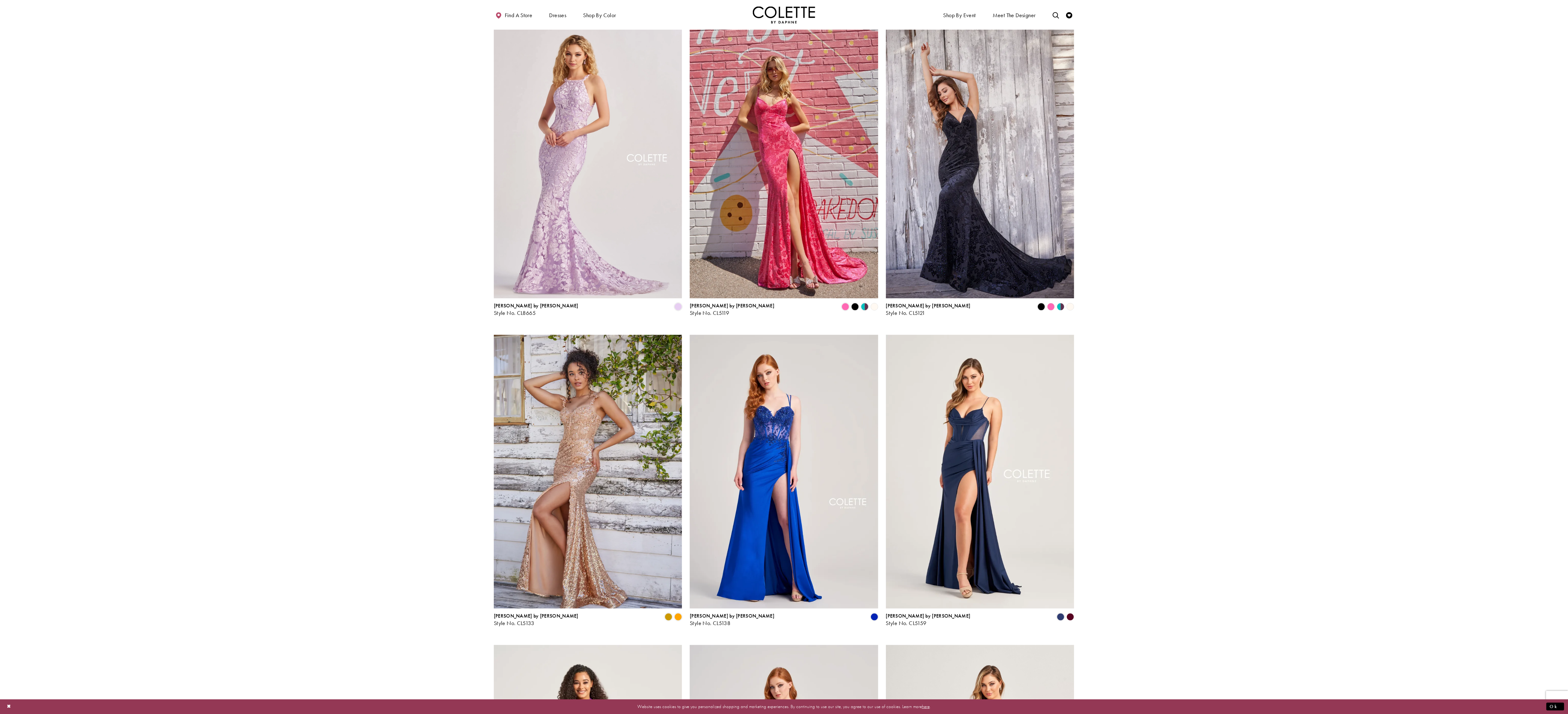
scroll to position [0, 0]
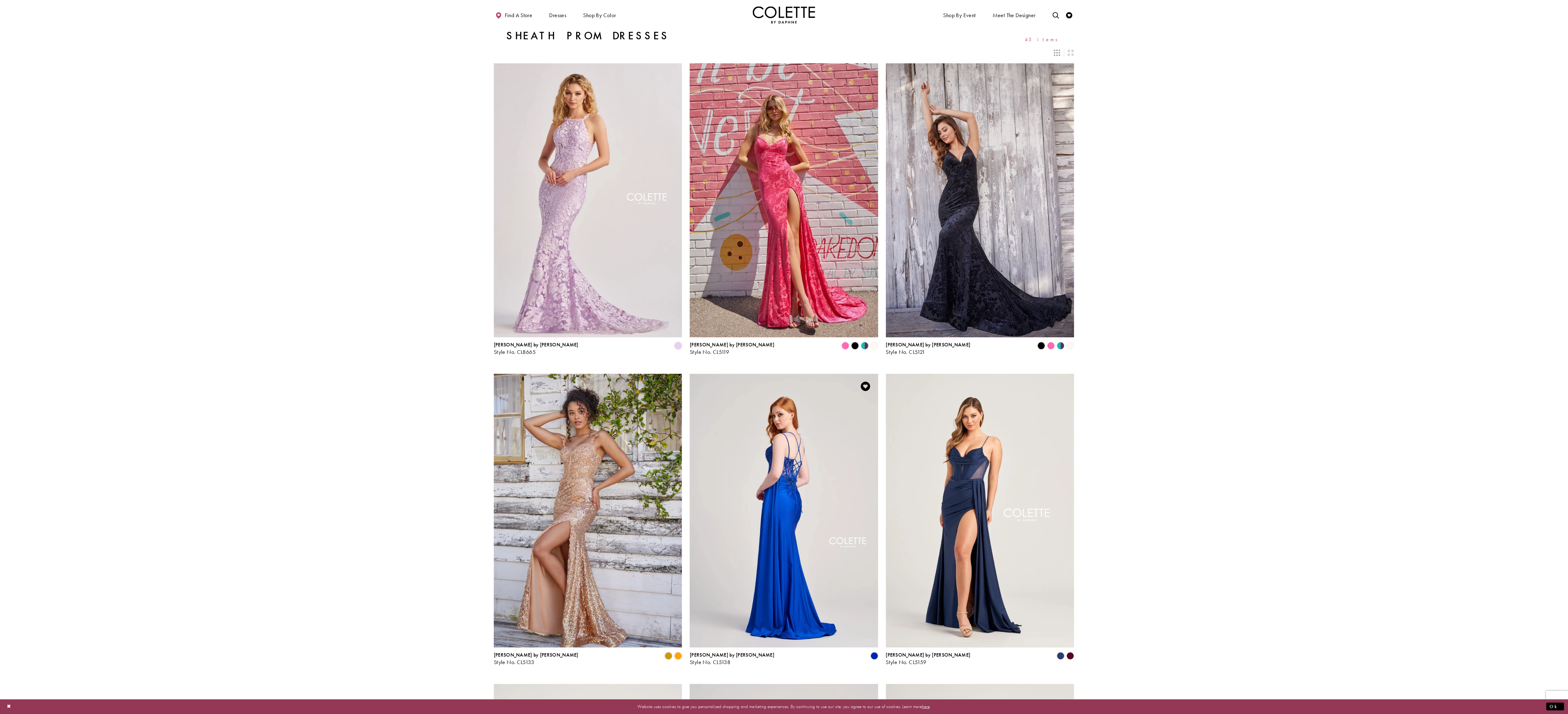
click at [805, 555] on img "Visit Colette by Daphne Style No. CL5138 Page" at bounding box center [784, 510] width 188 height 274
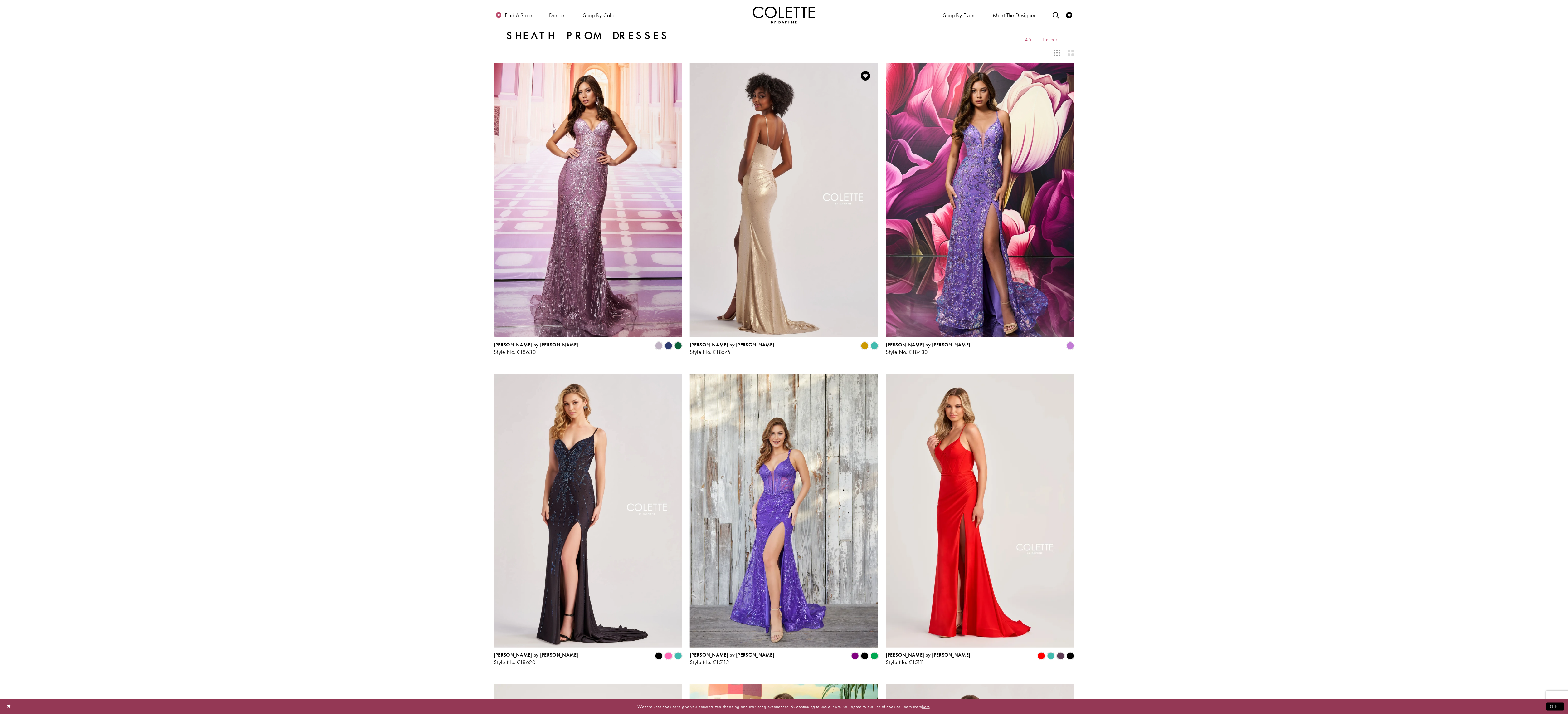
click at [788, 206] on img "Visit Colette by Daphne Style No. CL8575 Page" at bounding box center [784, 200] width 188 height 274
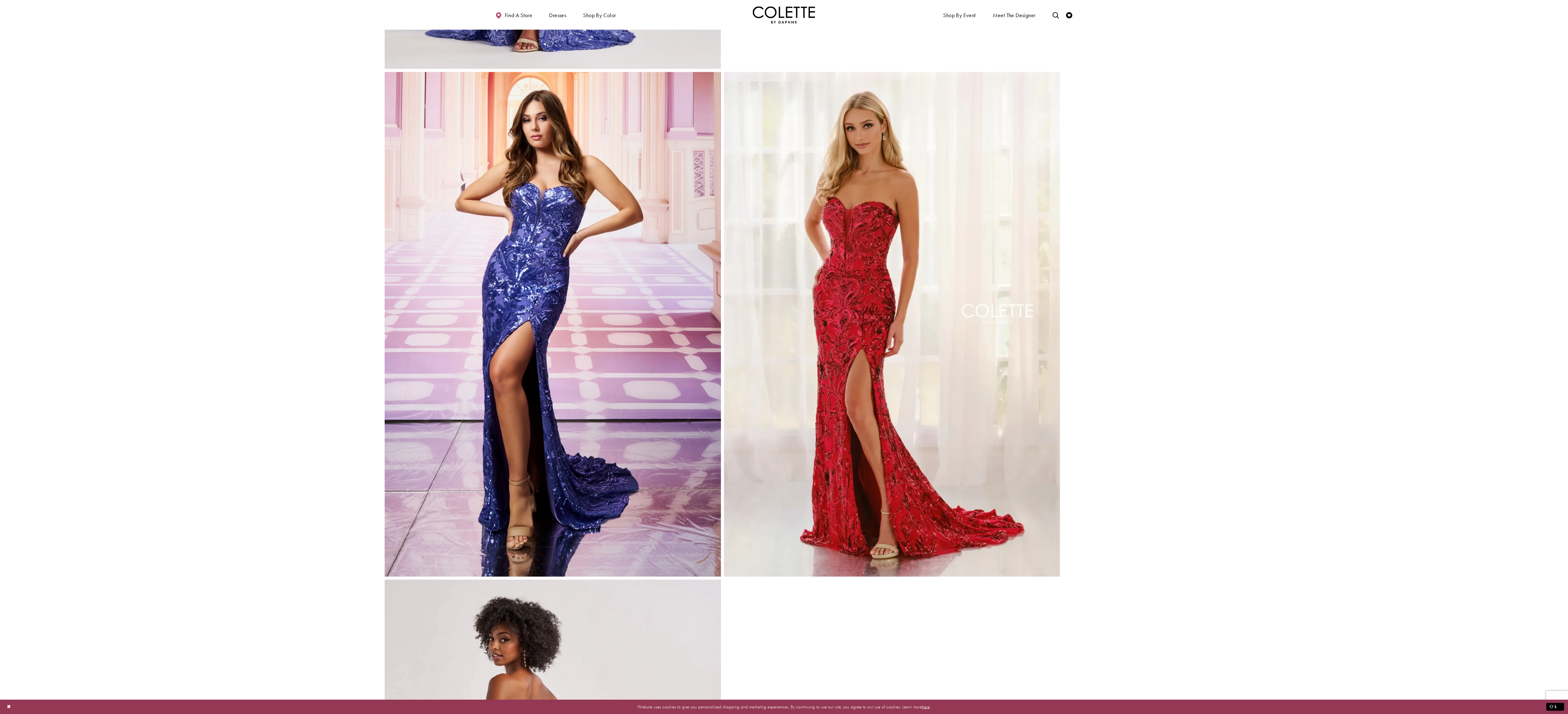
scroll to position [320, 0]
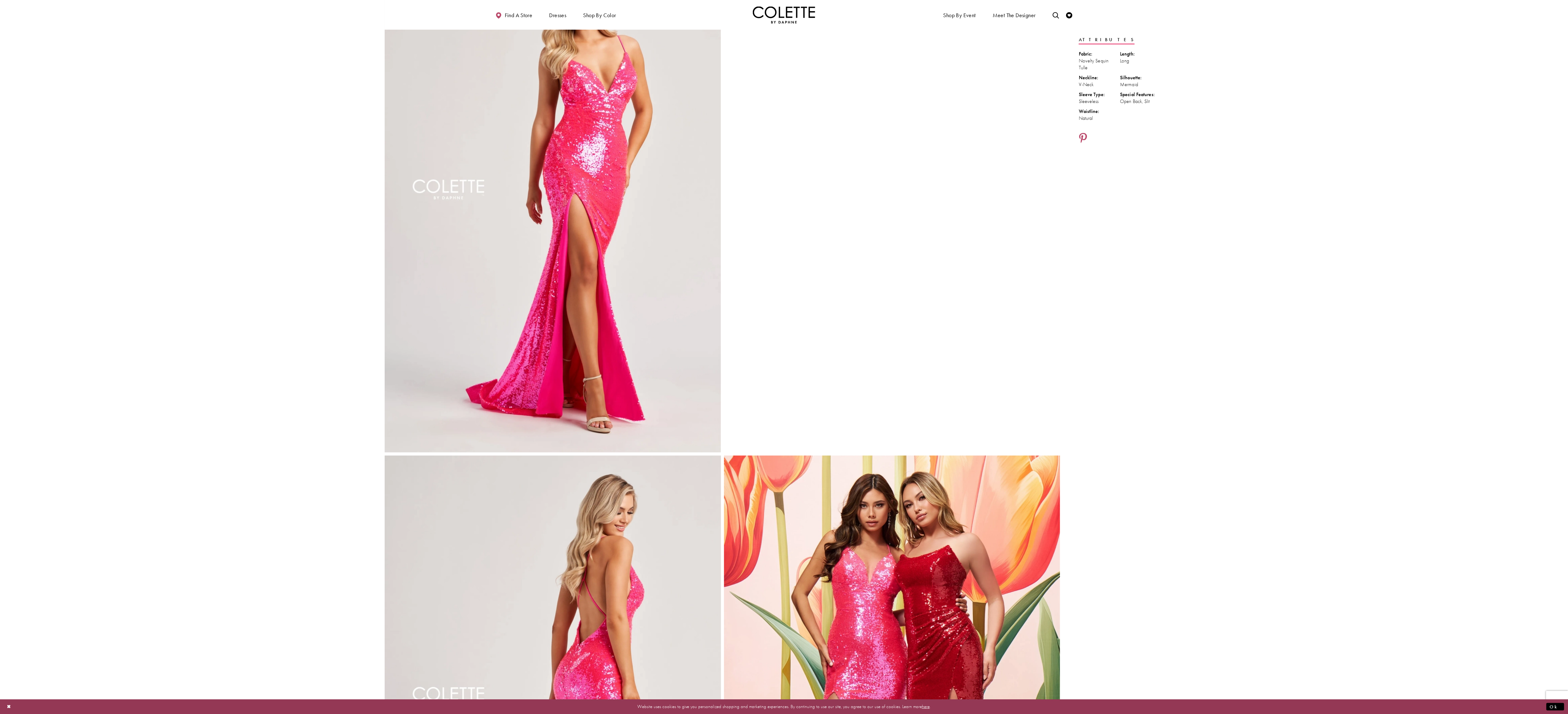
scroll to position [84, 0]
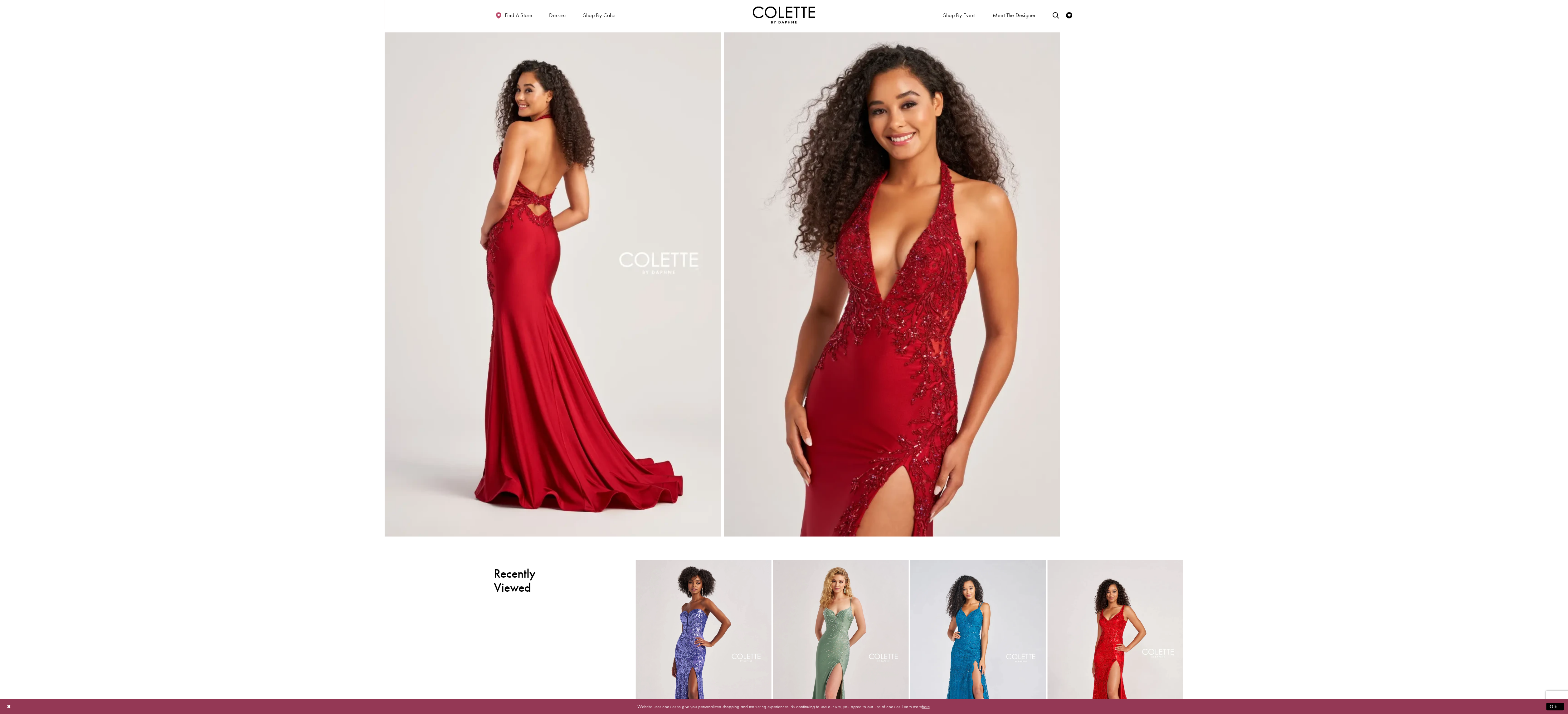
scroll to position [206, 0]
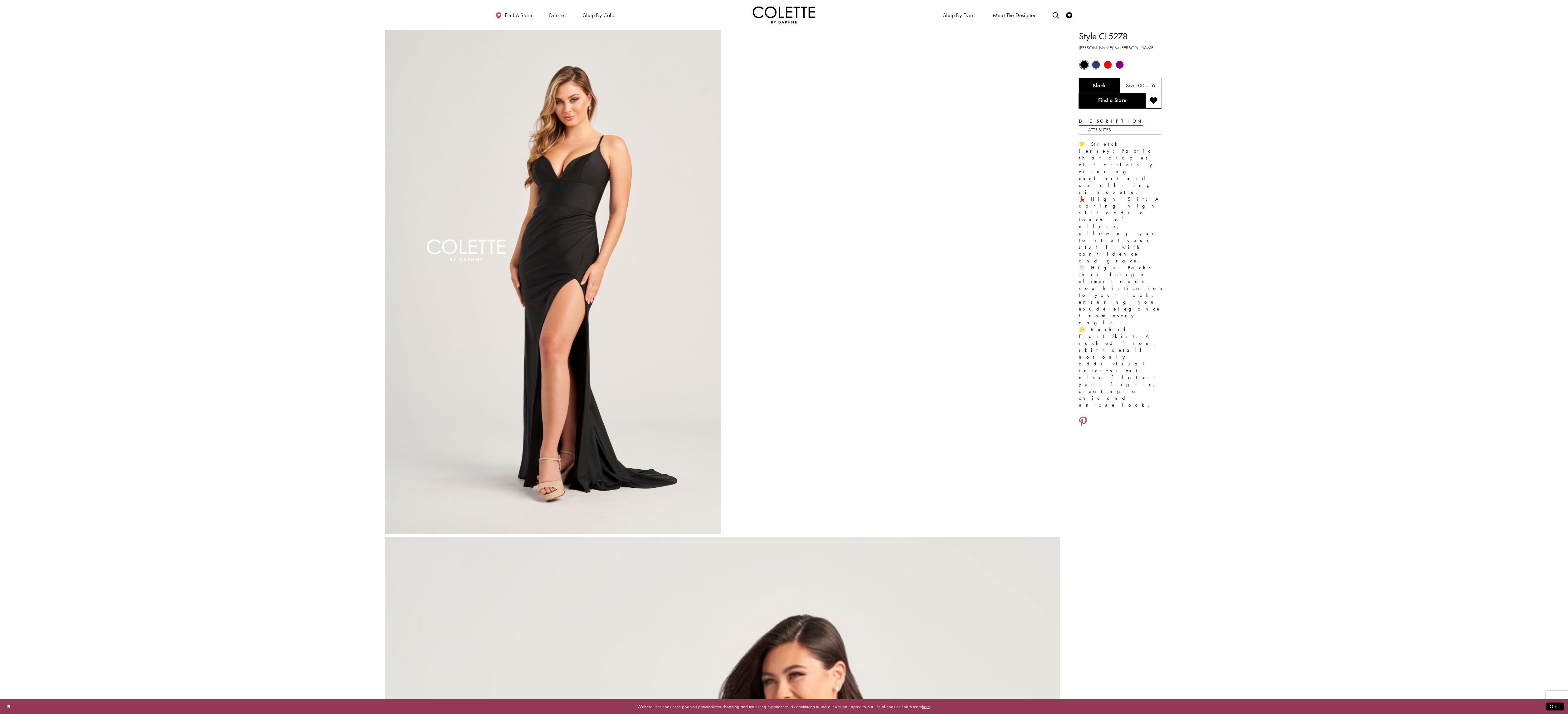
click at [1116, 61] on span "Product color controls state depends on size chosen" at bounding box center [1120, 65] width 8 height 8
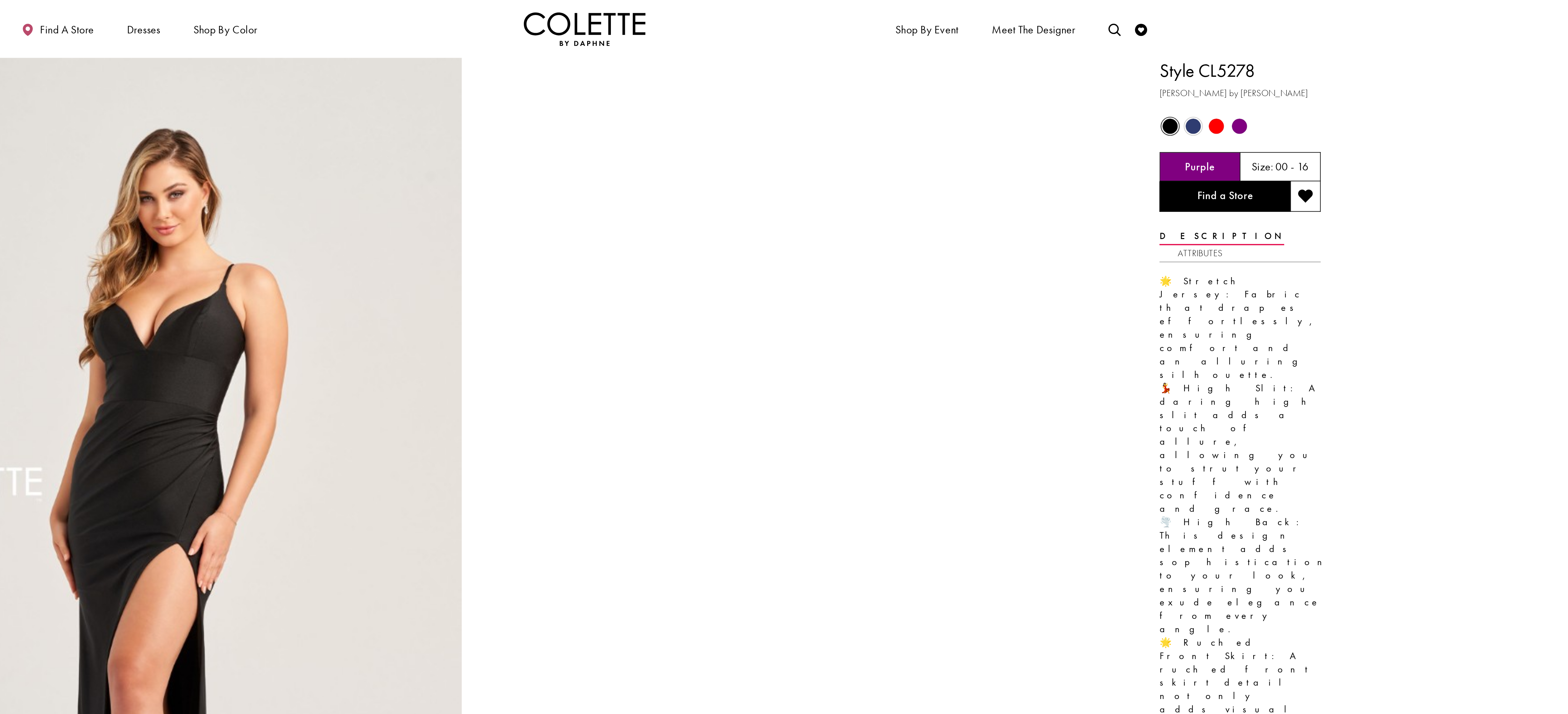
click at [1103, 87] on h5 "Purple" at bounding box center [1099, 85] width 15 height 6
click at [1090, 84] on div "Purple" at bounding box center [1099, 85] width 41 height 15
drag, startPoint x: 1090, startPoint y: 84, endPoint x: 1123, endPoint y: 214, distance: 134.1
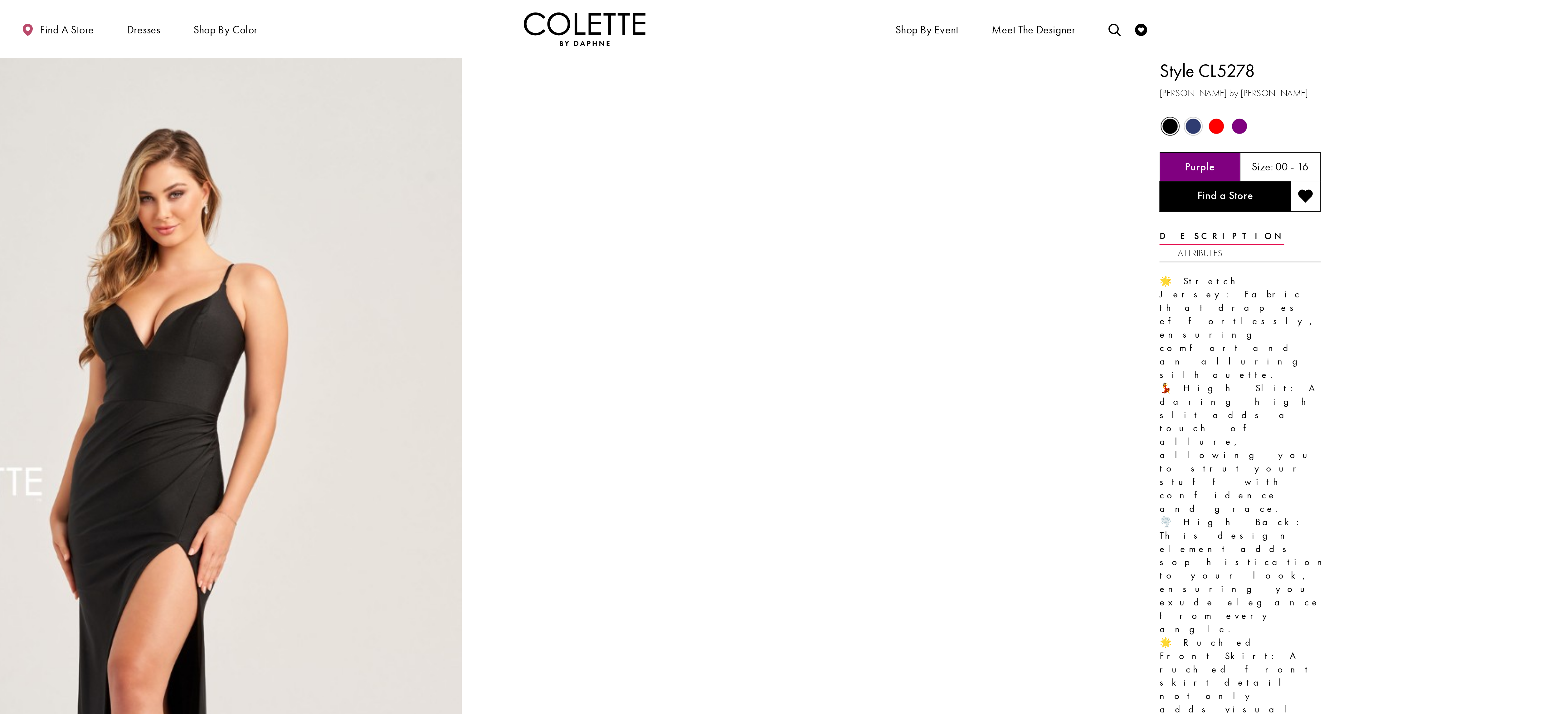
click at [1123, 214] on div "🌟 Stretch Jersey: Fabric that drapes effortlessly, ensuring comfort and an allu…" at bounding box center [1120, 274] width 83 height 268
click at [1116, 63] on span "Product color controls state depends on size chosen" at bounding box center [1120, 65] width 8 height 8
click at [1116, 64] on span "Product color controls state depends on size chosen" at bounding box center [1120, 65] width 8 height 8
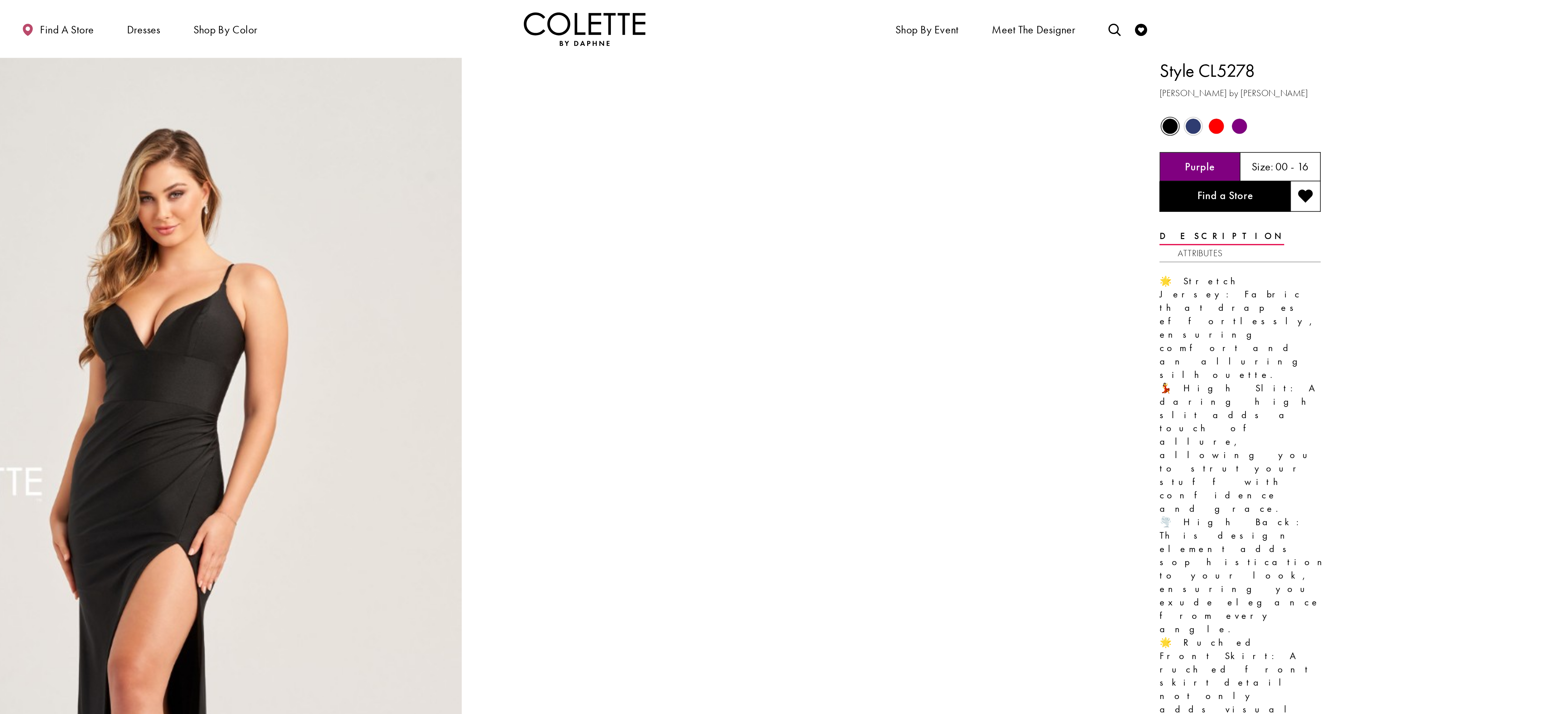
click at [1116, 64] on span "Product color controls state depends on size chosen" at bounding box center [1120, 65] width 8 height 8
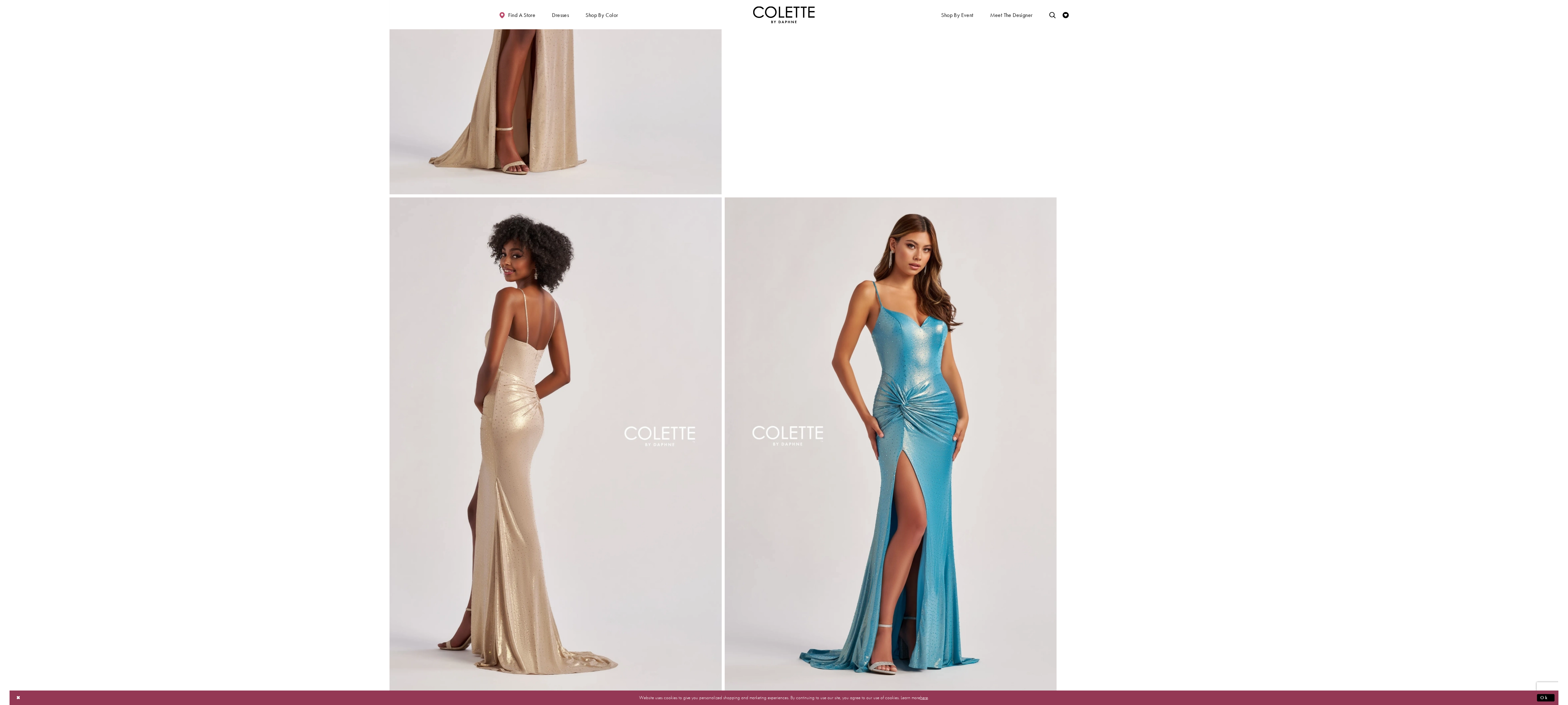
scroll to position [339, 0]
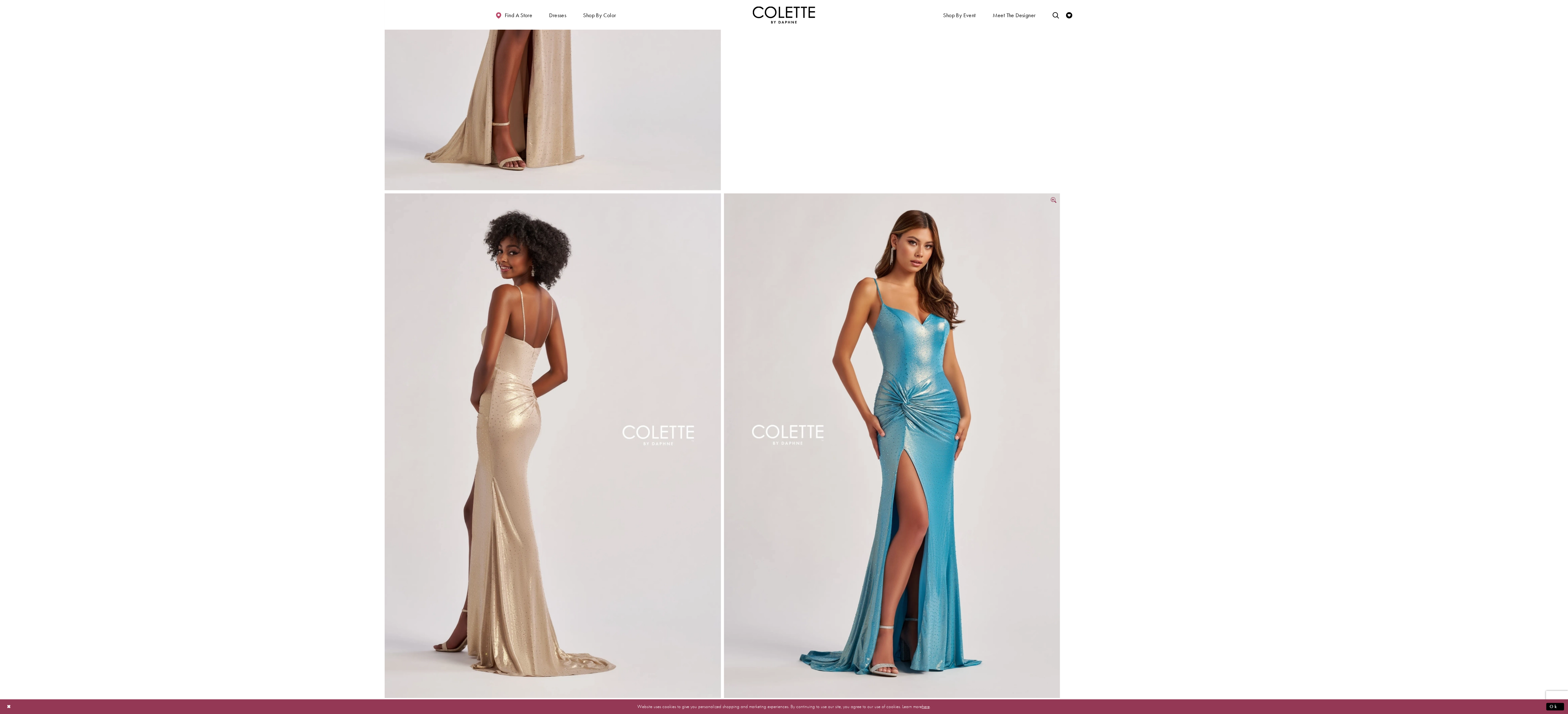
click at [904, 570] on img "Full size Style CL8575 Colette by Daphne #3 Turquoise frontface vertical picture" at bounding box center [892, 446] width 336 height 504
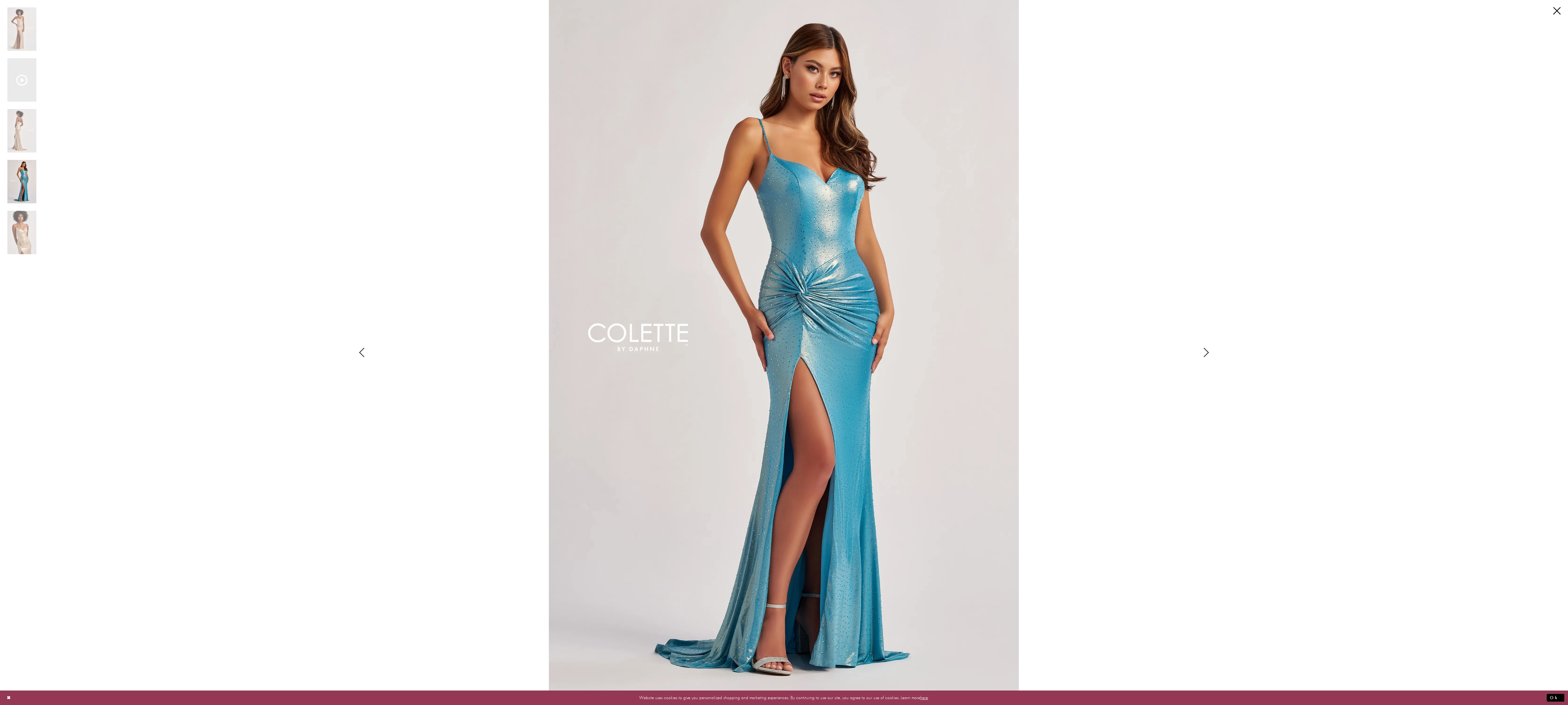
click at [971, 366] on img "Scroll List" at bounding box center [784, 352] width 829 height 705
click at [11, 126] on img "Scroll List" at bounding box center [22, 131] width 29 height 43
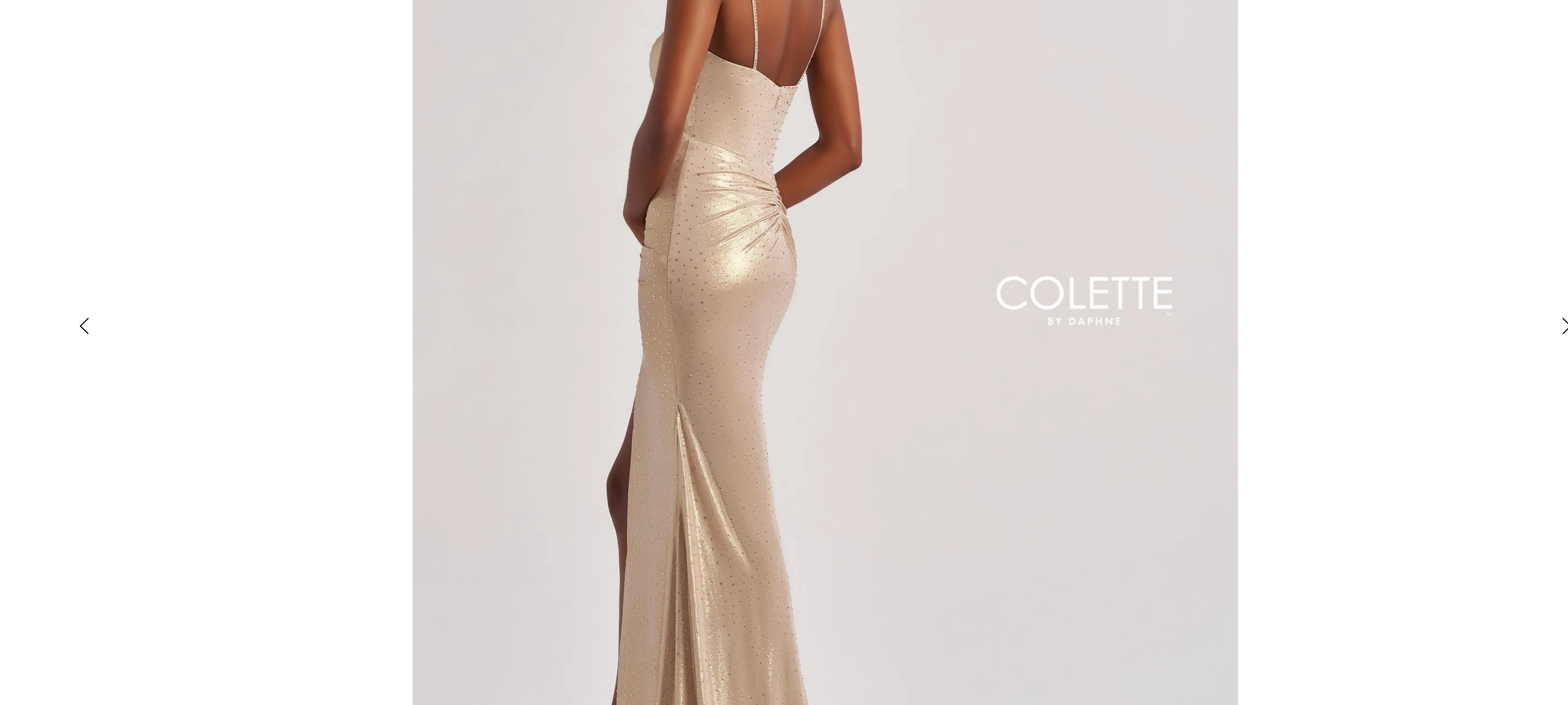
click at [741, 287] on img "Scroll List" at bounding box center [784, 352] width 829 height 705
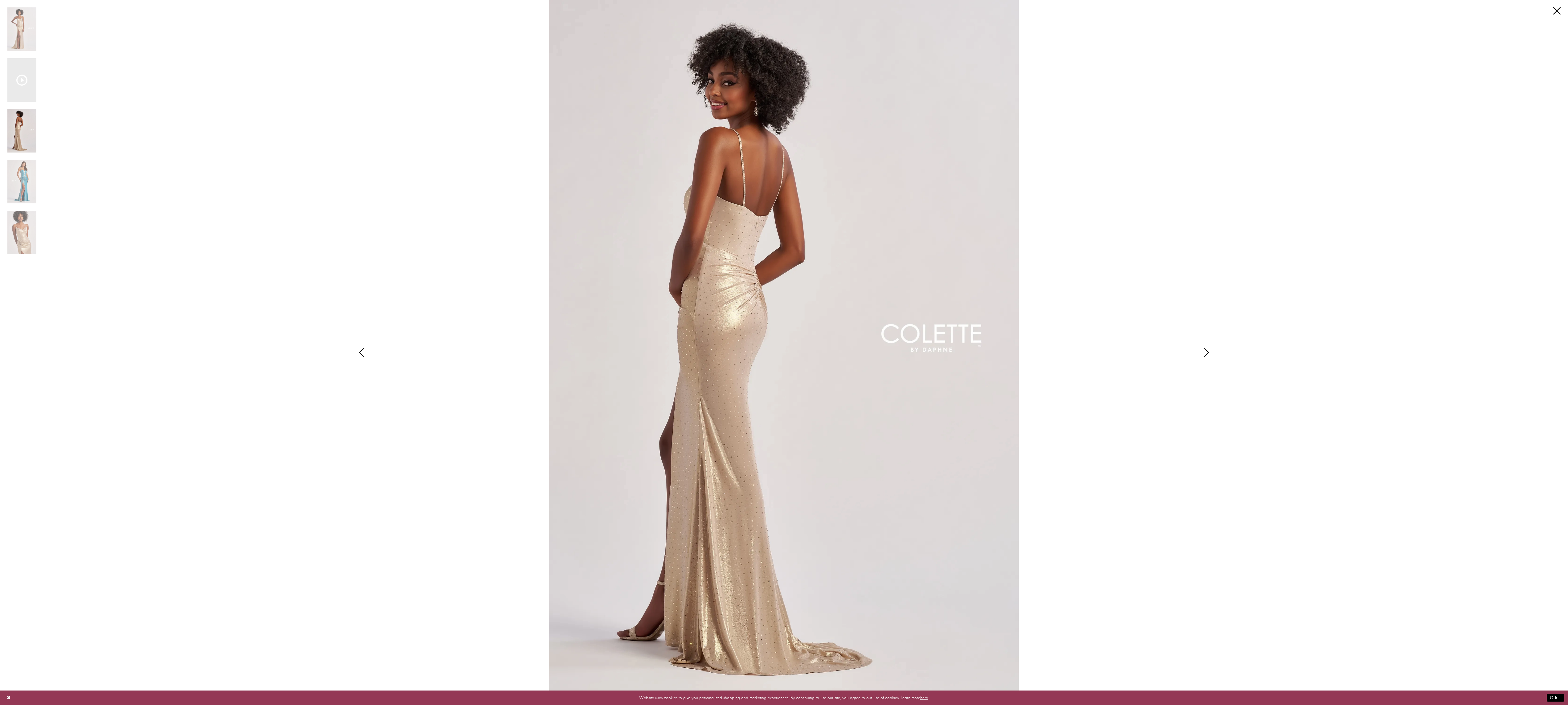
click at [39, 183] on div "Pause autoplay Previous Slide Next Slide 0 1 2 3 4" at bounding box center [25, 131] width 36 height 262
drag, startPoint x: 39, startPoint y: 183, endPoint x: 30, endPoint y: 182, distance: 9.1
click at [30, 182] on img "Scroll List" at bounding box center [22, 182] width 29 height 43
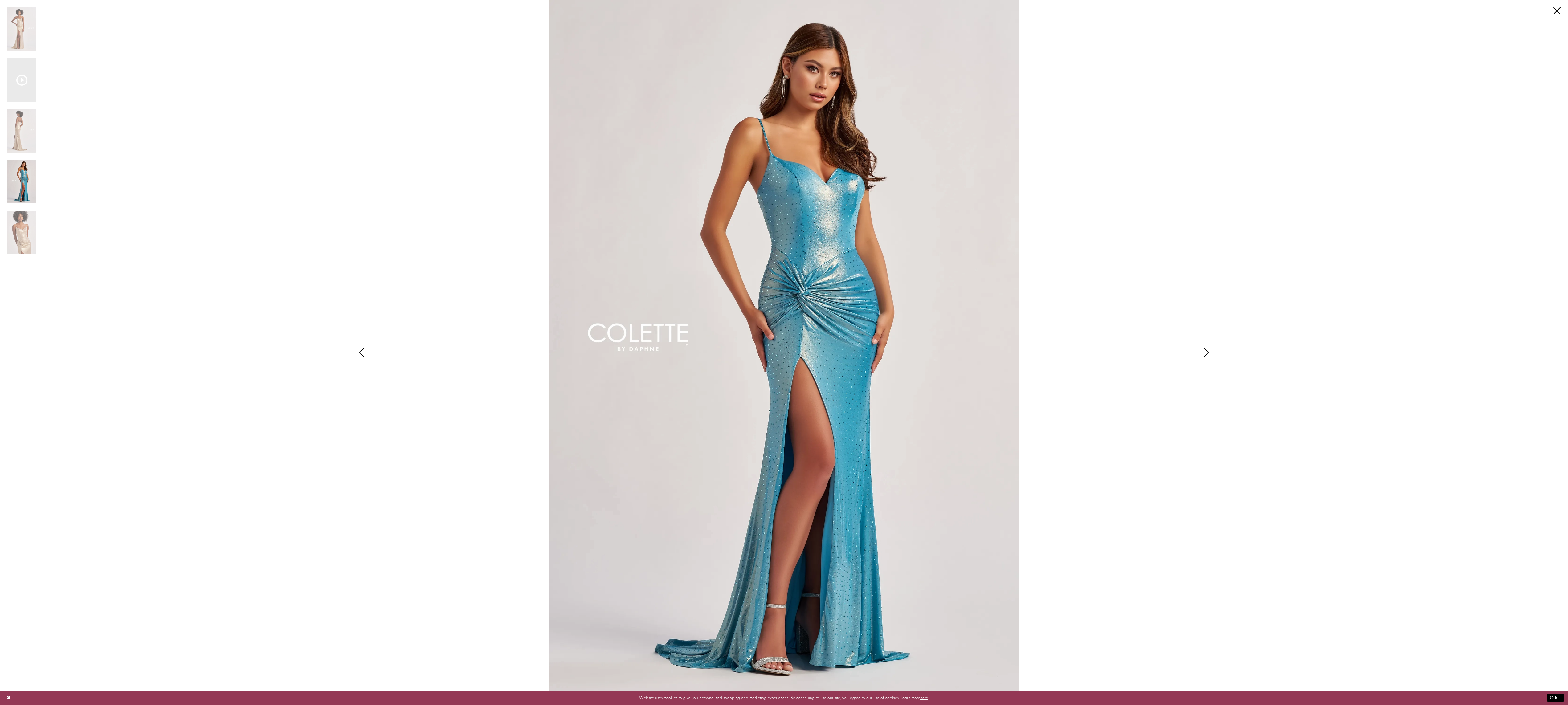
drag, startPoint x: 1222, startPoint y: 290, endPoint x: 1056, endPoint y: 403, distance: 200.8
click at [1056, 403] on div "Pause autoplay Previous Slide Next Slide 0 1 2 3 4 0" at bounding box center [784, 352] width 1554 height 705
drag, startPoint x: 606, startPoint y: 241, endPoint x: 337, endPoint y: 133, distance: 289.9
click at [337, 133] on div "Pause autoplay Previous Slide Next Slide 0 1 2 3 4 0" at bounding box center [784, 352] width 1554 height 705
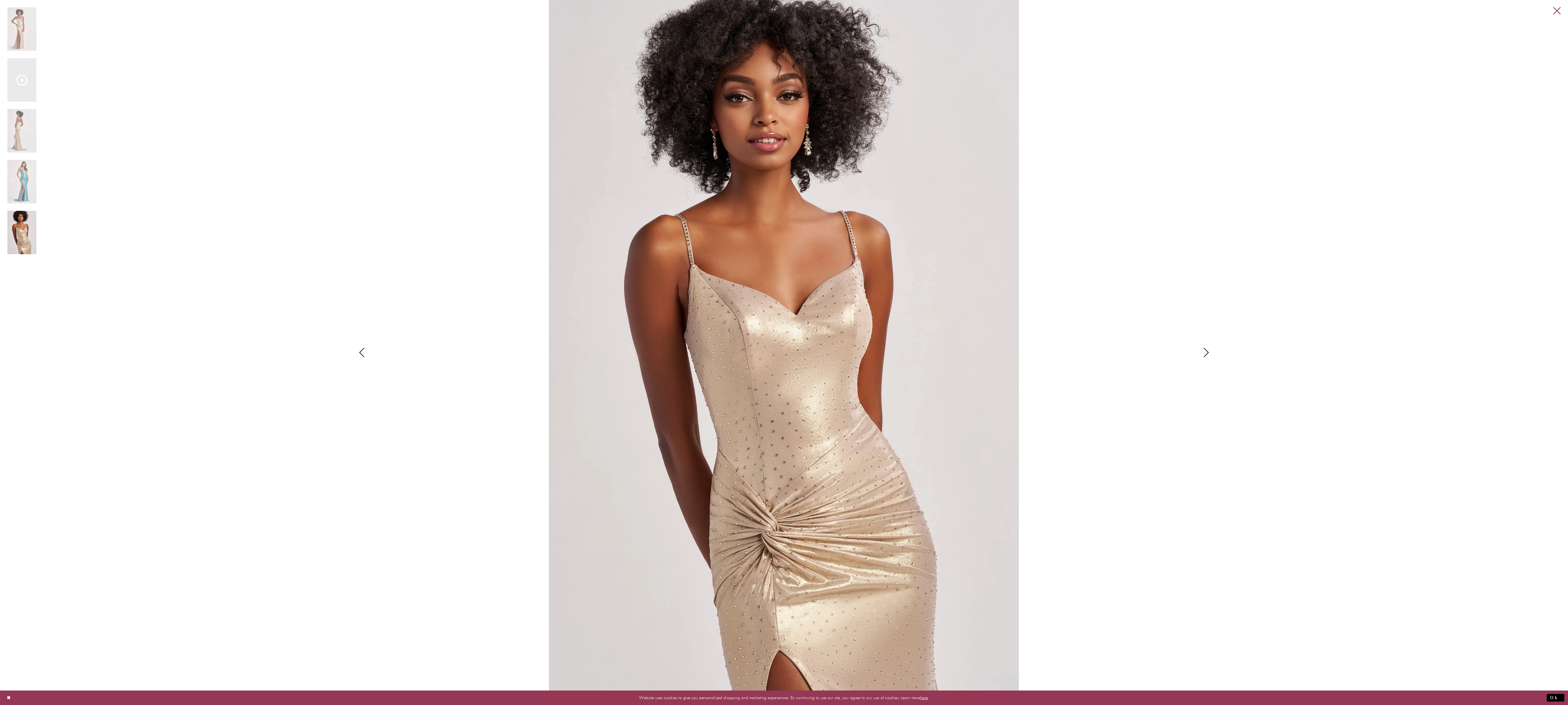
click at [1549, 9] on link "Close" at bounding box center [1557, 11] width 7 height 7
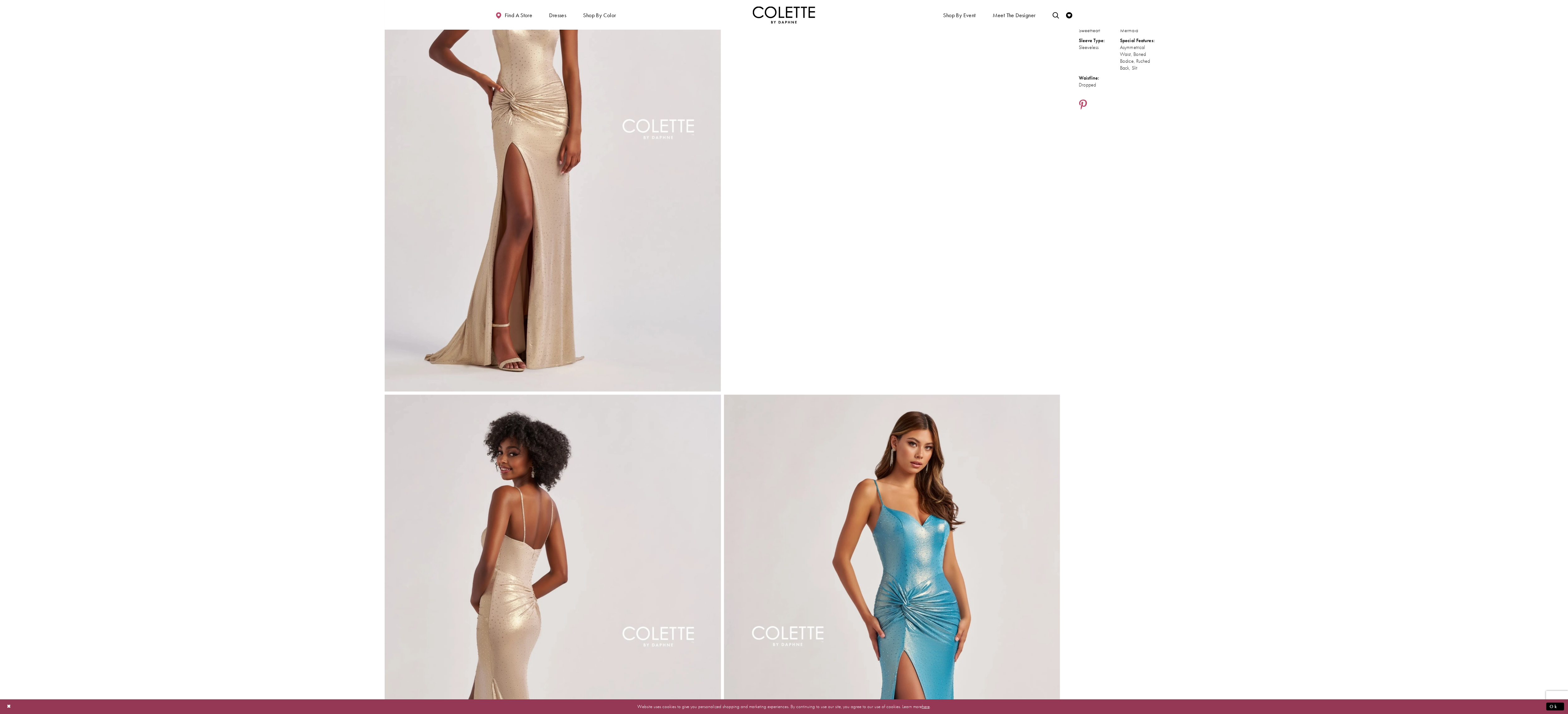
scroll to position [0, 0]
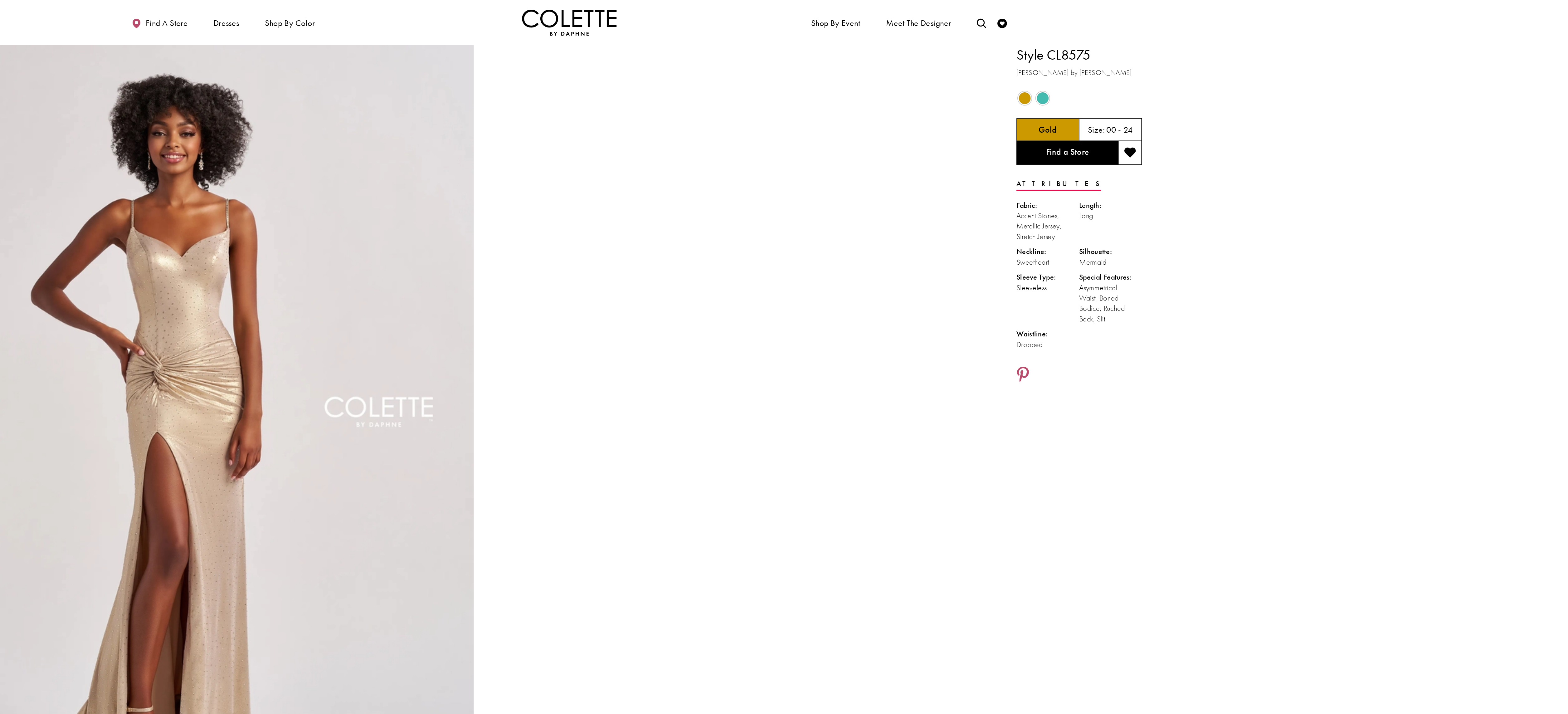
click at [1093, 63] on span "Product color controls state depends on size chosen" at bounding box center [1097, 65] width 8 height 8
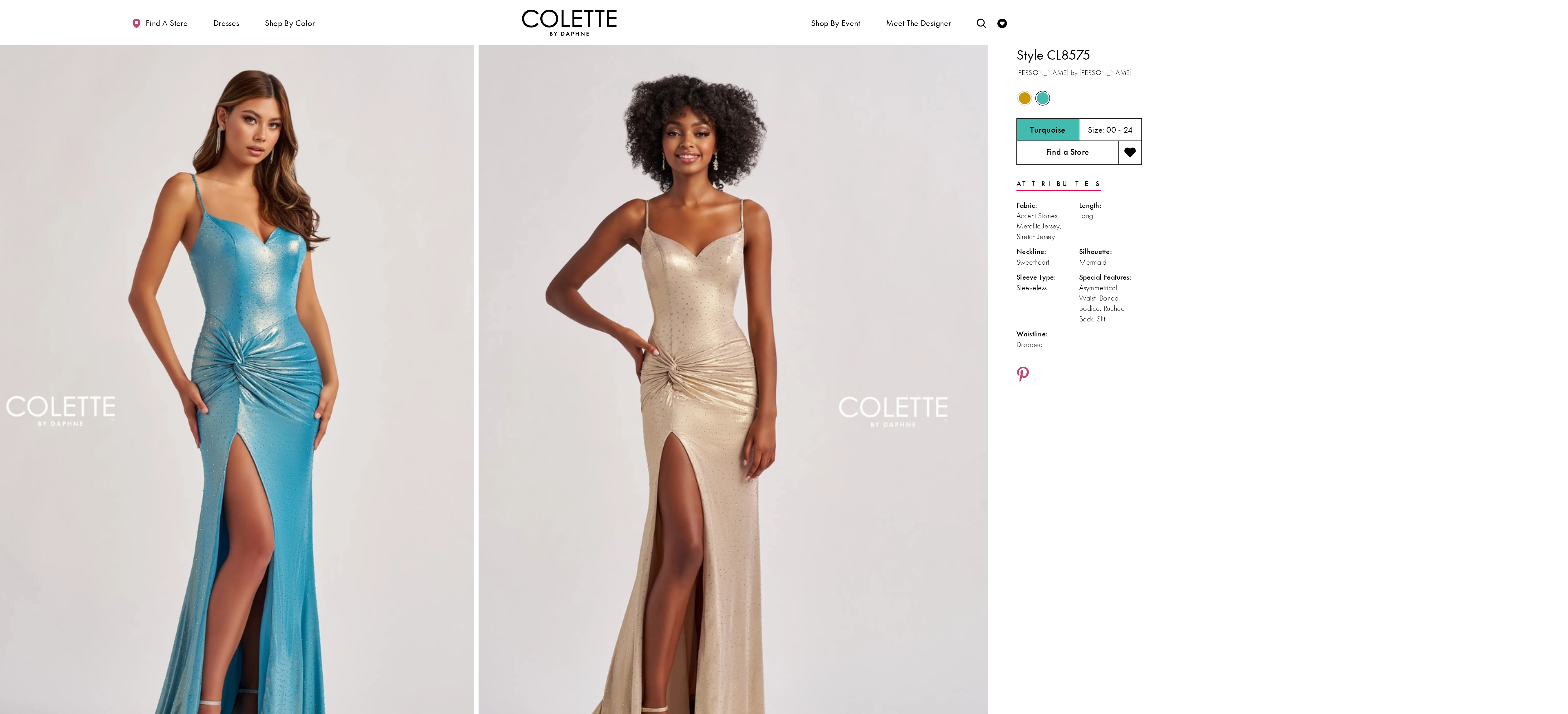
click at [1128, 99] on link "Find a Store" at bounding box center [1112, 101] width 67 height 15
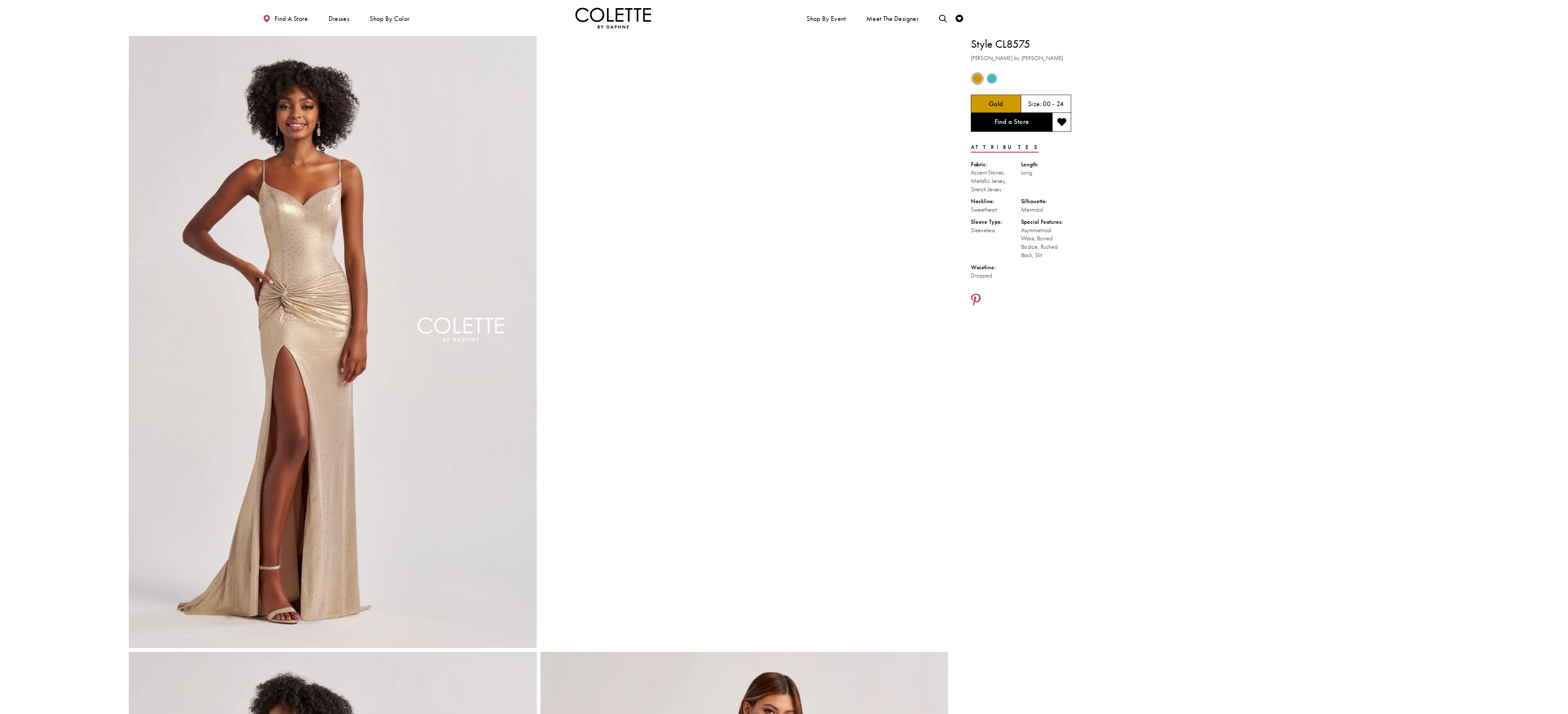
drag, startPoint x: 1446, startPoint y: 146, endPoint x: 1589, endPoint y: -13, distance: 213.8
click at [1096, 64] on span "Product color controls state depends on size chosen" at bounding box center [1097, 65] width 8 height 8
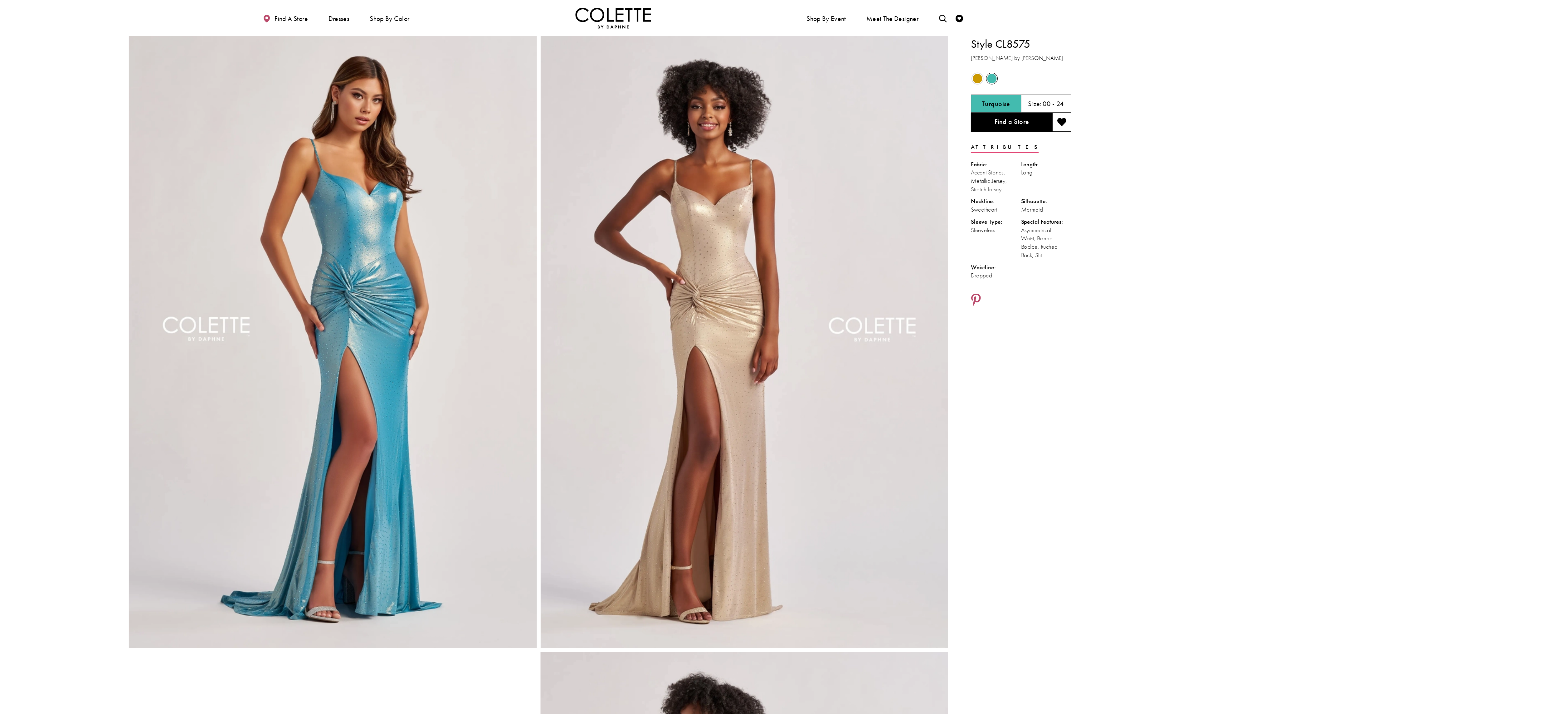
drag, startPoint x: 425, startPoint y: 354, endPoint x: 575, endPoint y: 81, distance: 311.5
click at [575, 81] on img "Full size Style CL8575 Colette by Daphne #3 Turquoise frontface vertical picture" at bounding box center [553, 282] width 336 height 504
